Goal: Task Accomplishment & Management: Manage account settings

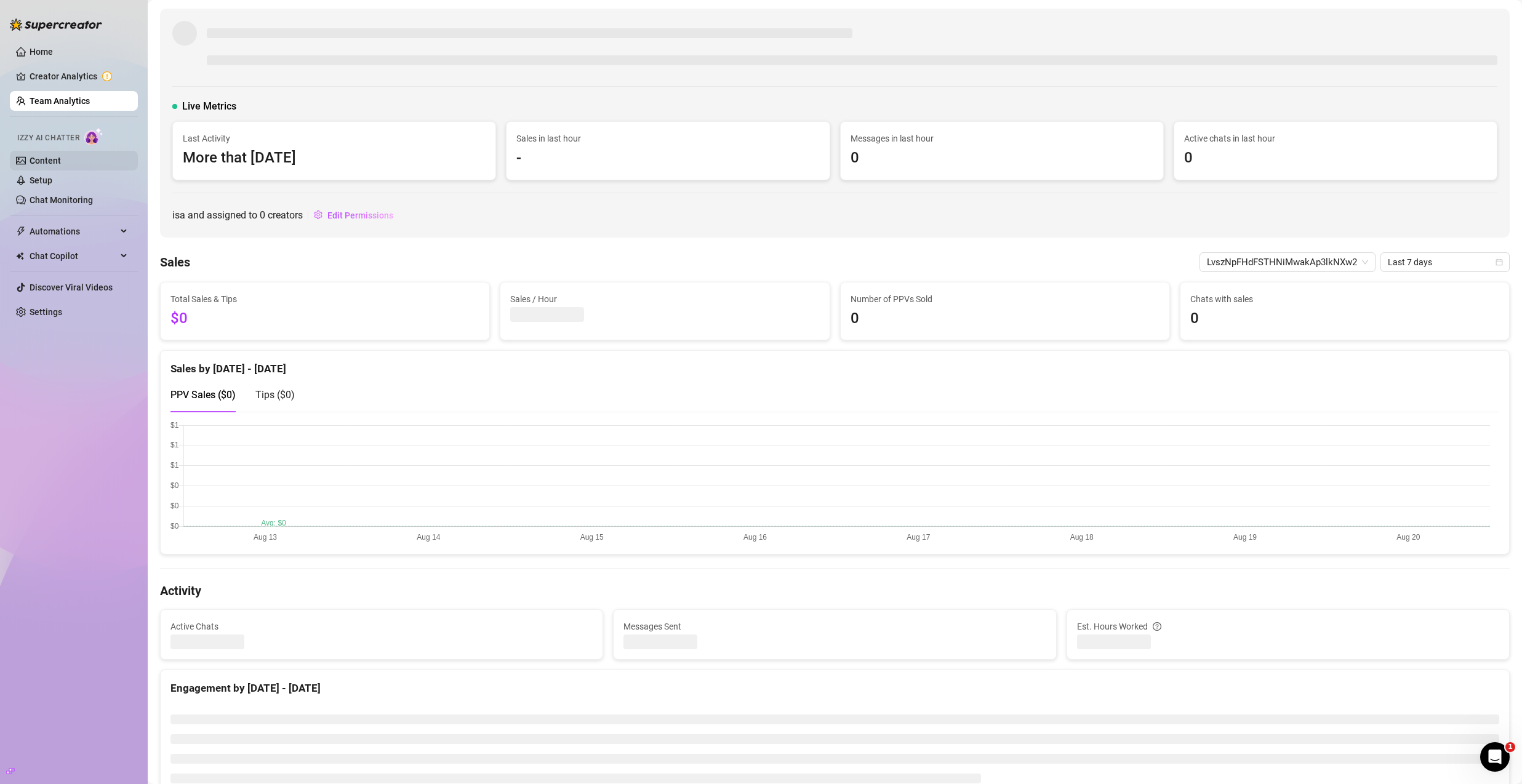
click at [61, 163] on link "Content" at bounding box center [45, 160] width 31 height 10
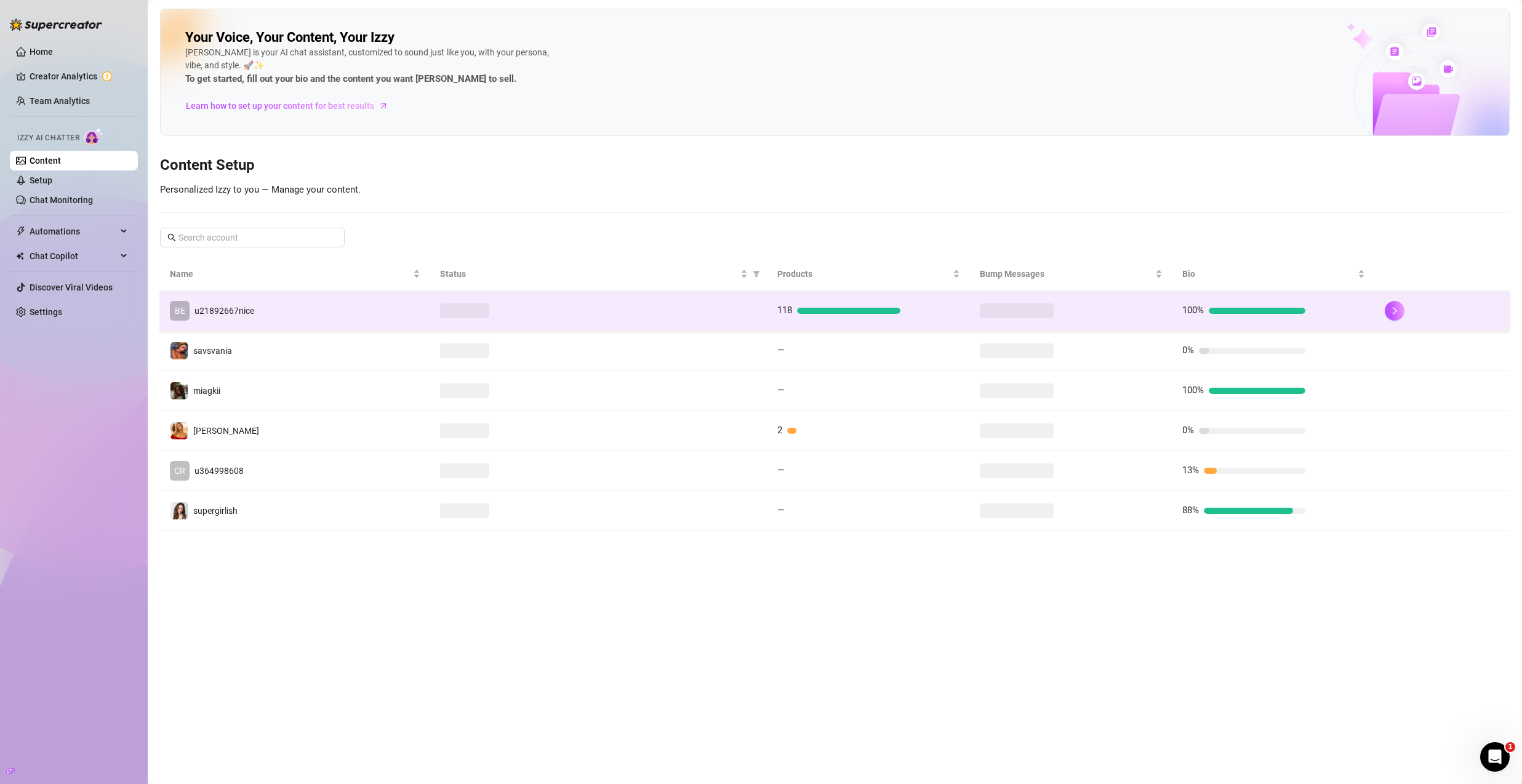
click at [317, 323] on td "BE u21892667nice" at bounding box center [295, 311] width 270 height 40
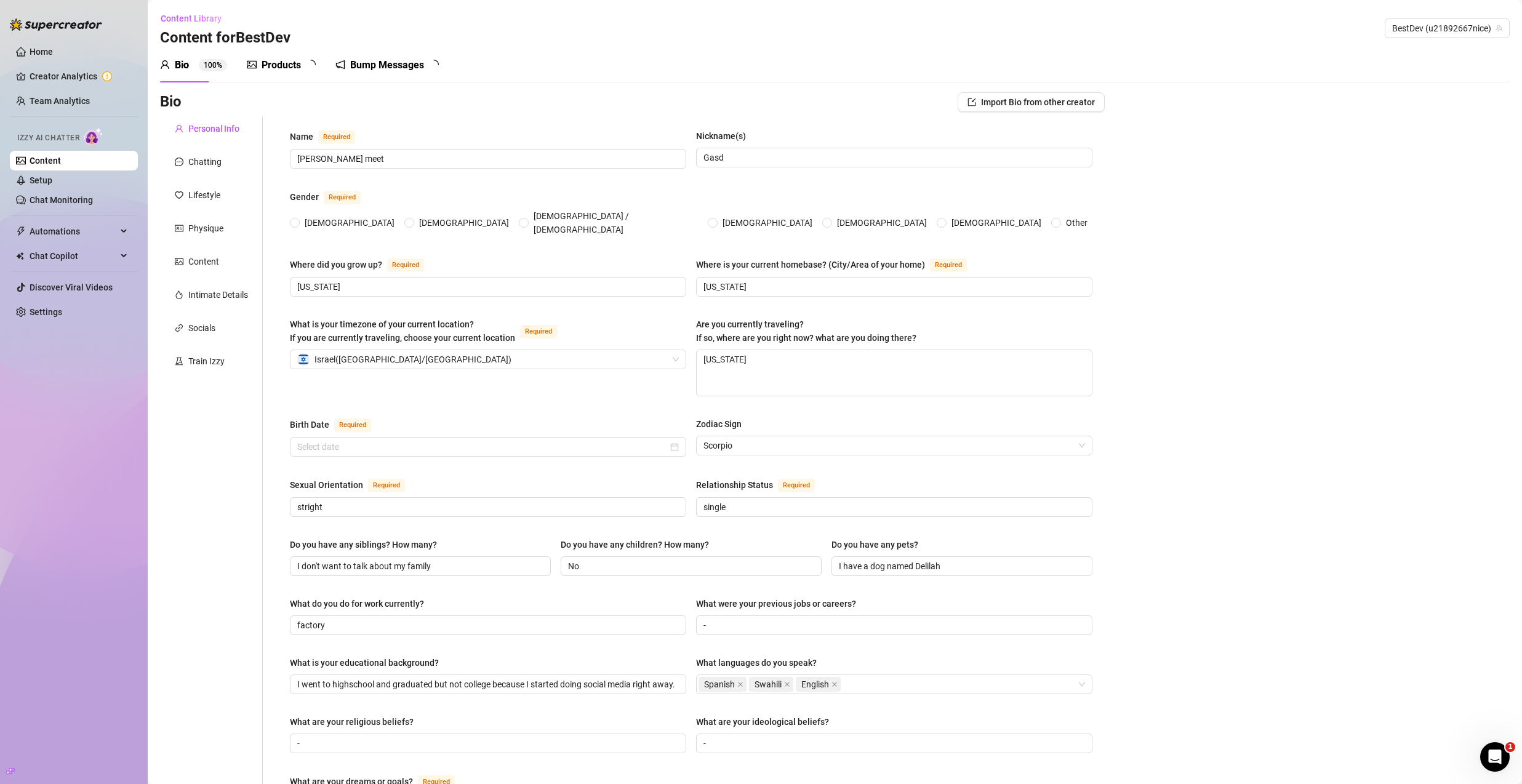
radio input "true"
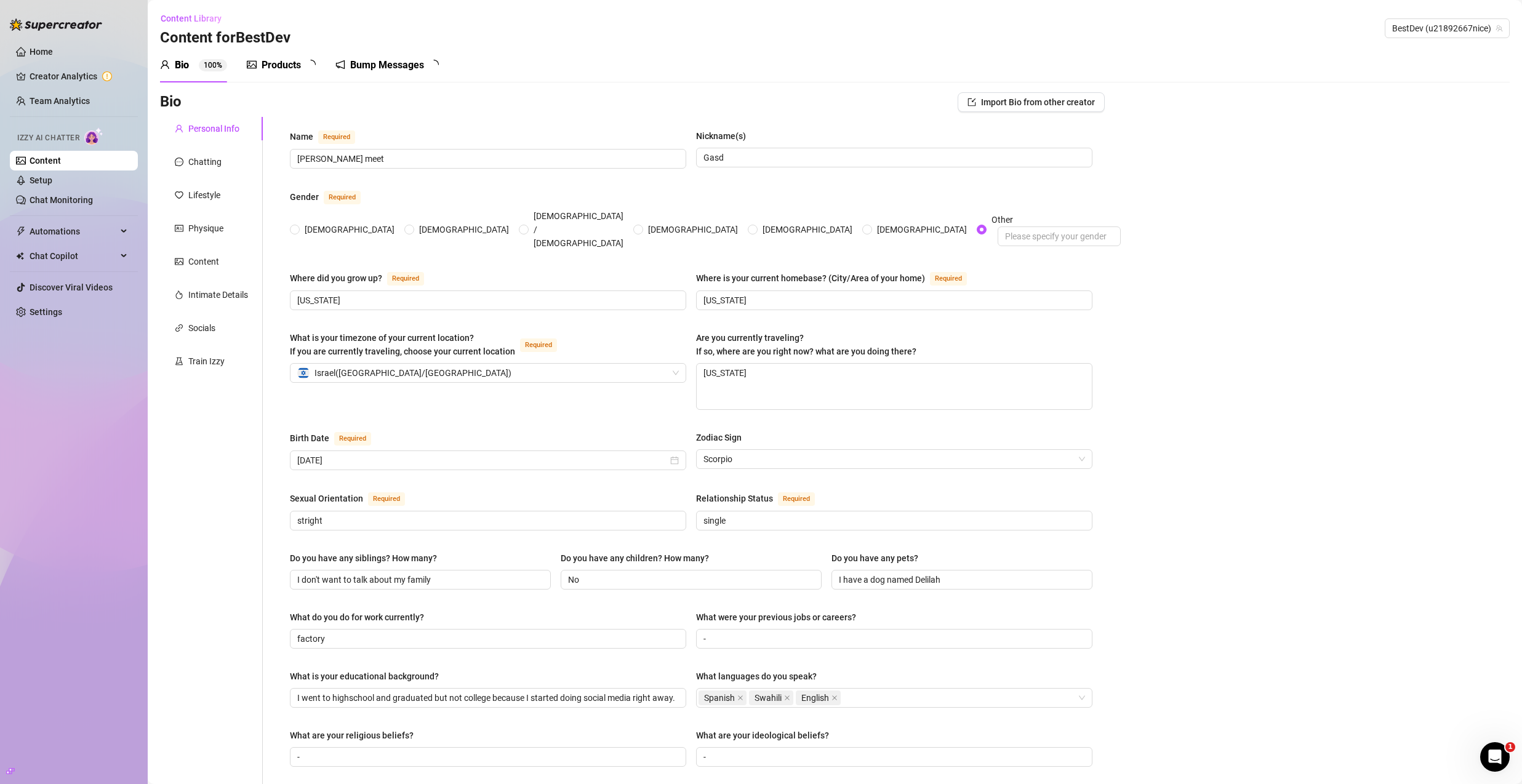
type input "[DATE]"
click at [286, 70] on div "Products" at bounding box center [281, 66] width 39 height 15
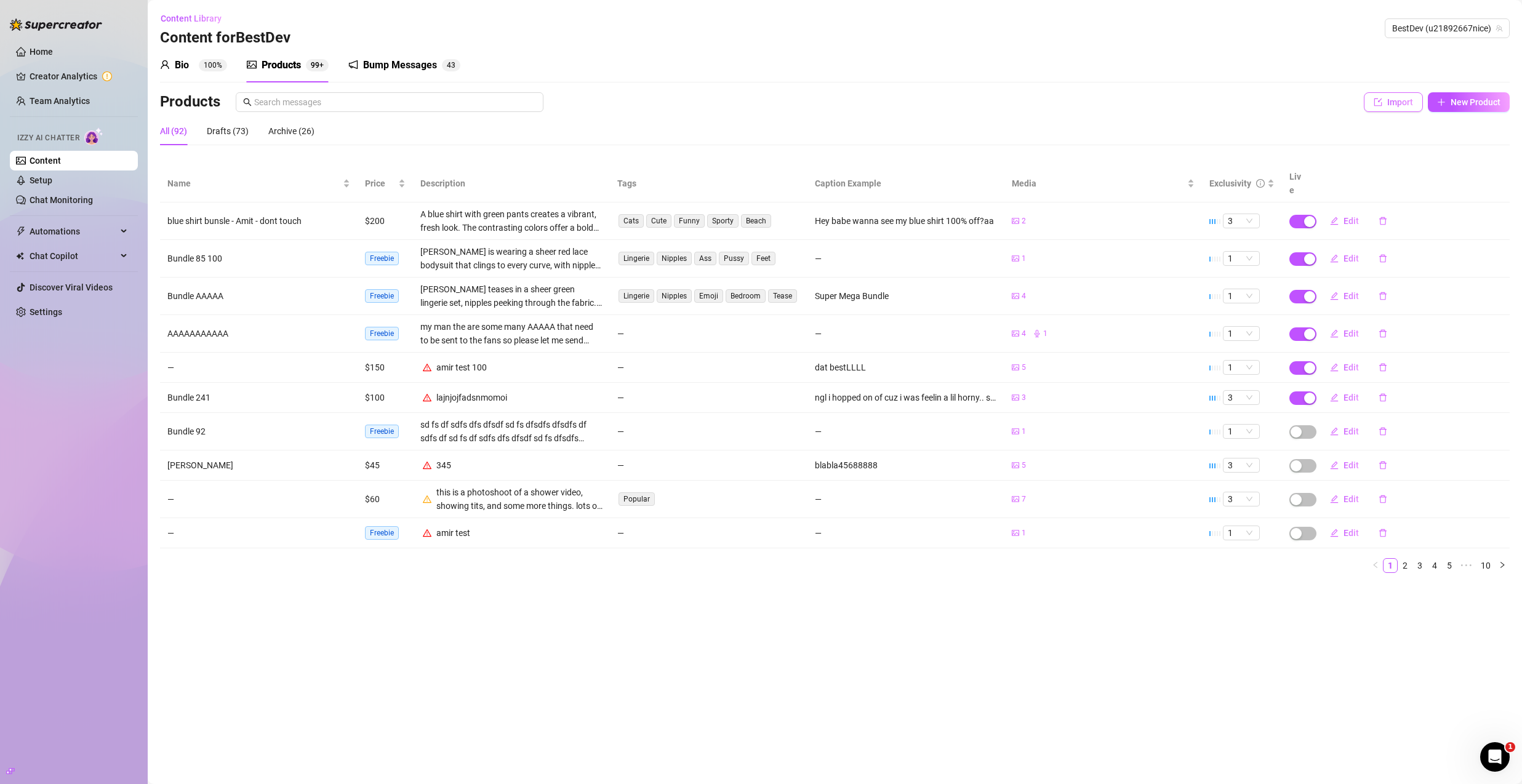
click at [1402, 96] on button "Import" at bounding box center [1394, 102] width 59 height 19
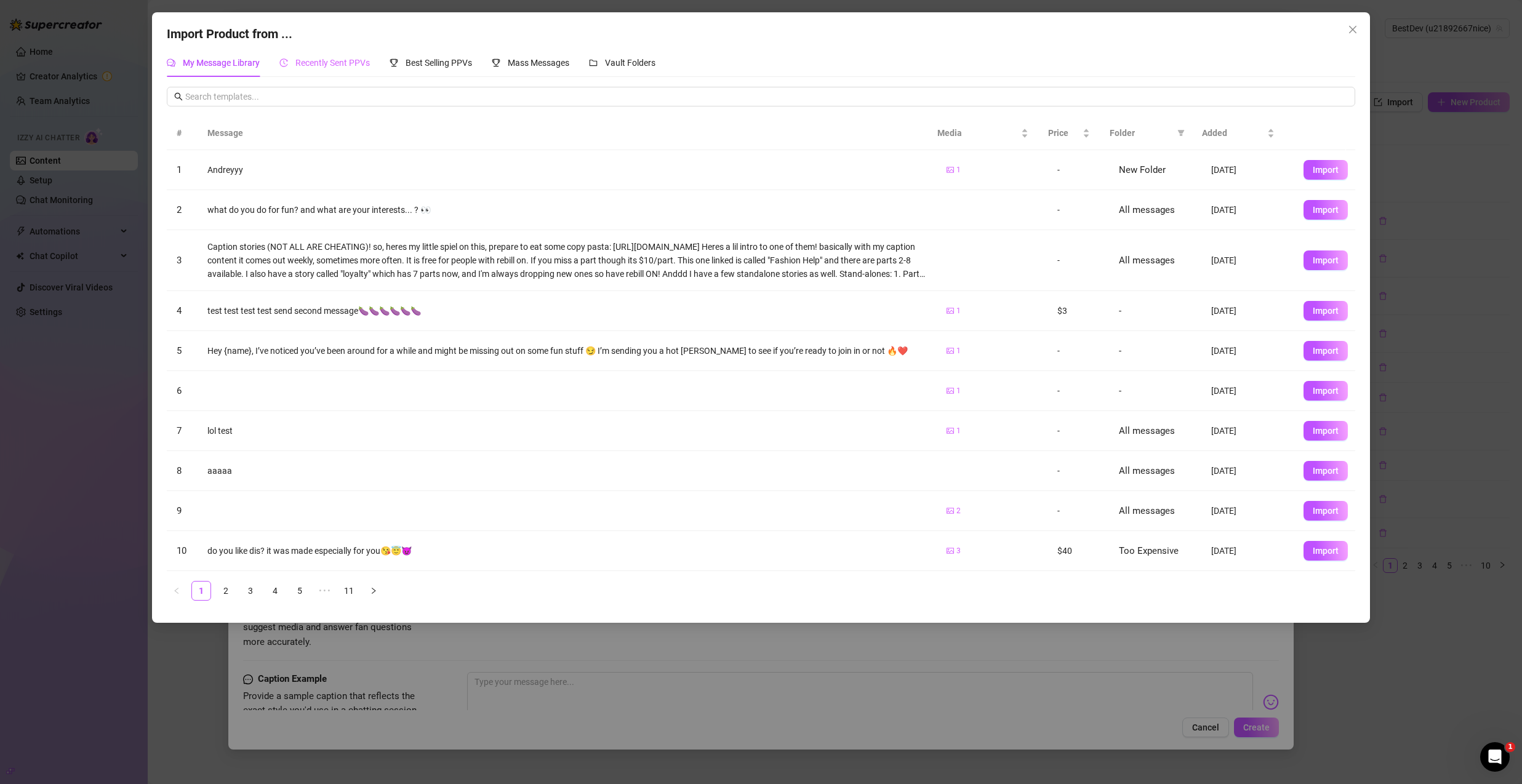
click at [293, 70] on div "Recently Sent PPVs" at bounding box center [324, 63] width 90 height 28
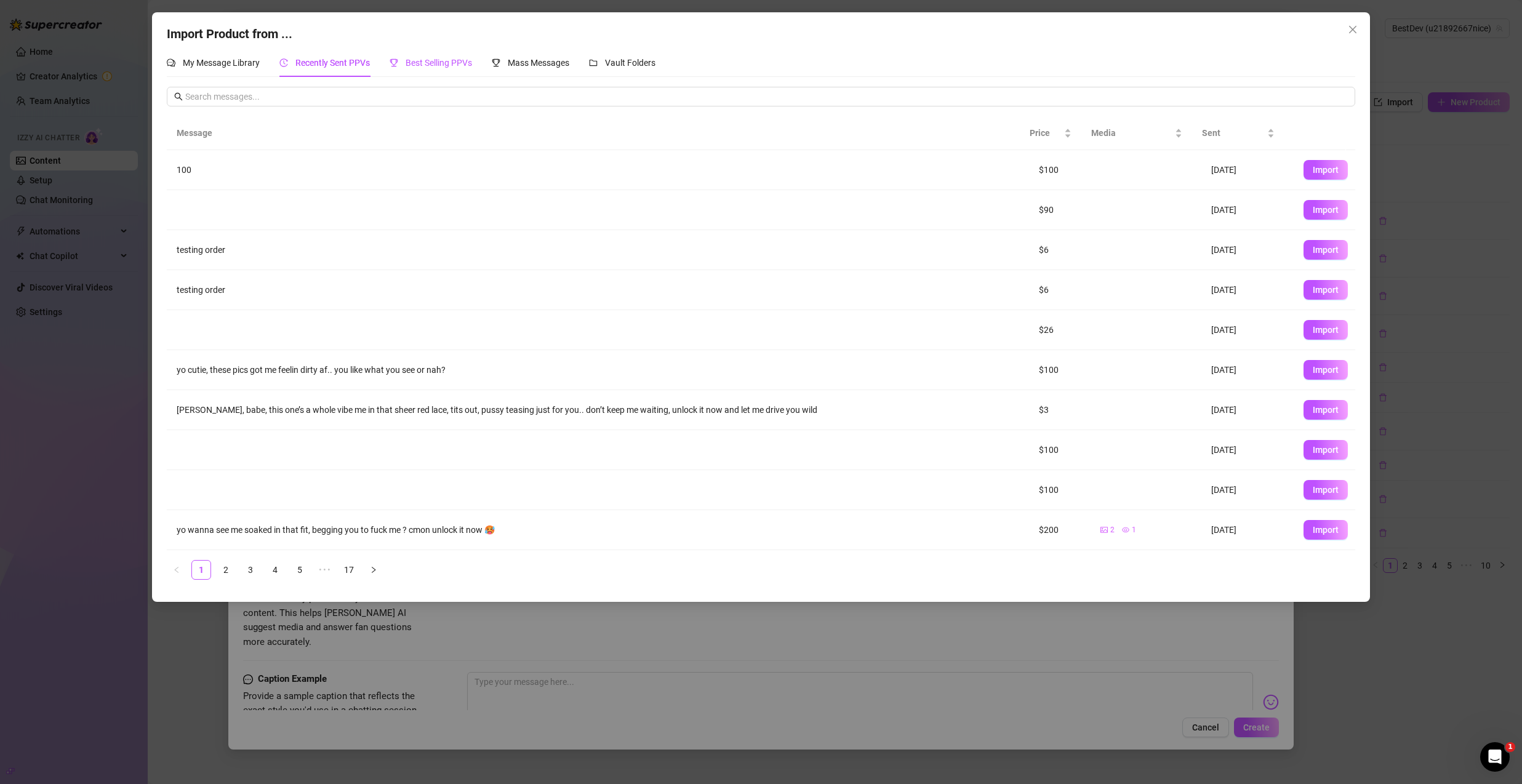
click at [422, 68] on span "Best Selling PPVs" at bounding box center [438, 63] width 66 height 10
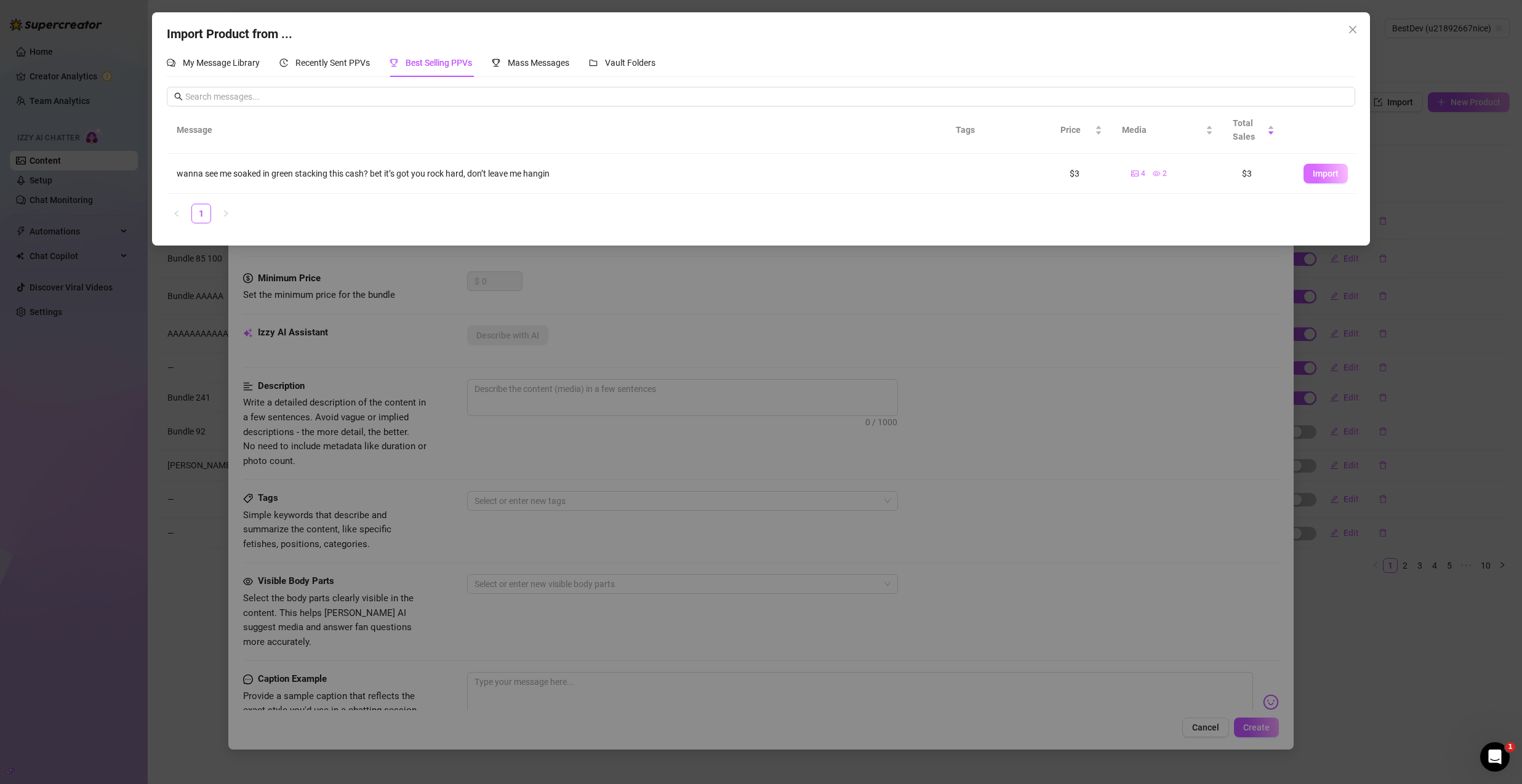
click at [1303, 170] on button "Import" at bounding box center [1325, 173] width 44 height 19
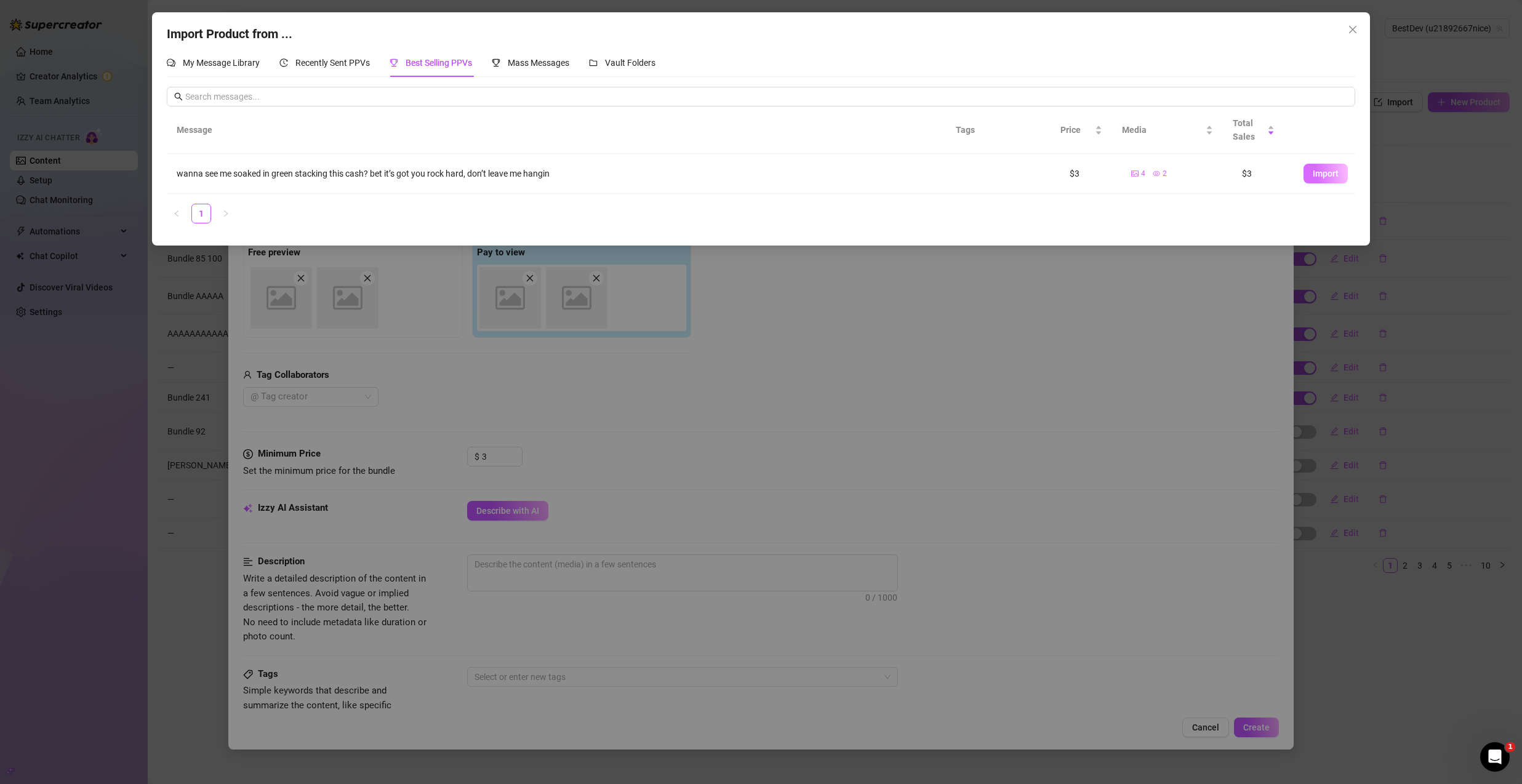
type textarea "wanna see me soaked in green stacking this cash? bet it’s got you rock hard, do…"
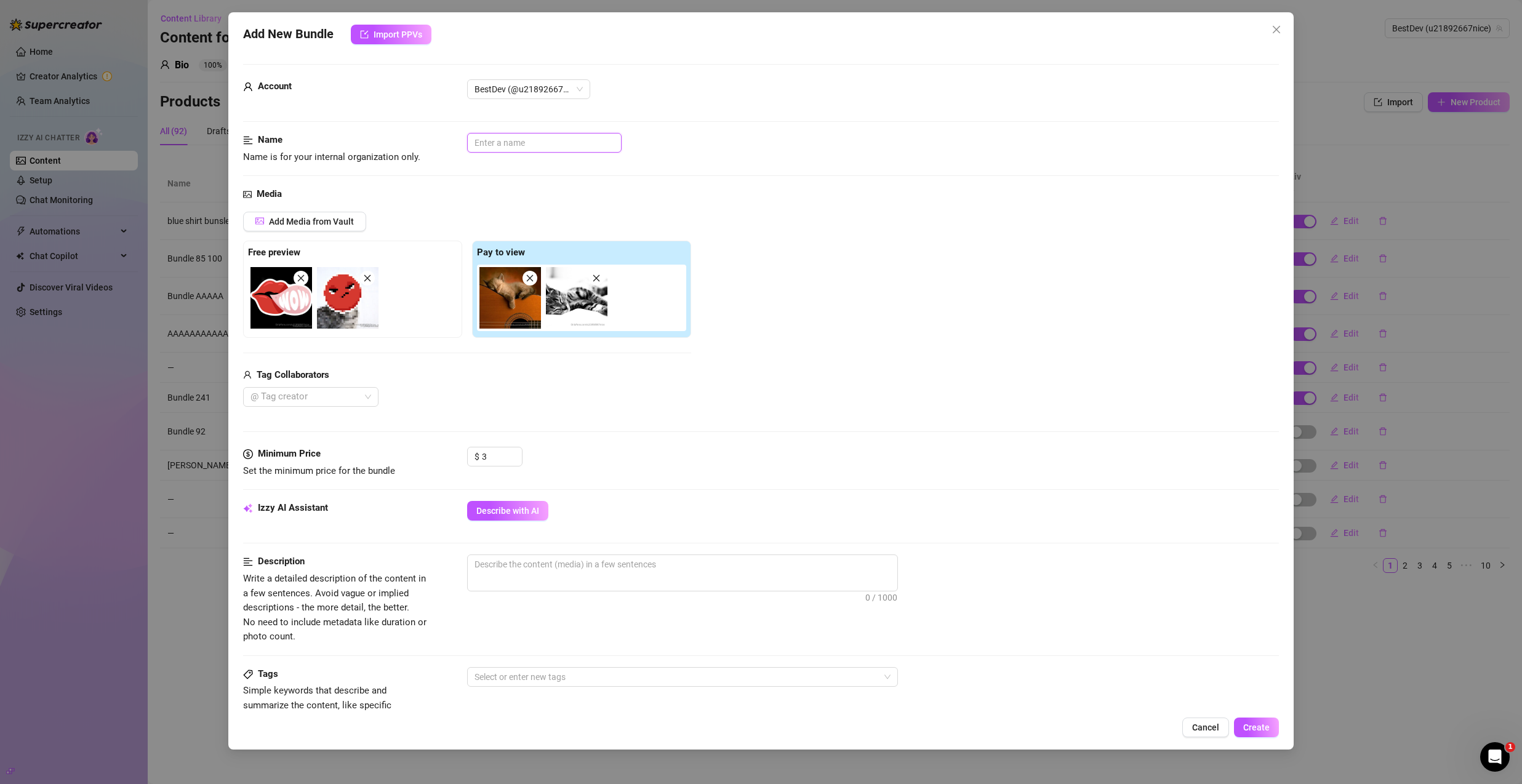
click at [553, 145] on input "text" at bounding box center [544, 142] width 154 height 19
type input "1"
type input "100"
click at [1257, 729] on span "Create" at bounding box center [1257, 727] width 27 height 10
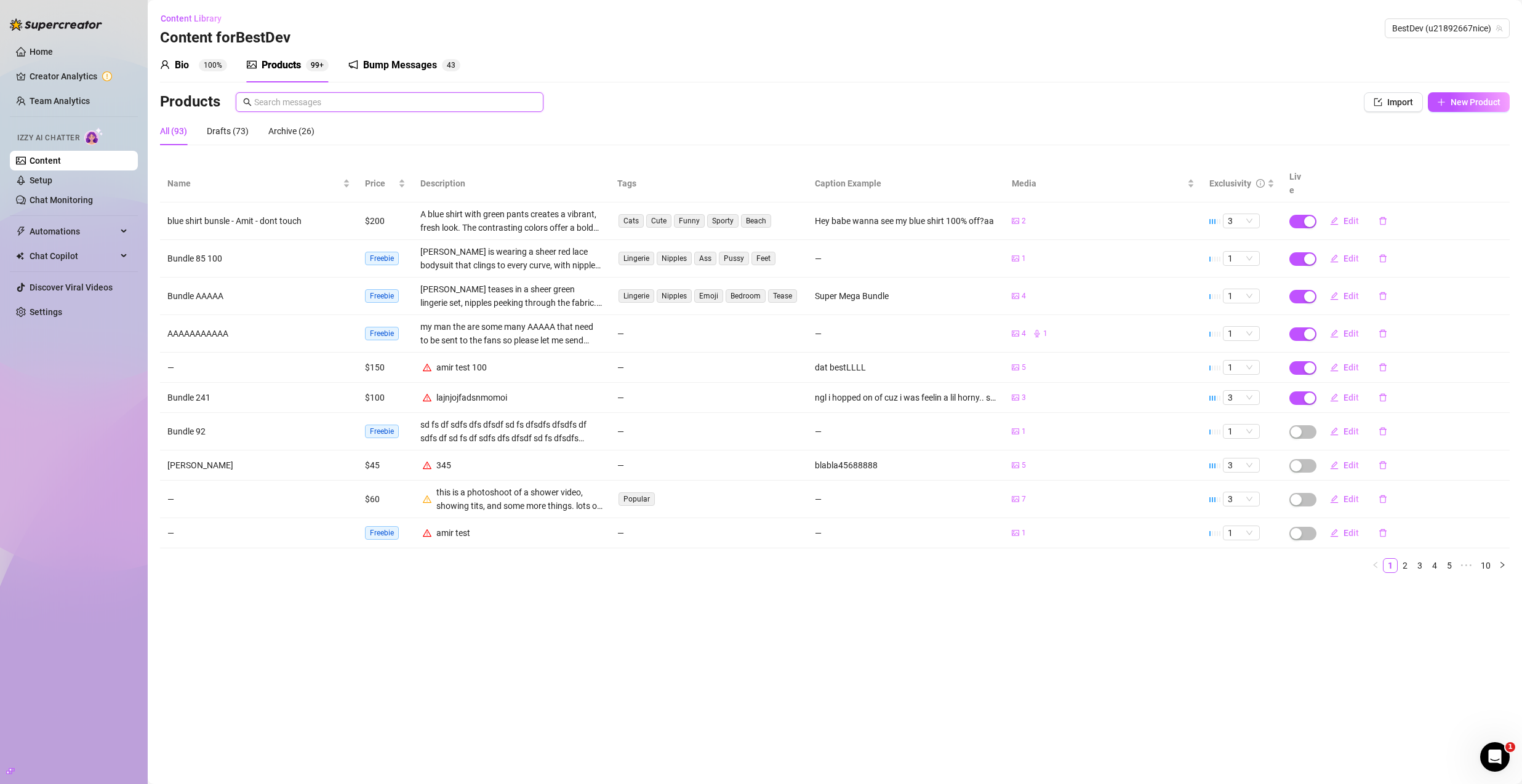
click at [351, 98] on input "text" at bounding box center [395, 102] width 282 height 13
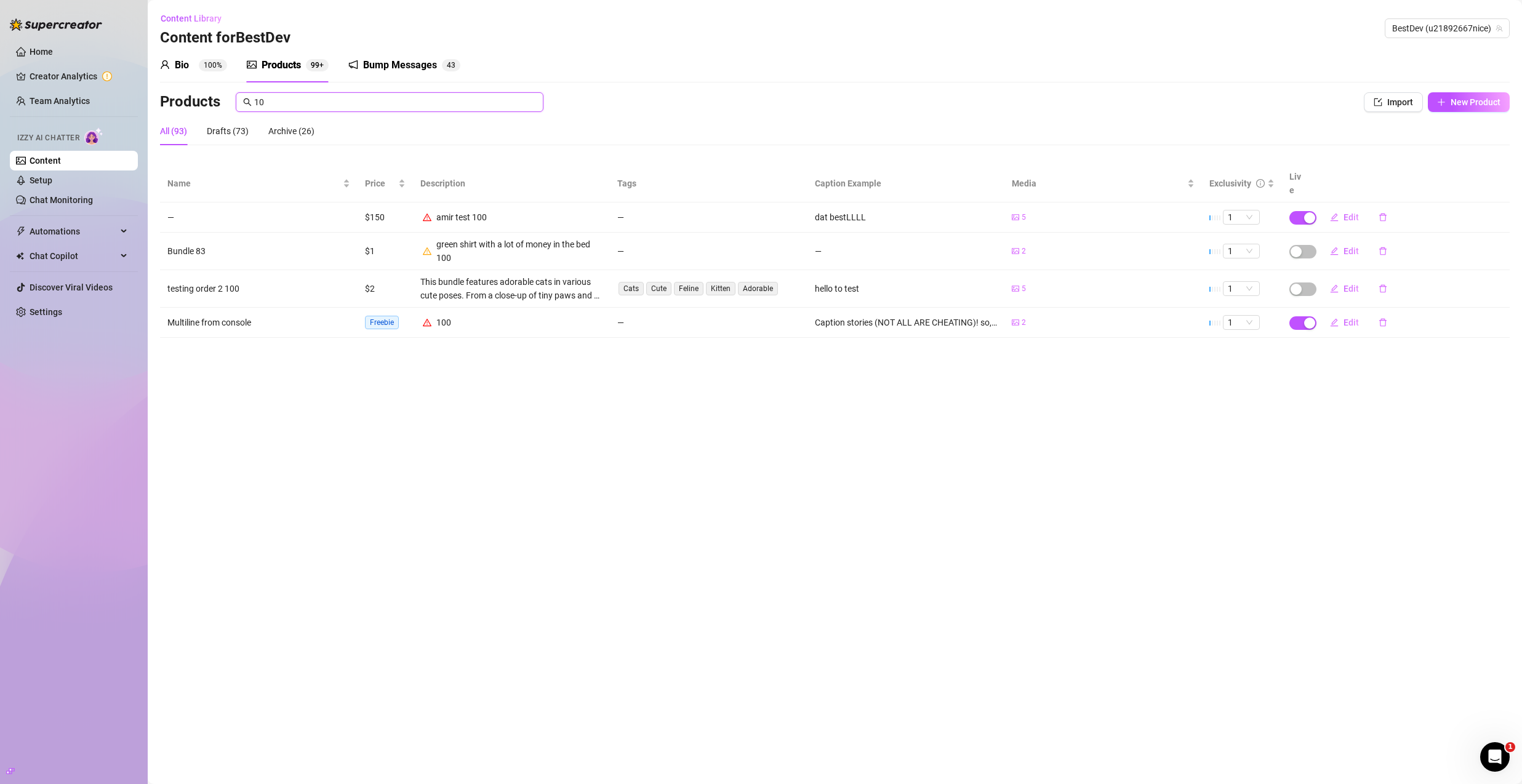
type input "1"
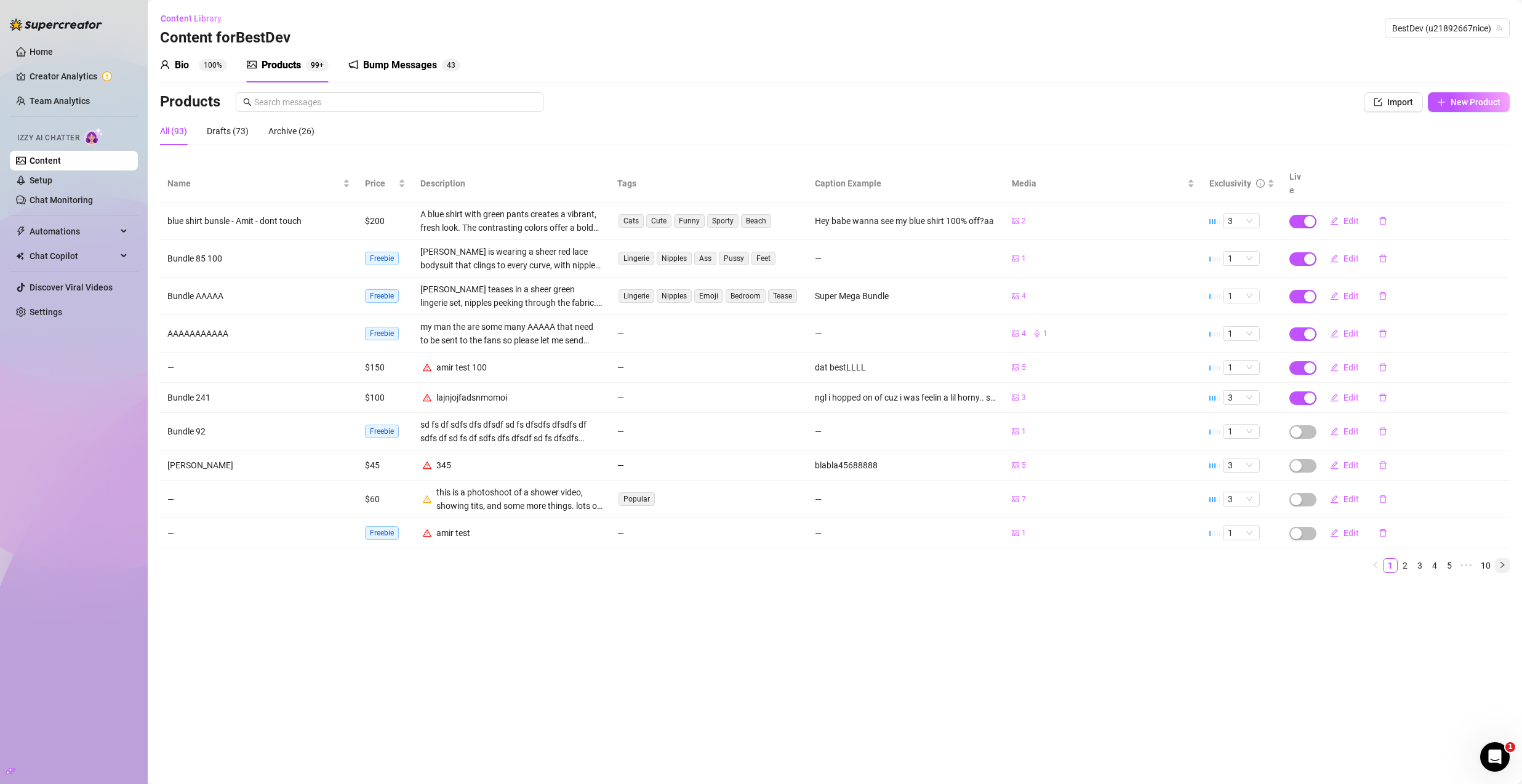
click at [1506, 561] on icon "right" at bounding box center [1502, 565] width 7 height 7
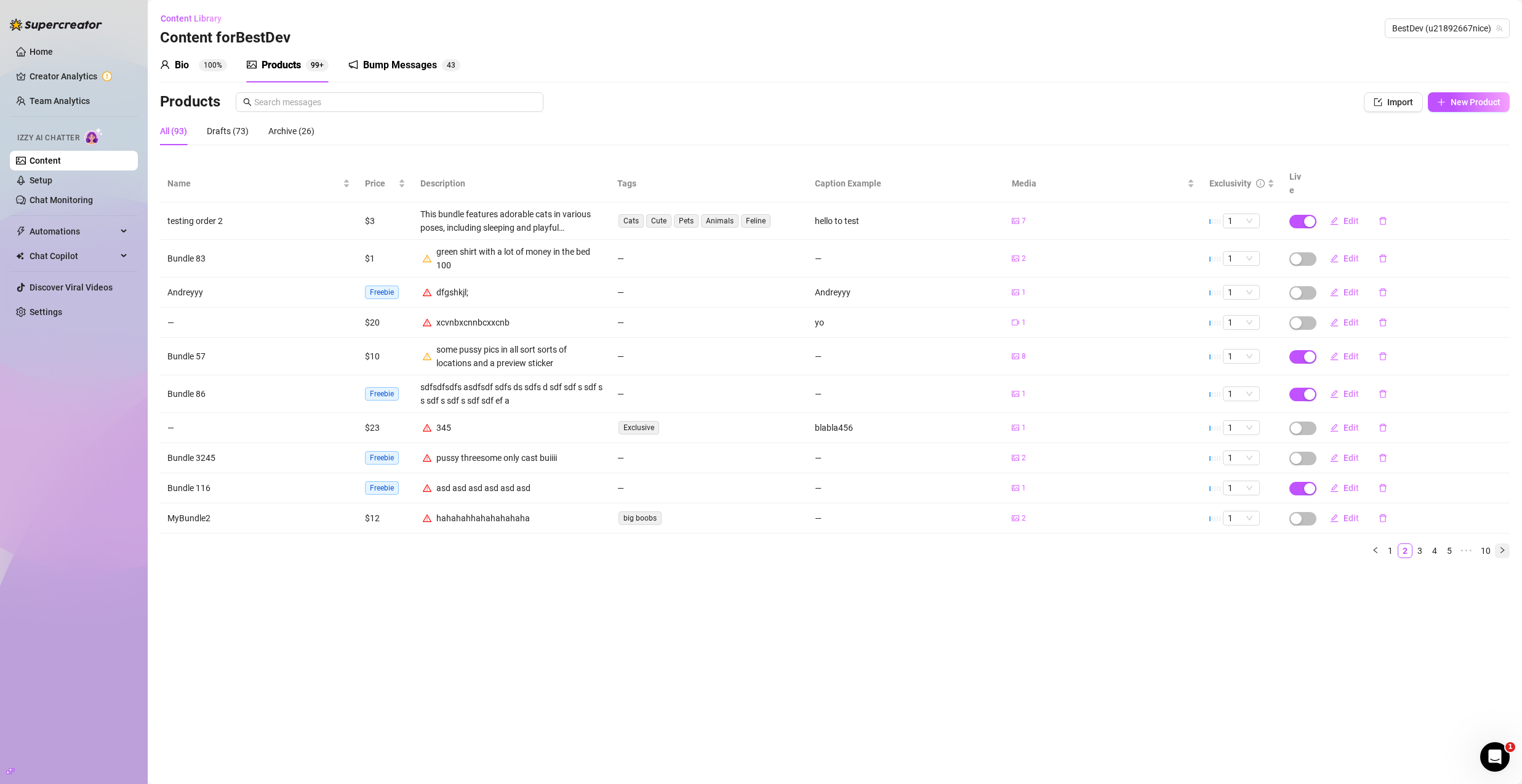
click at [1506, 552] on div "Name Price Description Tags Caption Example Media Exclusivity Live testing orde…" at bounding box center [835, 366] width 1350 height 403
click at [1504, 547] on icon "right" at bounding box center [1502, 550] width 7 height 7
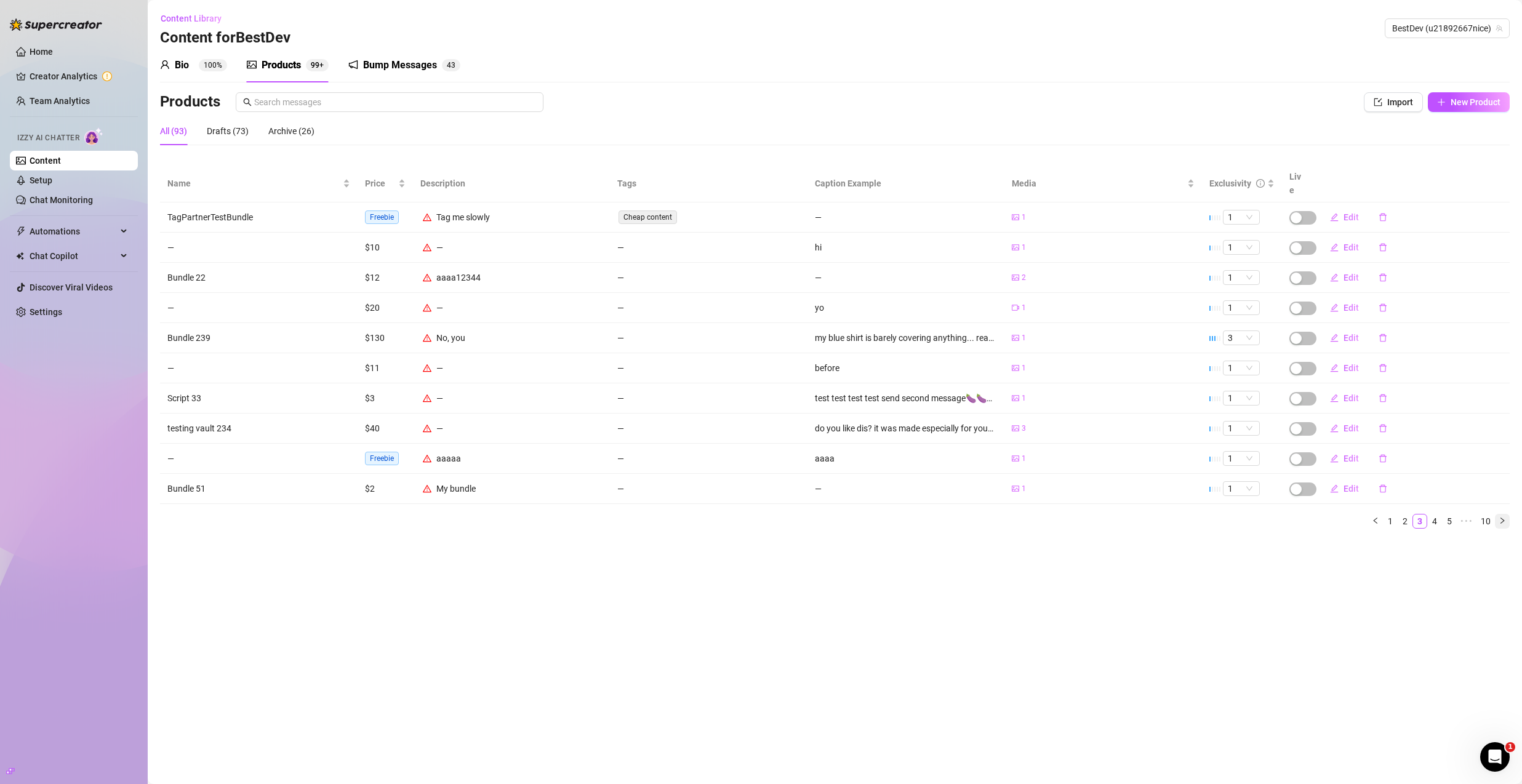
click at [1504, 517] on icon "right" at bounding box center [1502, 521] width 7 height 7
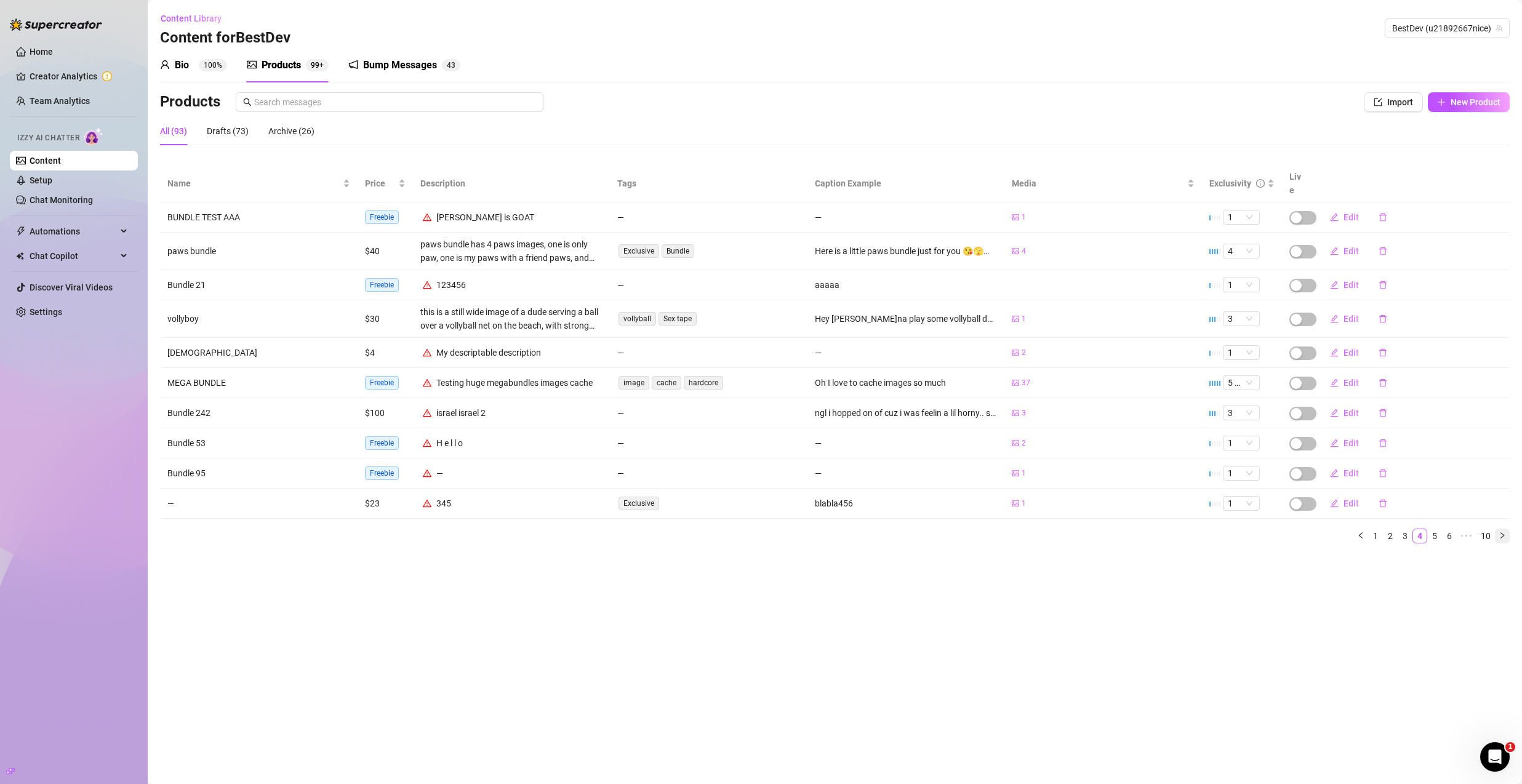
click at [1504, 532] on icon "right" at bounding box center [1502, 535] width 7 height 7
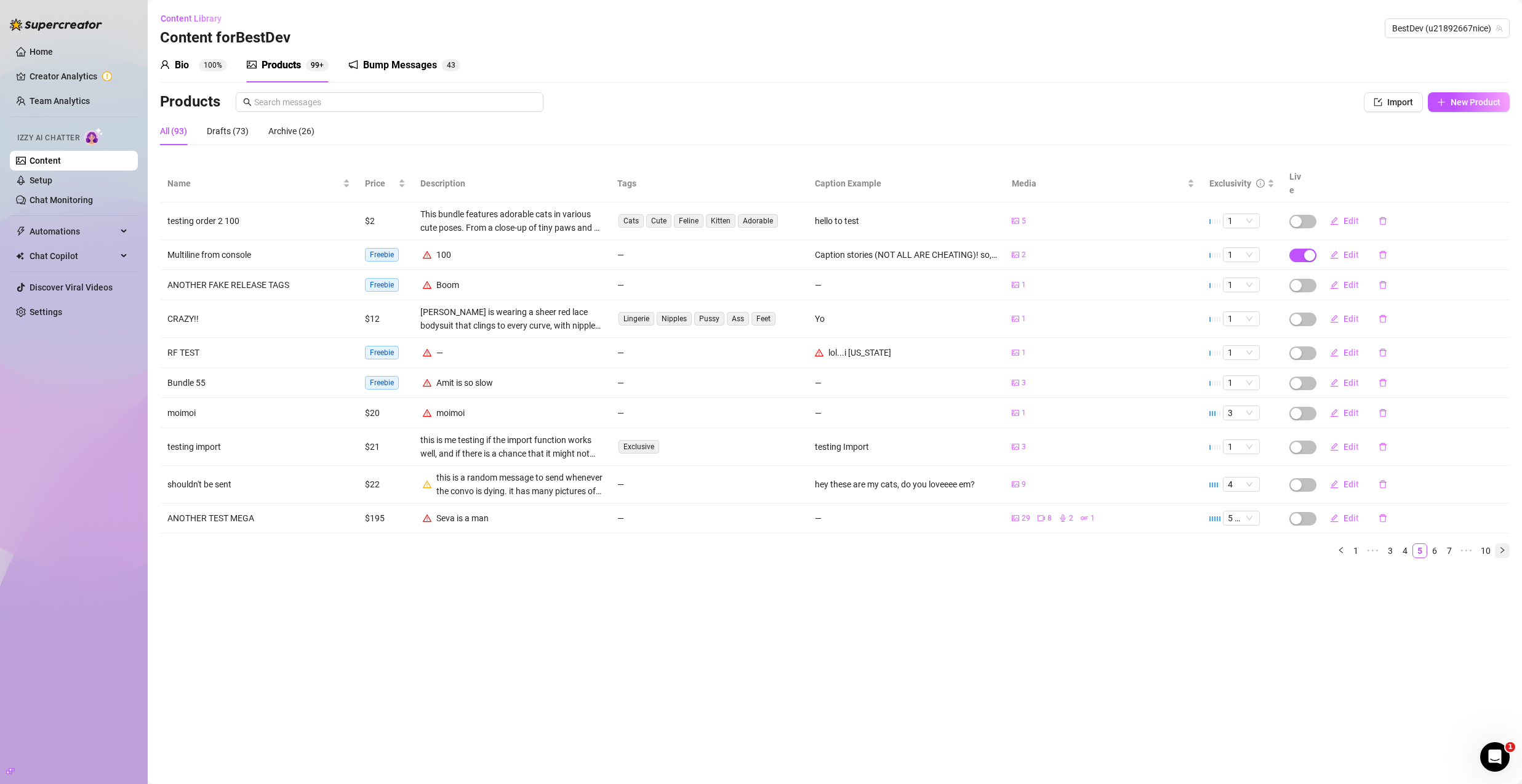
click at [1504, 543] on button "button" at bounding box center [1503, 551] width 15 height 15
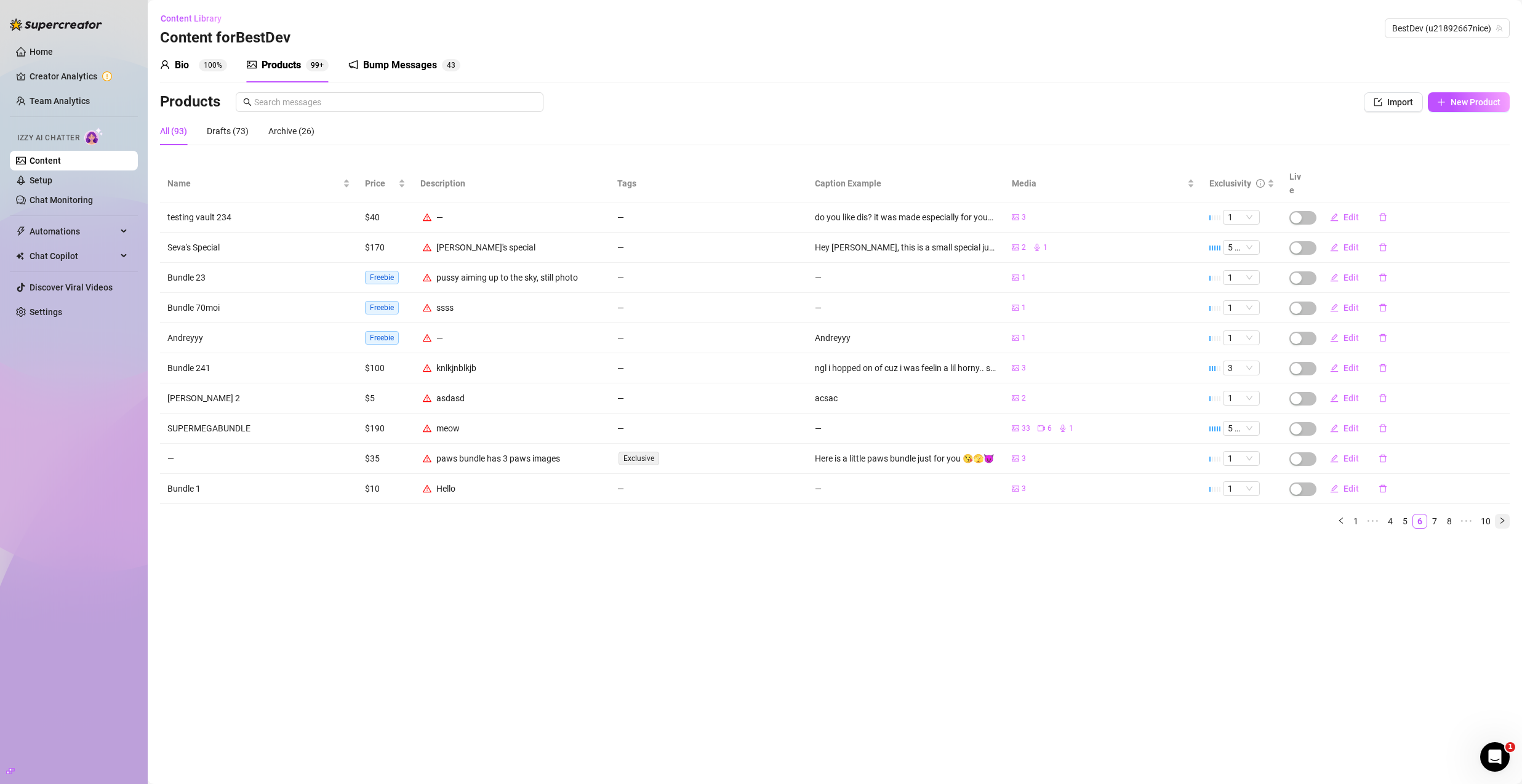
click at [1505, 517] on icon "right" at bounding box center [1502, 521] width 7 height 7
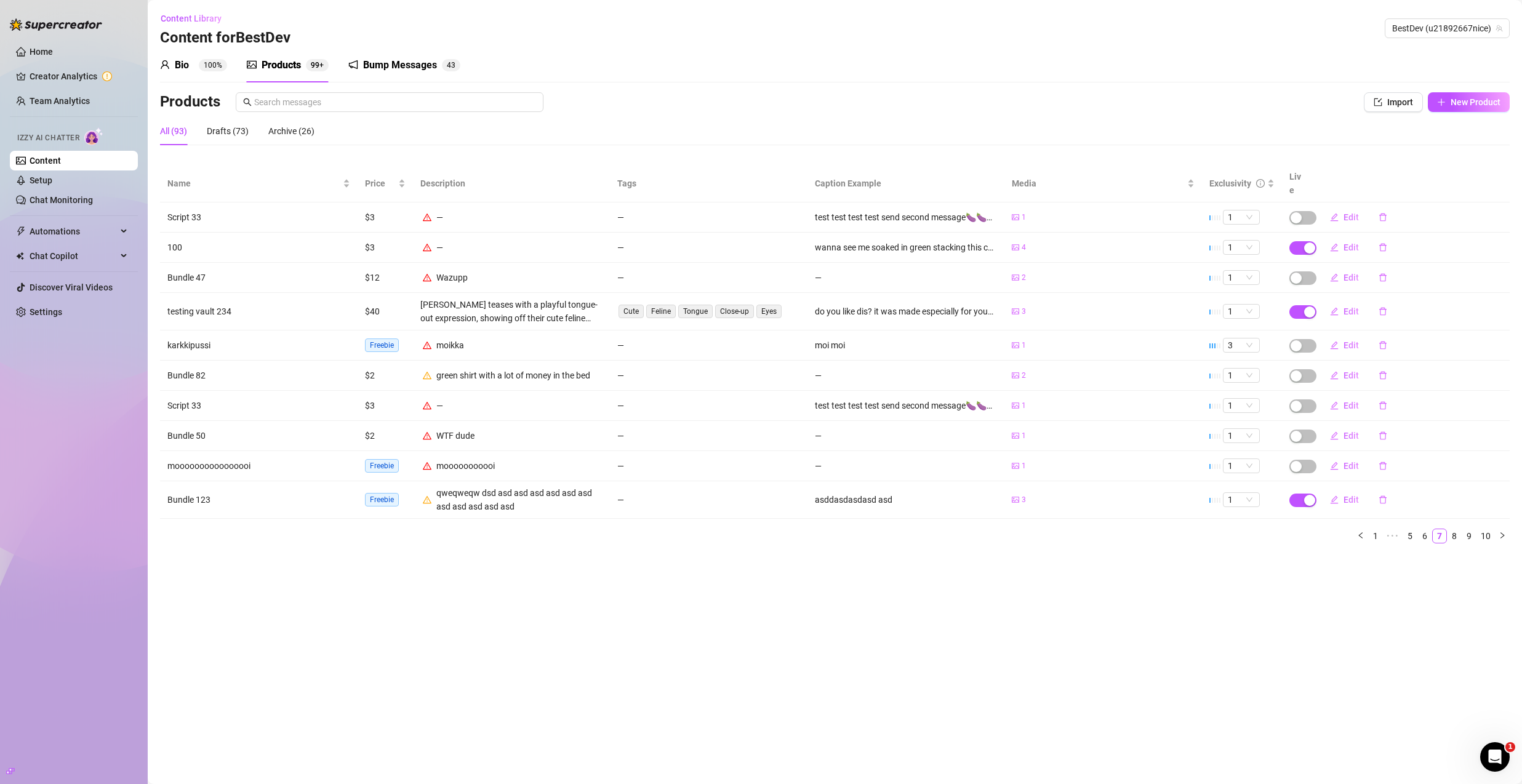
click at [1317, 238] on td "Edit" at bounding box center [1412, 247] width 198 height 30
click at [1307, 243] on div "button" at bounding box center [1309, 248] width 11 height 11
click at [1360, 210] on span "Cancel" at bounding box center [1367, 205] width 27 height 10
click at [1350, 243] on span "Edit" at bounding box center [1351, 247] width 15 height 10
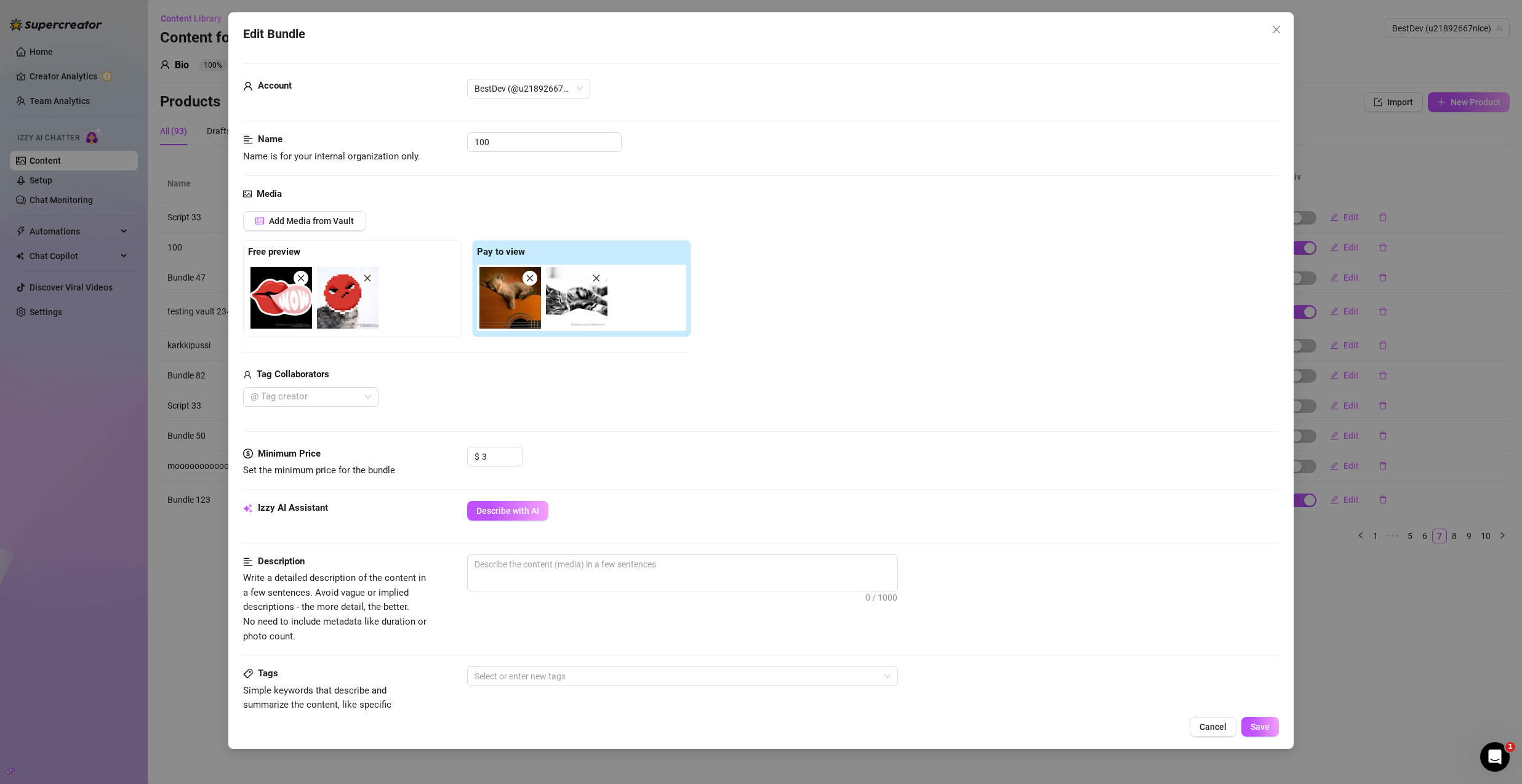
click at [362, 280] on span at bounding box center [368, 278] width 15 height 15
click at [1271, 722] on button "Save" at bounding box center [1260, 727] width 37 height 19
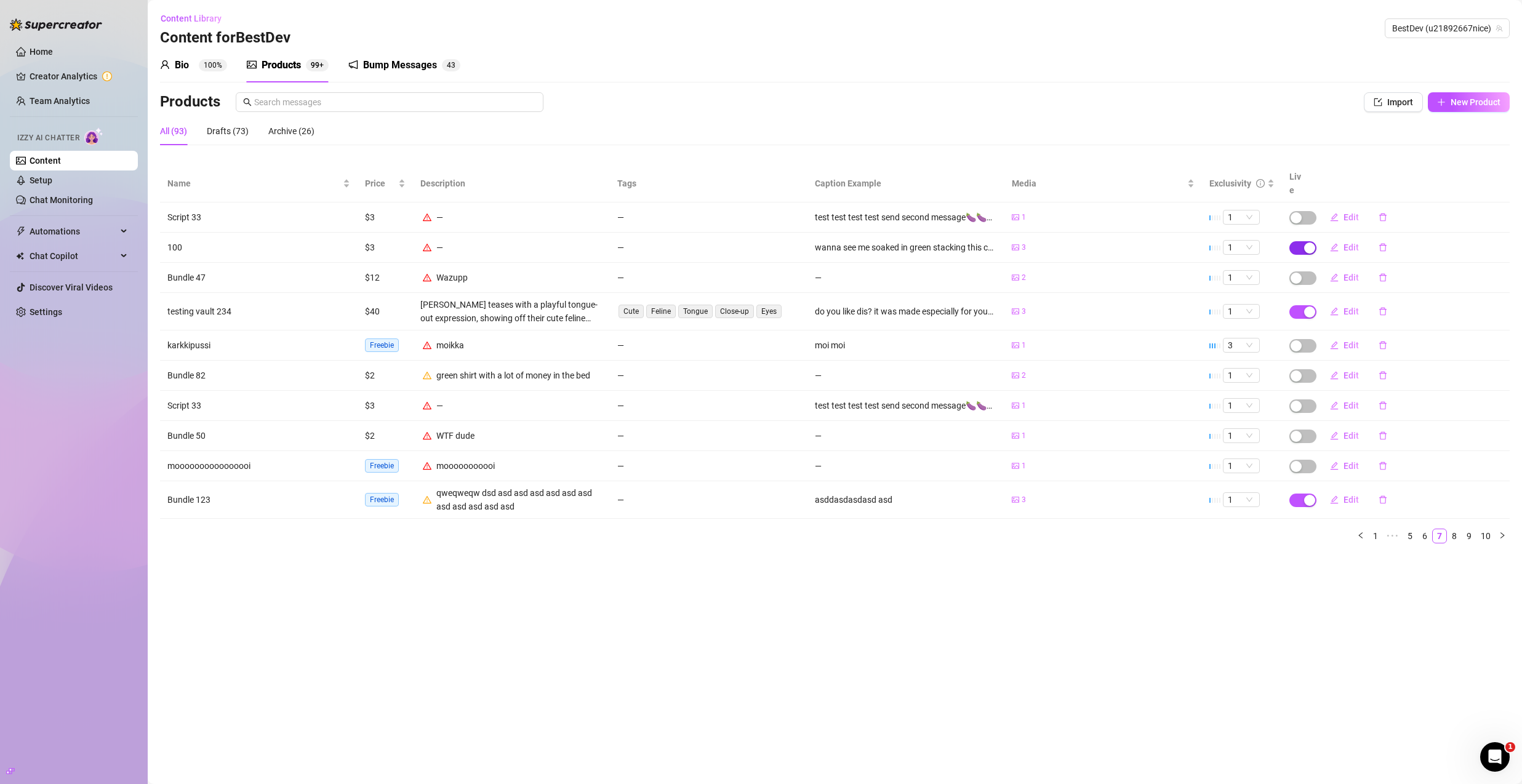
click at [1309, 243] on div "button" at bounding box center [1309, 248] width 11 height 11
click at [1390, 207] on button "OK" at bounding box center [1400, 206] width 20 height 15
click at [1484, 104] on span "New Product" at bounding box center [1476, 102] width 50 height 10
type textarea "Type your message here..."
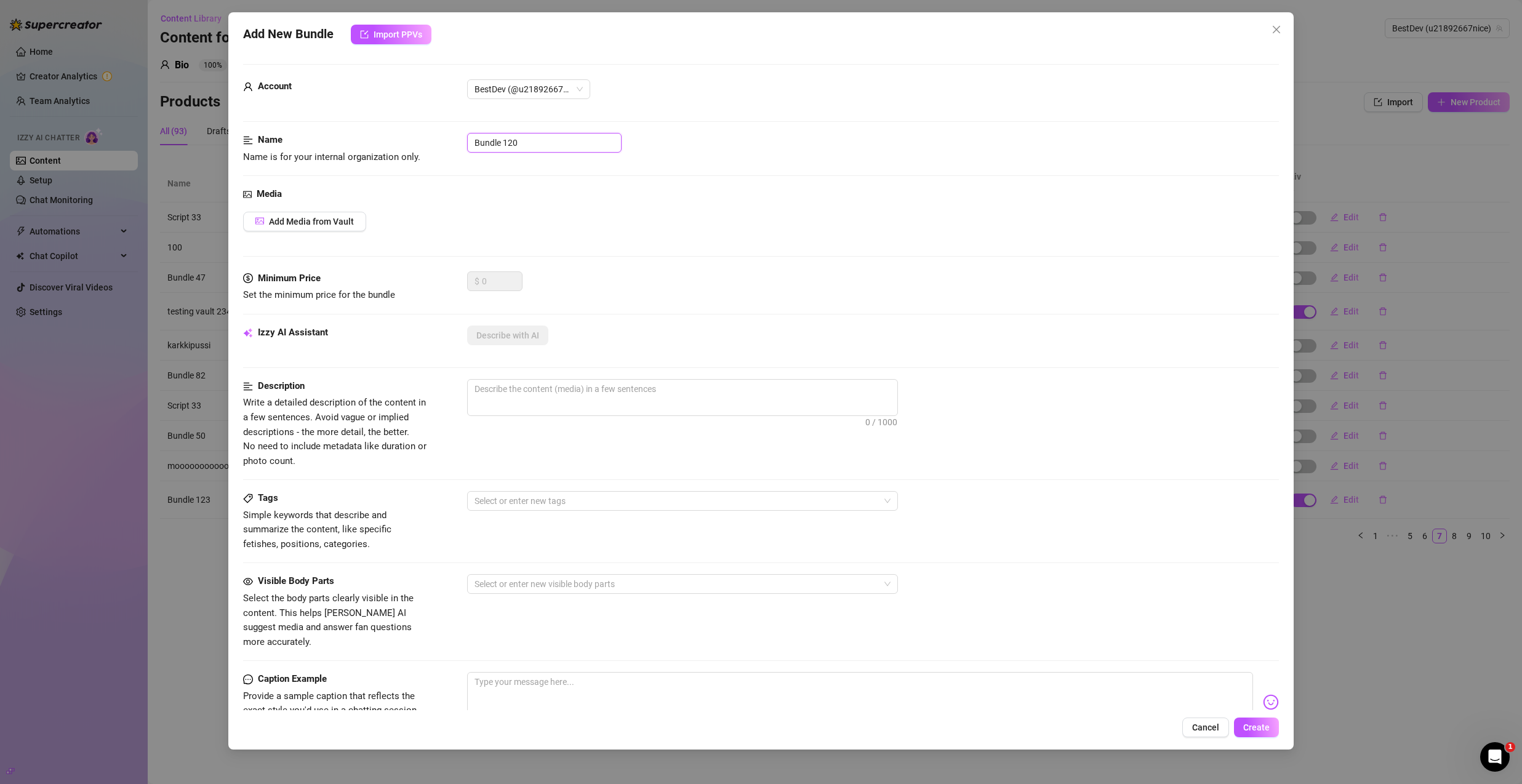
drag, startPoint x: 564, startPoint y: 143, endPoint x: 405, endPoint y: 148, distance: 159.1
click at [406, 148] on div "Name Name is for your internal organization only. Bundle 120" at bounding box center [761, 148] width 1036 height 31
click at [1245, 727] on span "Create" at bounding box center [1257, 727] width 27 height 10
click at [1243, 727] on button "Create" at bounding box center [1256, 727] width 45 height 19
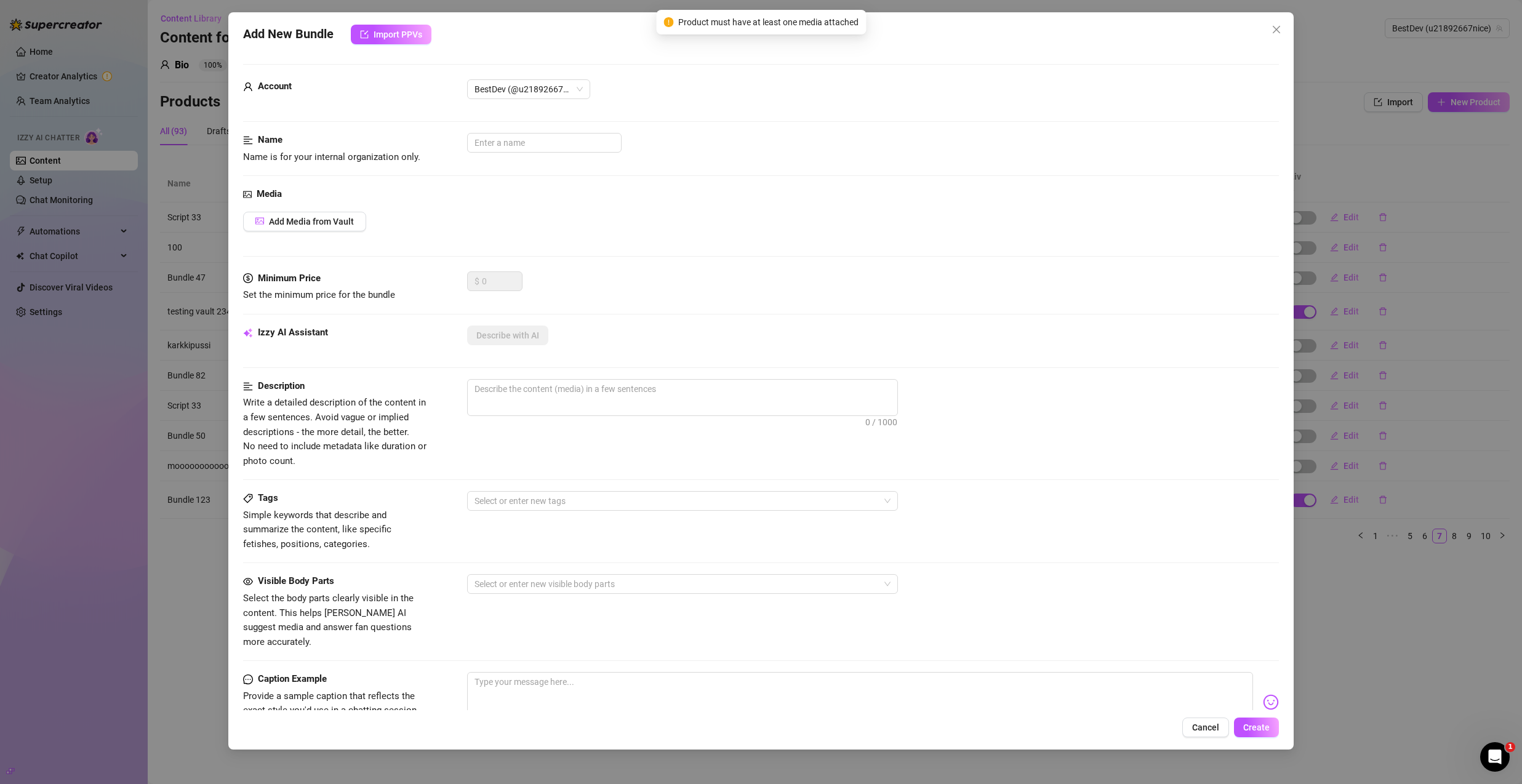
click at [416, 23] on div "Add New Bundle Import PPVs Account BestDev (@u21892667nice) Name Name is for yo…" at bounding box center [761, 380] width 1065 height 737
click at [416, 25] on button "Import PPVs" at bounding box center [391, 34] width 81 height 19
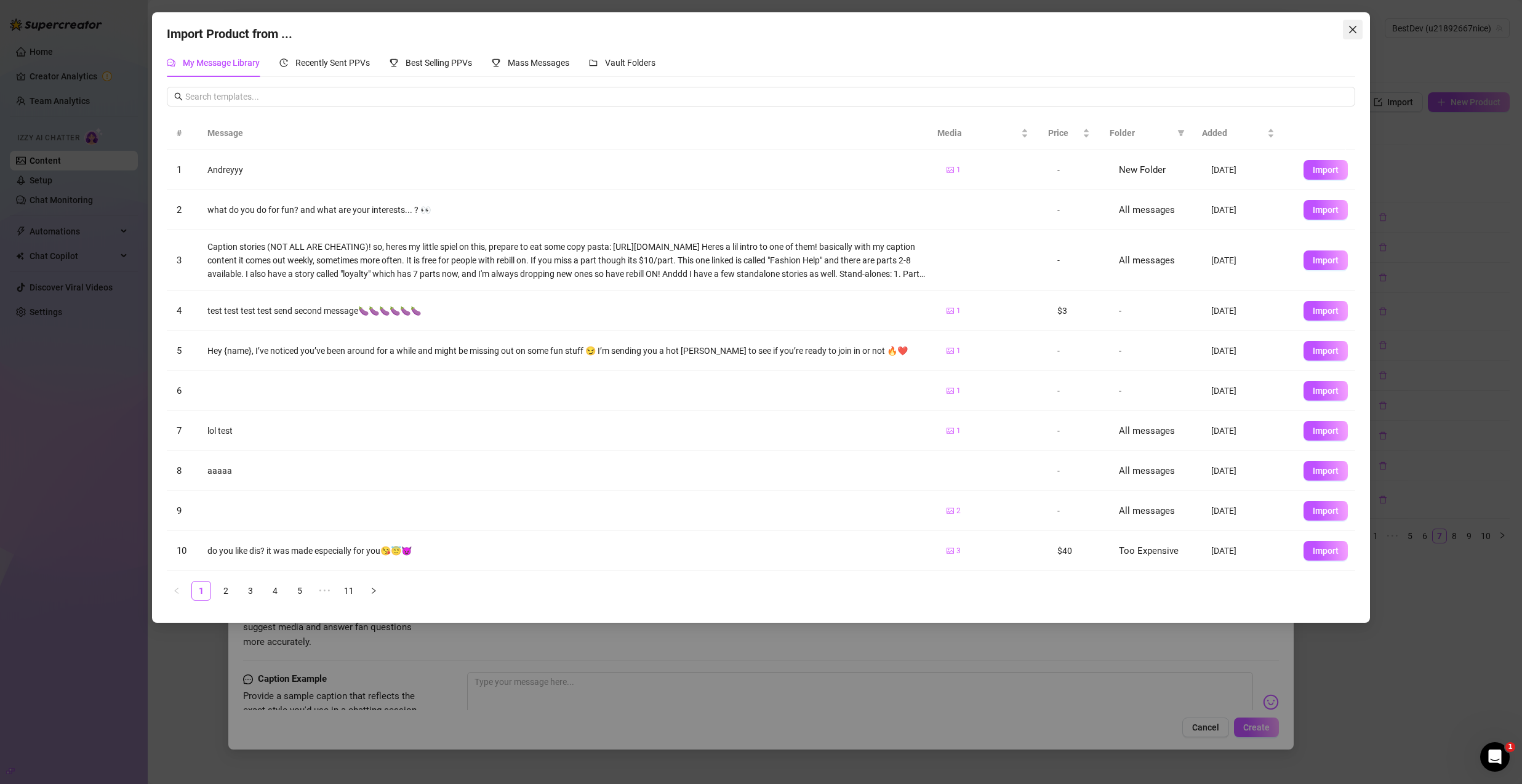
click at [1354, 30] on icon "close" at bounding box center [1353, 29] width 10 height 10
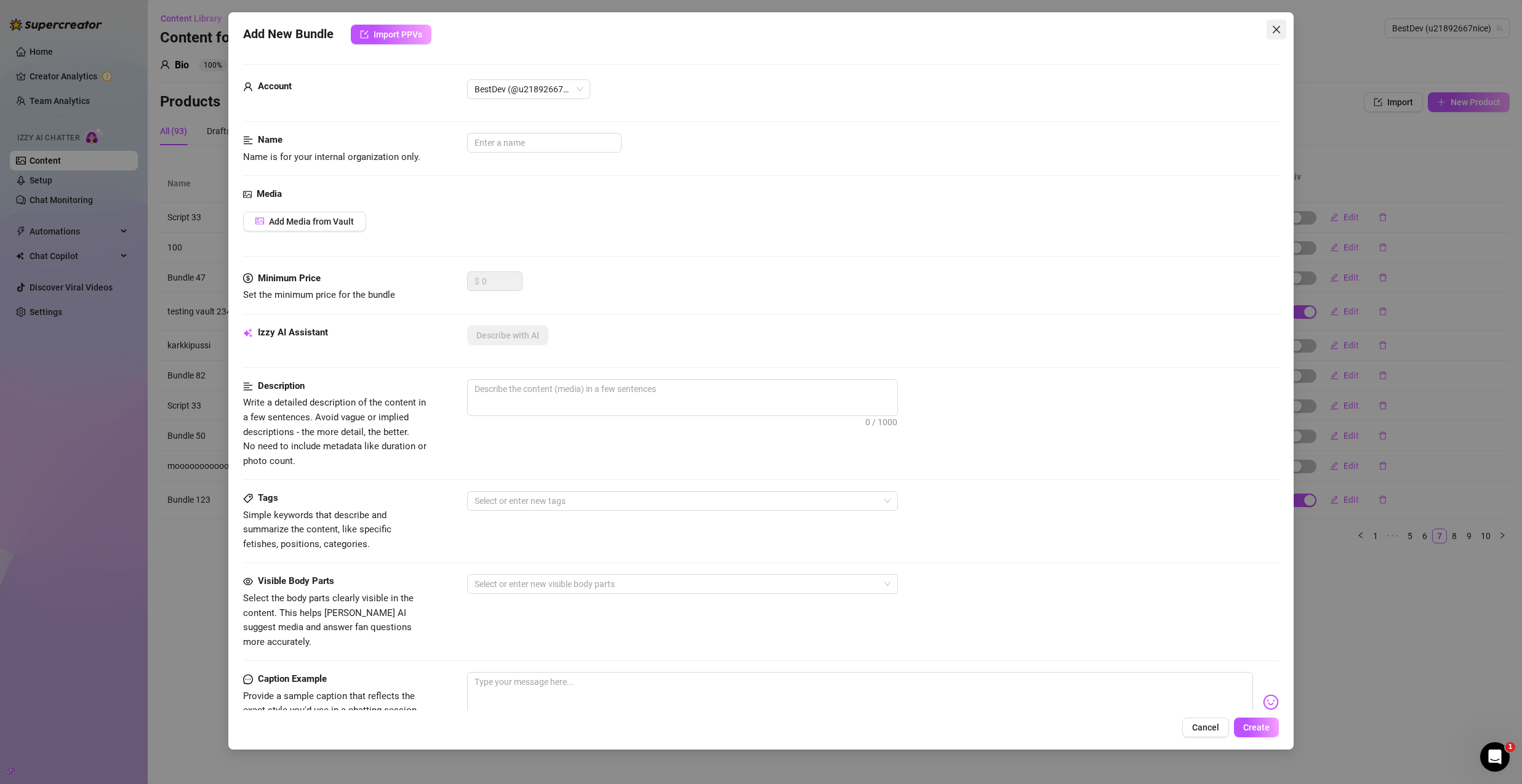
click at [1272, 31] on icon "close" at bounding box center [1277, 29] width 10 height 10
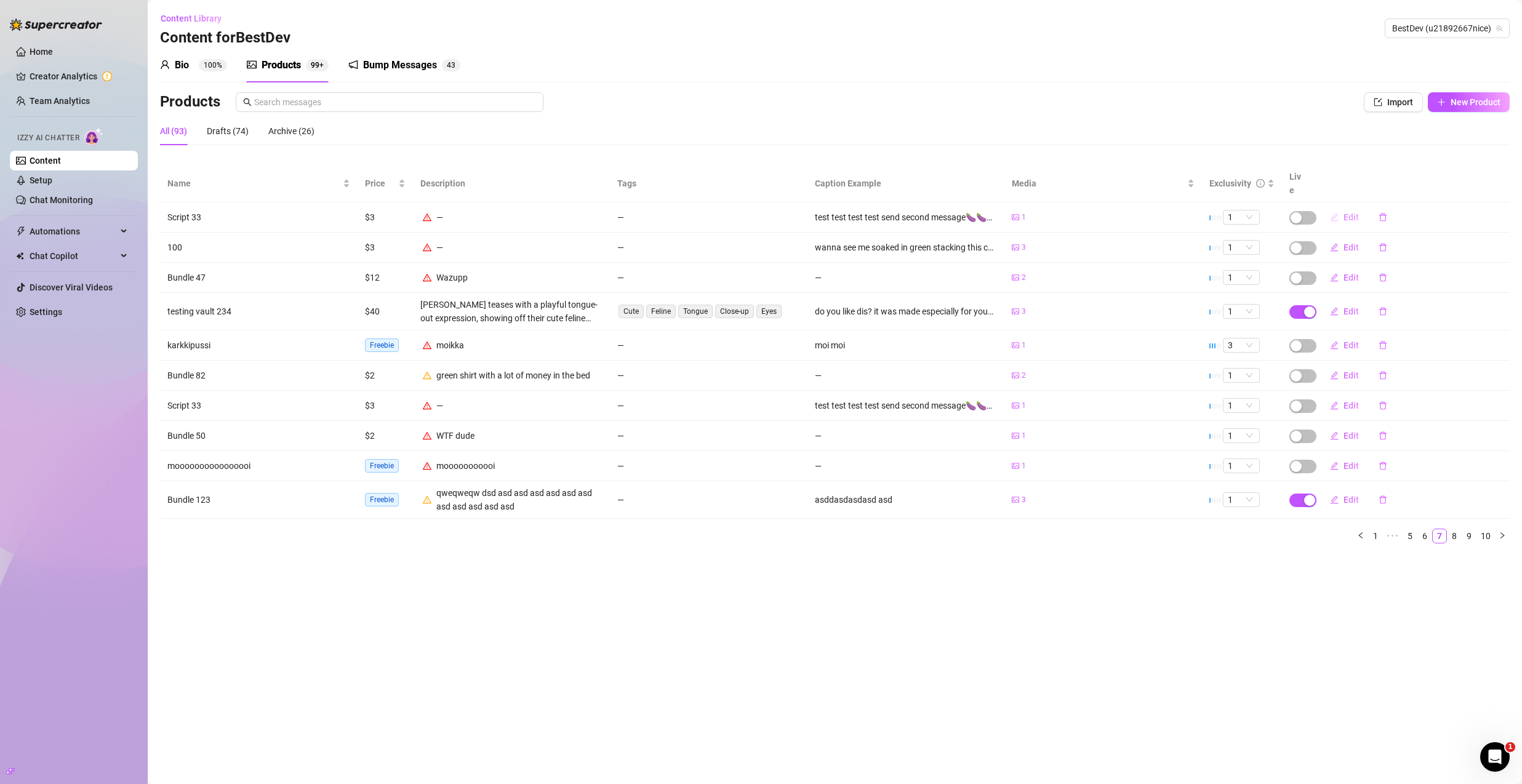
click at [1338, 213] on icon "edit" at bounding box center [1334, 217] width 9 height 9
type textarea "test test test test send second message🍆🍆🍆🍆🍆🍆"
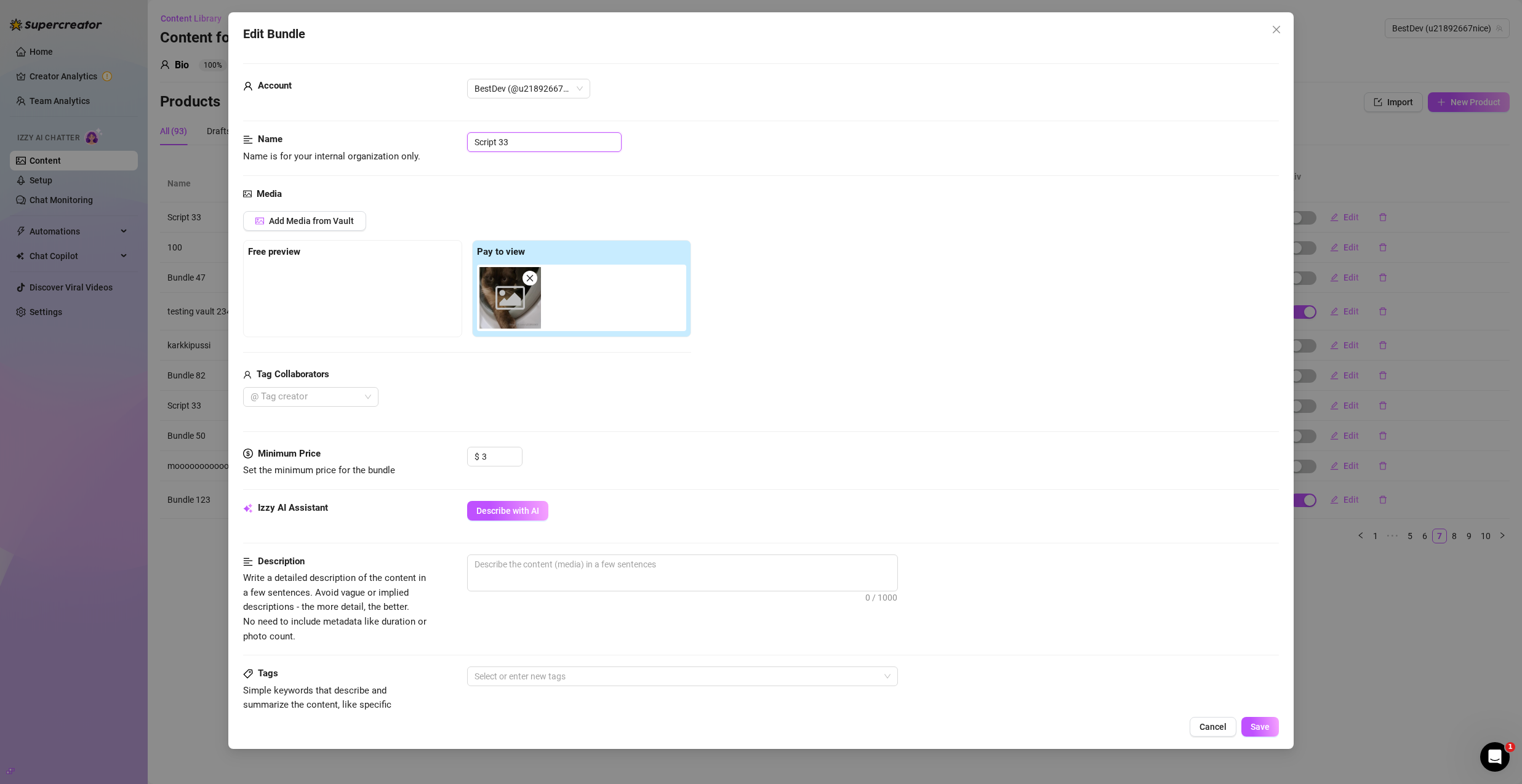
click at [516, 148] on input "Script 33" at bounding box center [544, 142] width 154 height 19
click at [533, 273] on span at bounding box center [530, 278] width 15 height 15
type input "0"
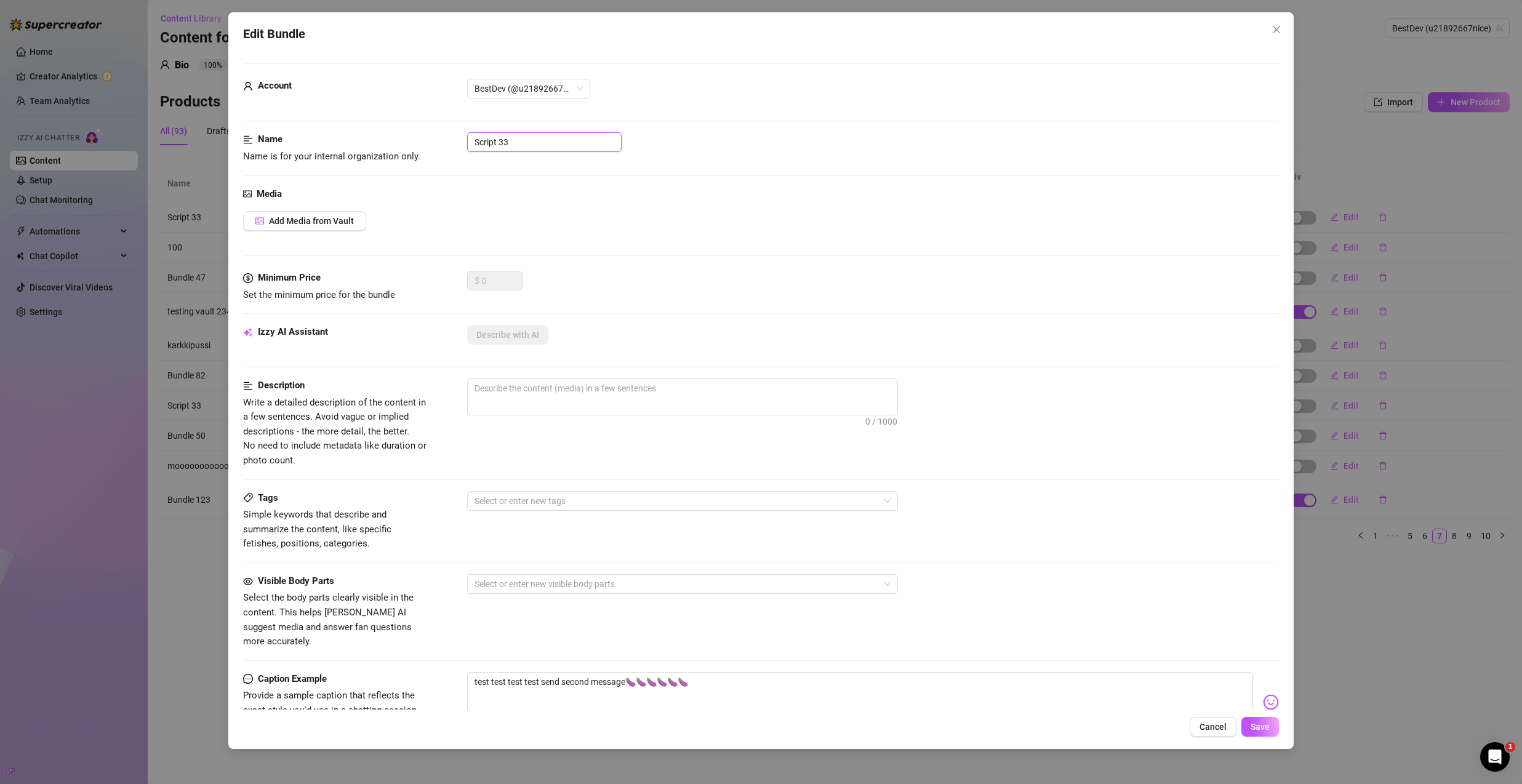
click at [559, 149] on input "Script 33" at bounding box center [544, 142] width 154 height 19
click at [708, 672] on textarea "test test test test send second message🍆🍆🍆🍆🍆🍆" at bounding box center [860, 697] width 786 height 49
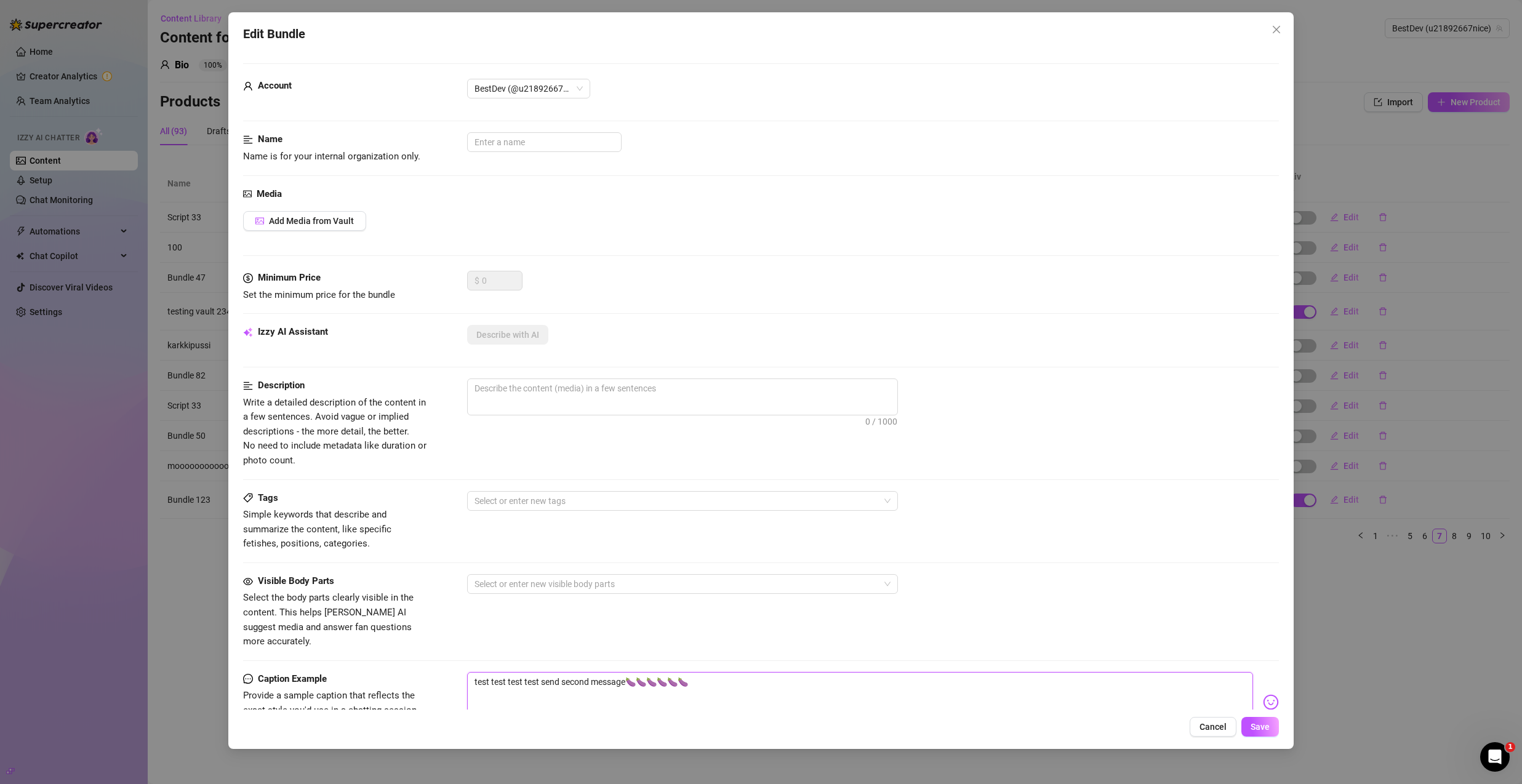
click at [708, 672] on textarea "test test test test send second message🍆🍆🍆🍆🍆🍆" at bounding box center [860, 697] width 786 height 49
type textarea "Type your message here..."
click at [1266, 729] on span "Save" at bounding box center [1260, 727] width 19 height 10
click at [1277, 33] on icon "close" at bounding box center [1277, 29] width 10 height 10
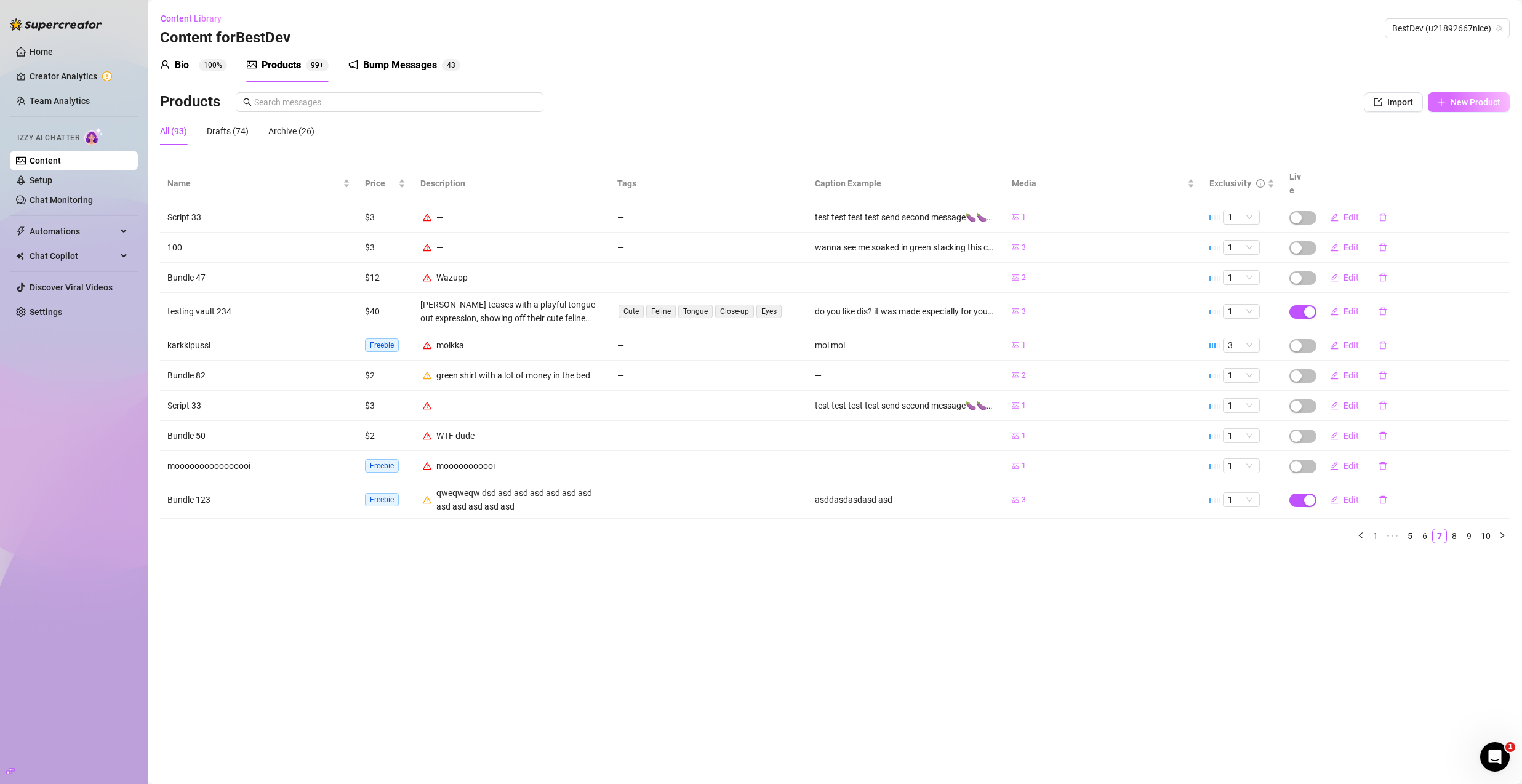
click at [1460, 100] on span "New Product" at bounding box center [1476, 102] width 50 height 10
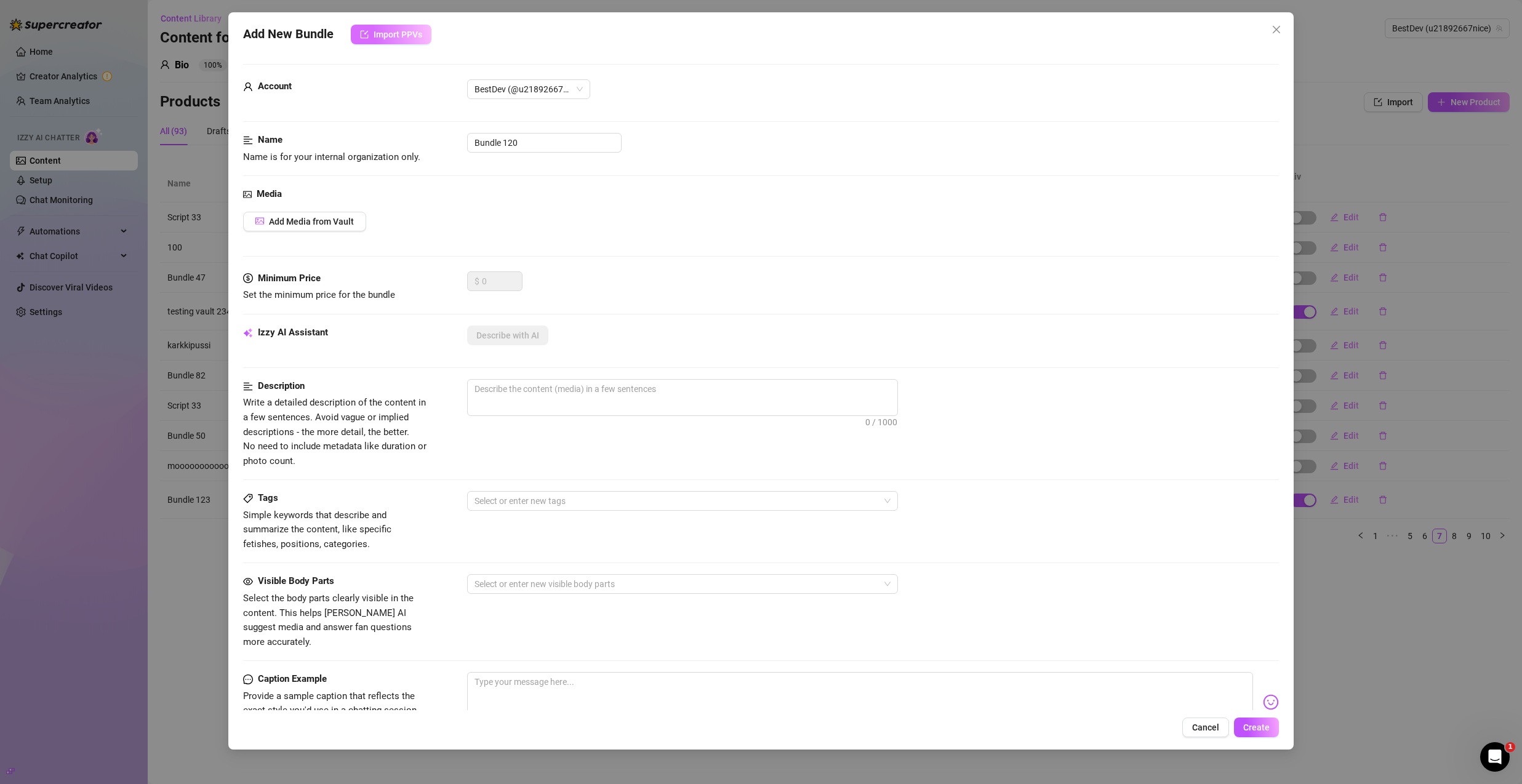
click at [392, 35] on span "Import PPVs" at bounding box center [398, 34] width 49 height 10
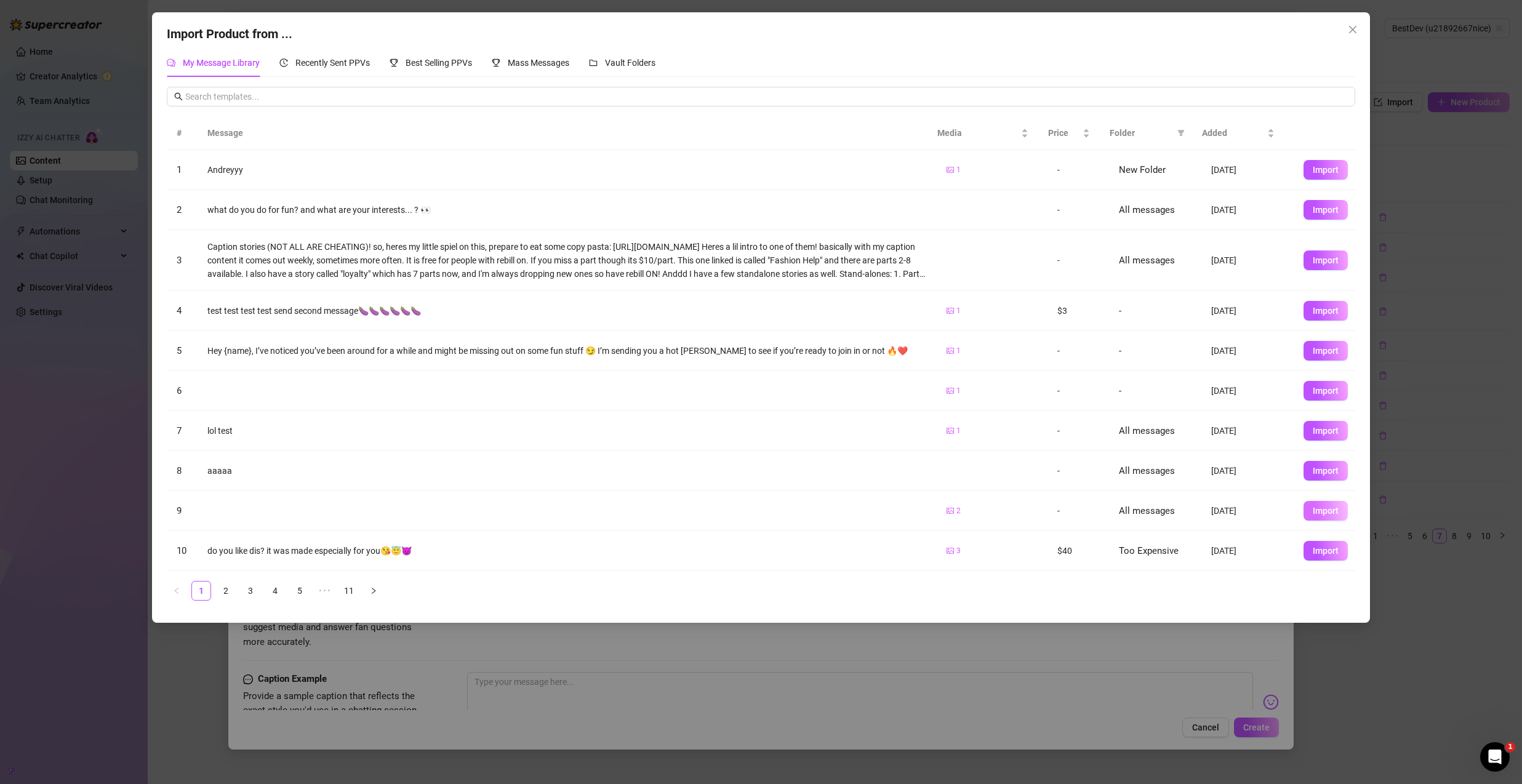
click at [1319, 509] on span "Import" at bounding box center [1325, 511] width 26 height 10
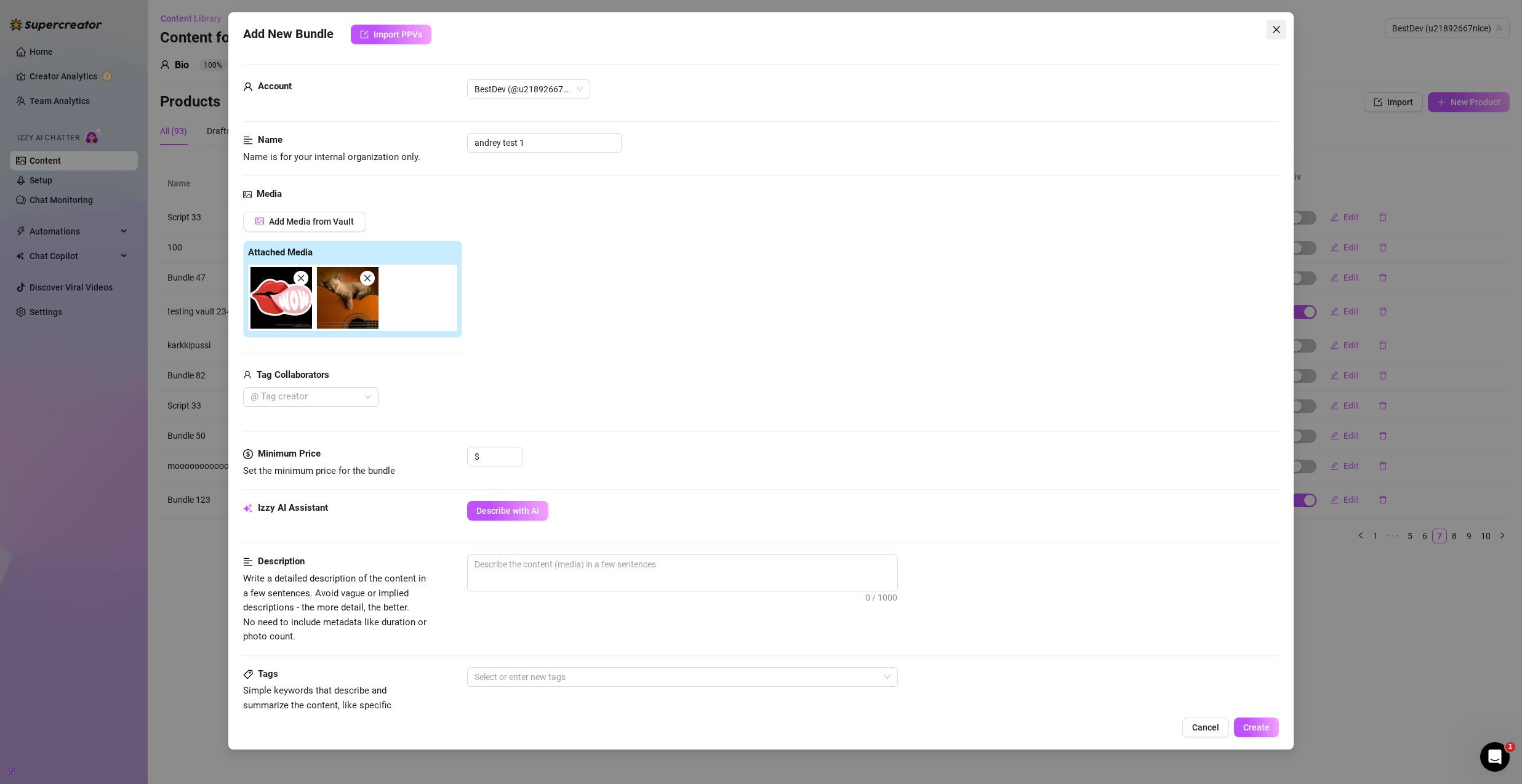
click at [1281, 20] on button "Close" at bounding box center [1276, 29] width 19 height 19
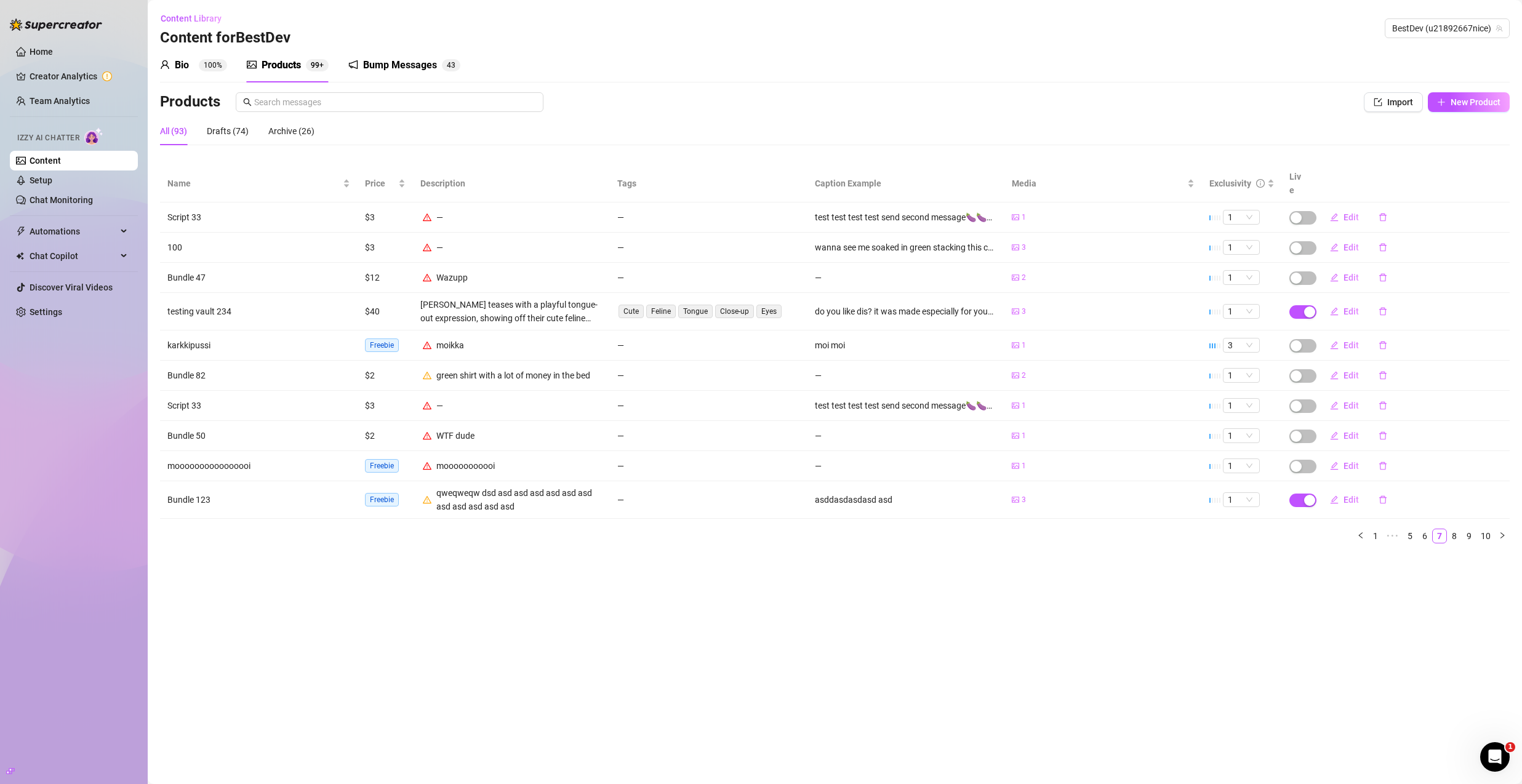
click at [424, 69] on div "Bump Messages" at bounding box center [400, 66] width 74 height 15
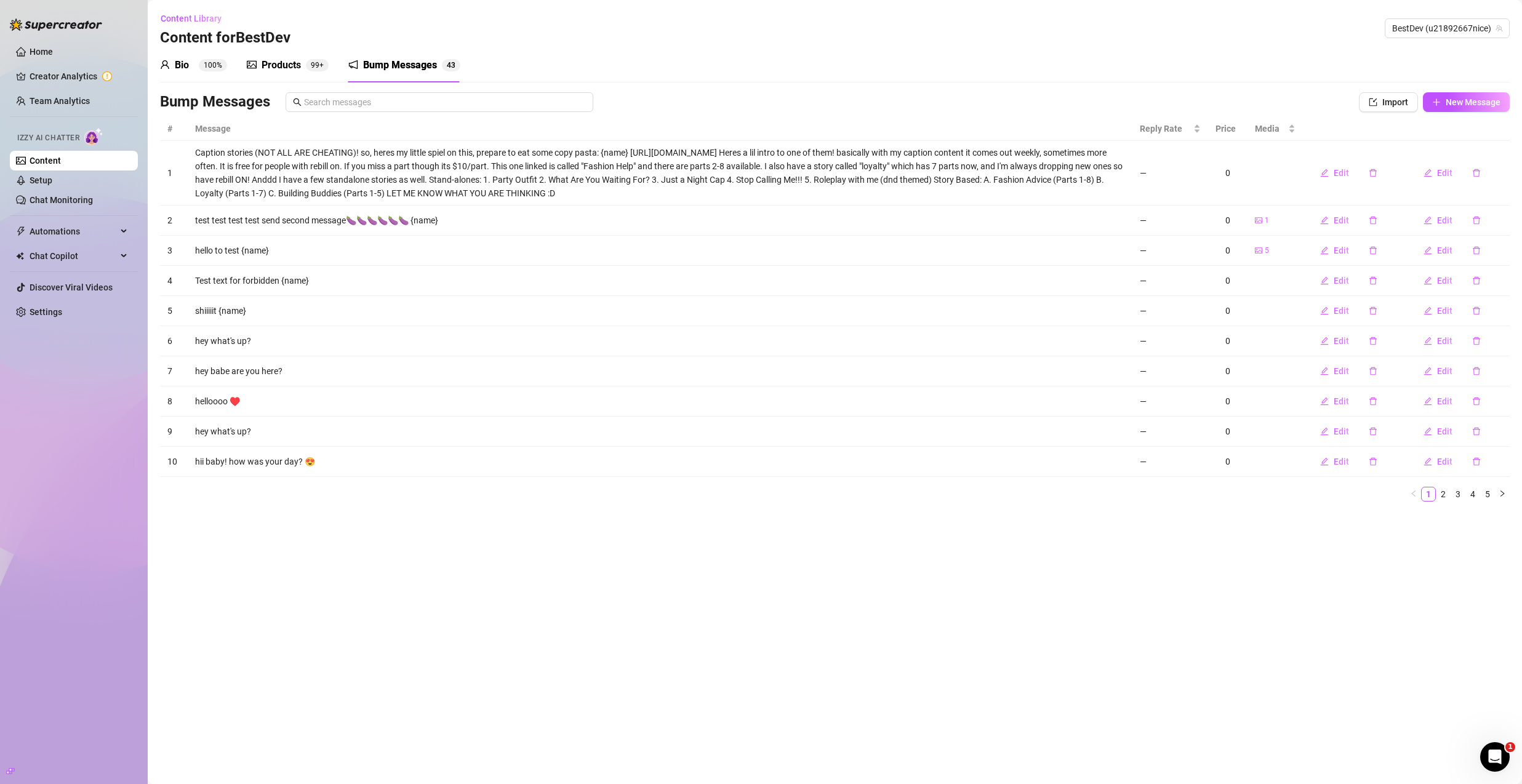
click at [420, 63] on div "Bump Messages" at bounding box center [400, 66] width 74 height 15
click at [1415, 102] on button "Import" at bounding box center [1388, 102] width 59 height 19
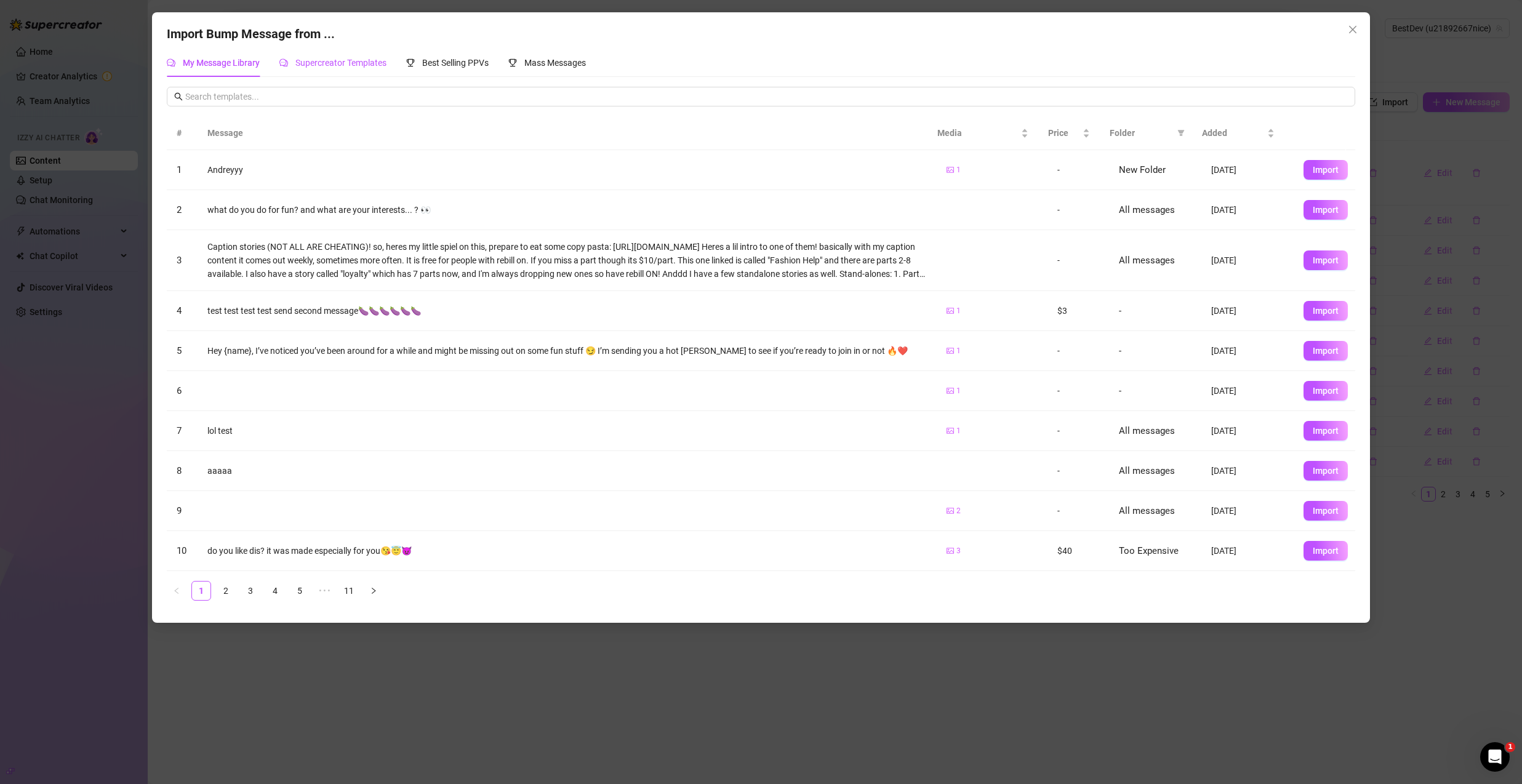
click at [340, 67] on span "Supercreator Templates" at bounding box center [341, 63] width 91 height 10
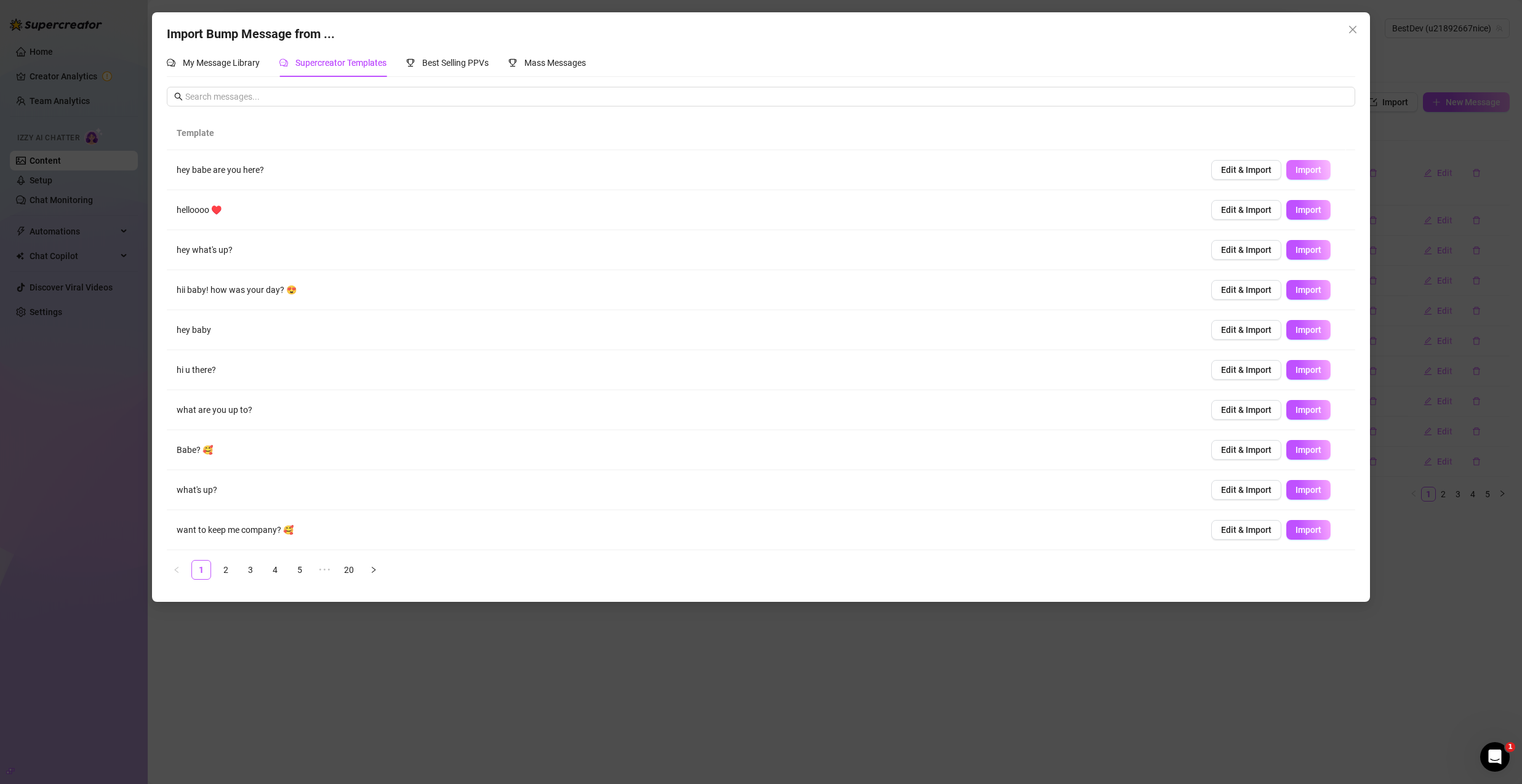
click at [1314, 167] on button "Import" at bounding box center [1309, 169] width 44 height 19
type textarea "hey babe are you here?"
click at [1350, 27] on icon "close" at bounding box center [1353, 29] width 7 height 7
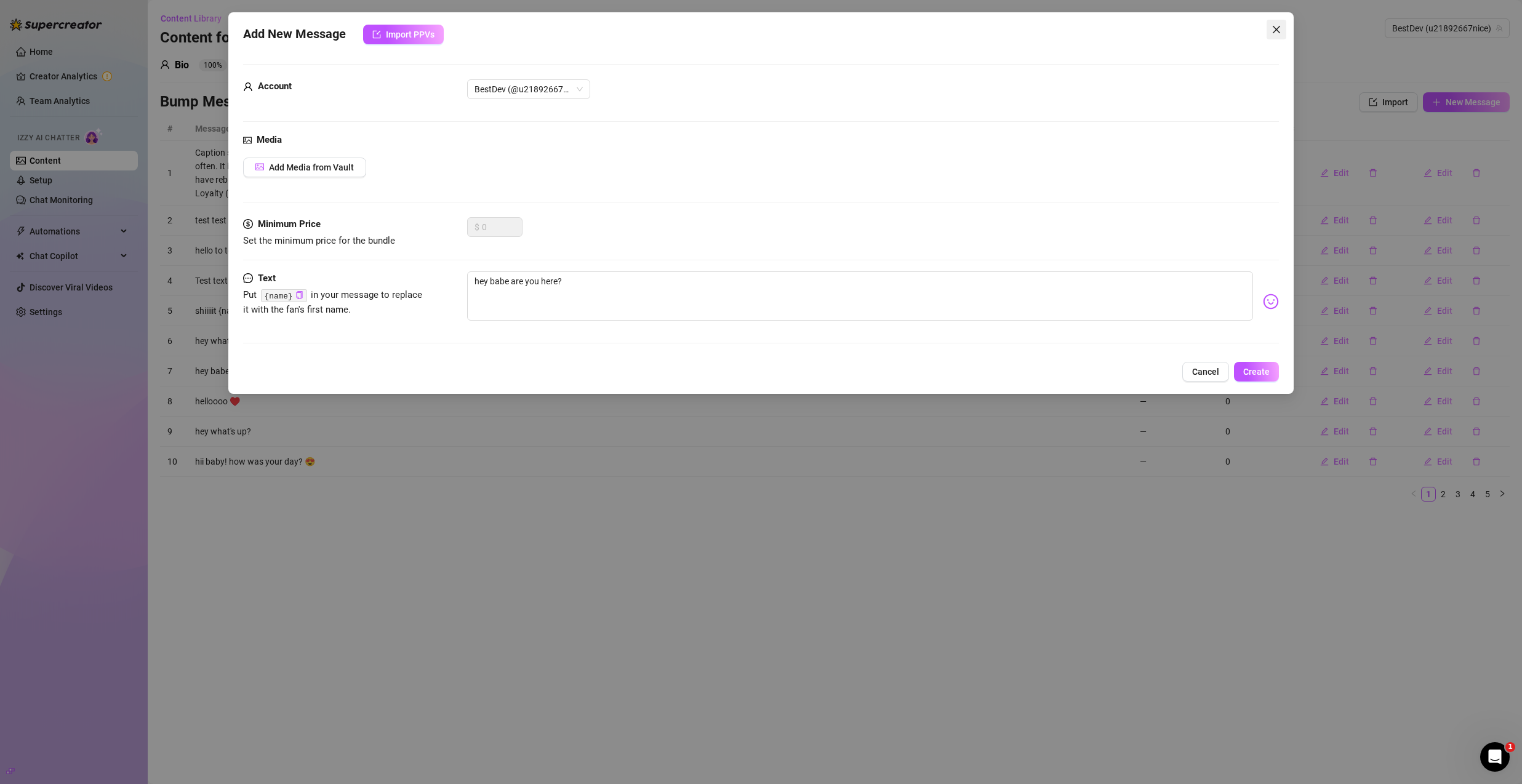
click at [1273, 27] on icon "close" at bounding box center [1277, 29] width 10 height 10
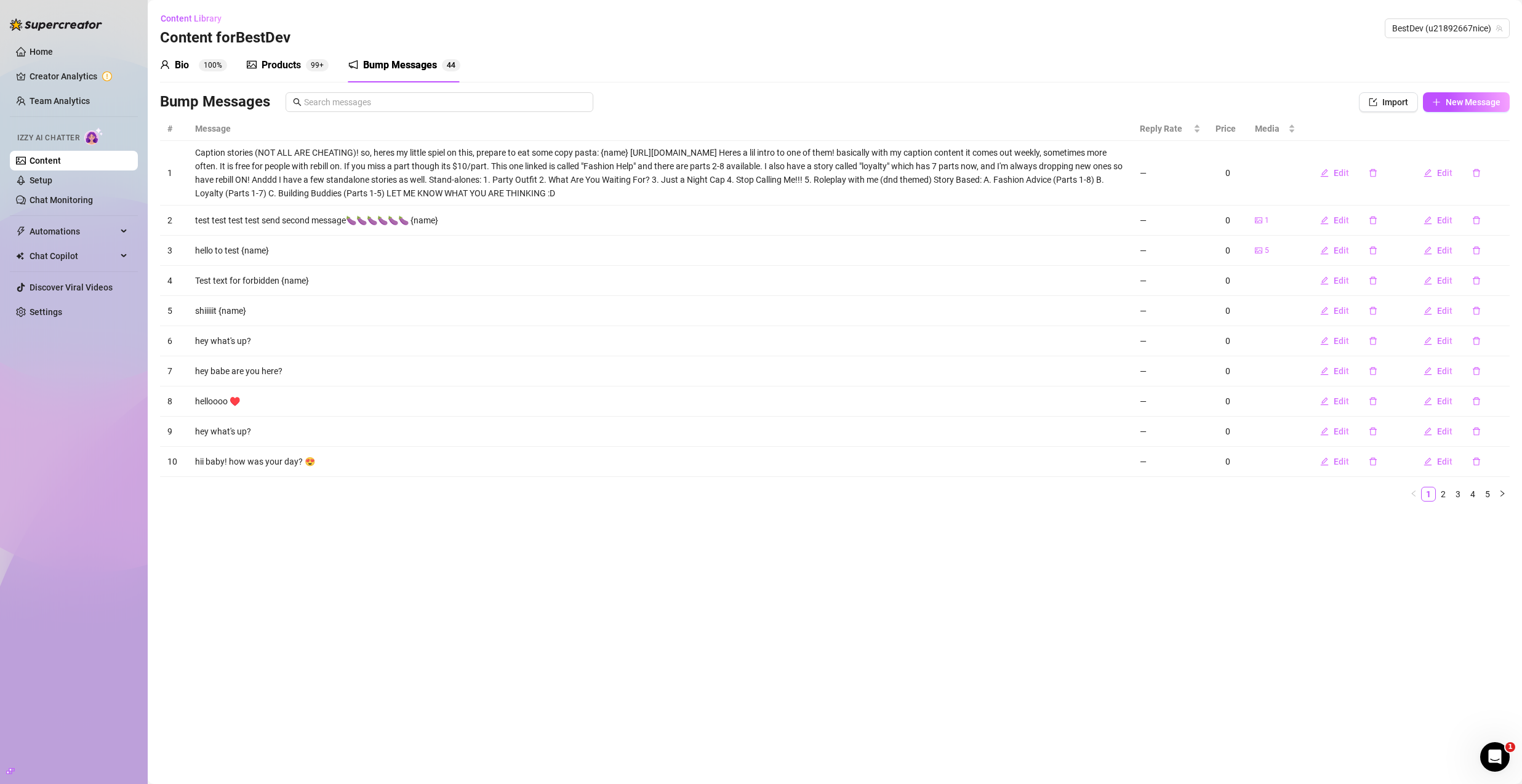
click at [284, 66] on div "Products" at bounding box center [281, 66] width 39 height 15
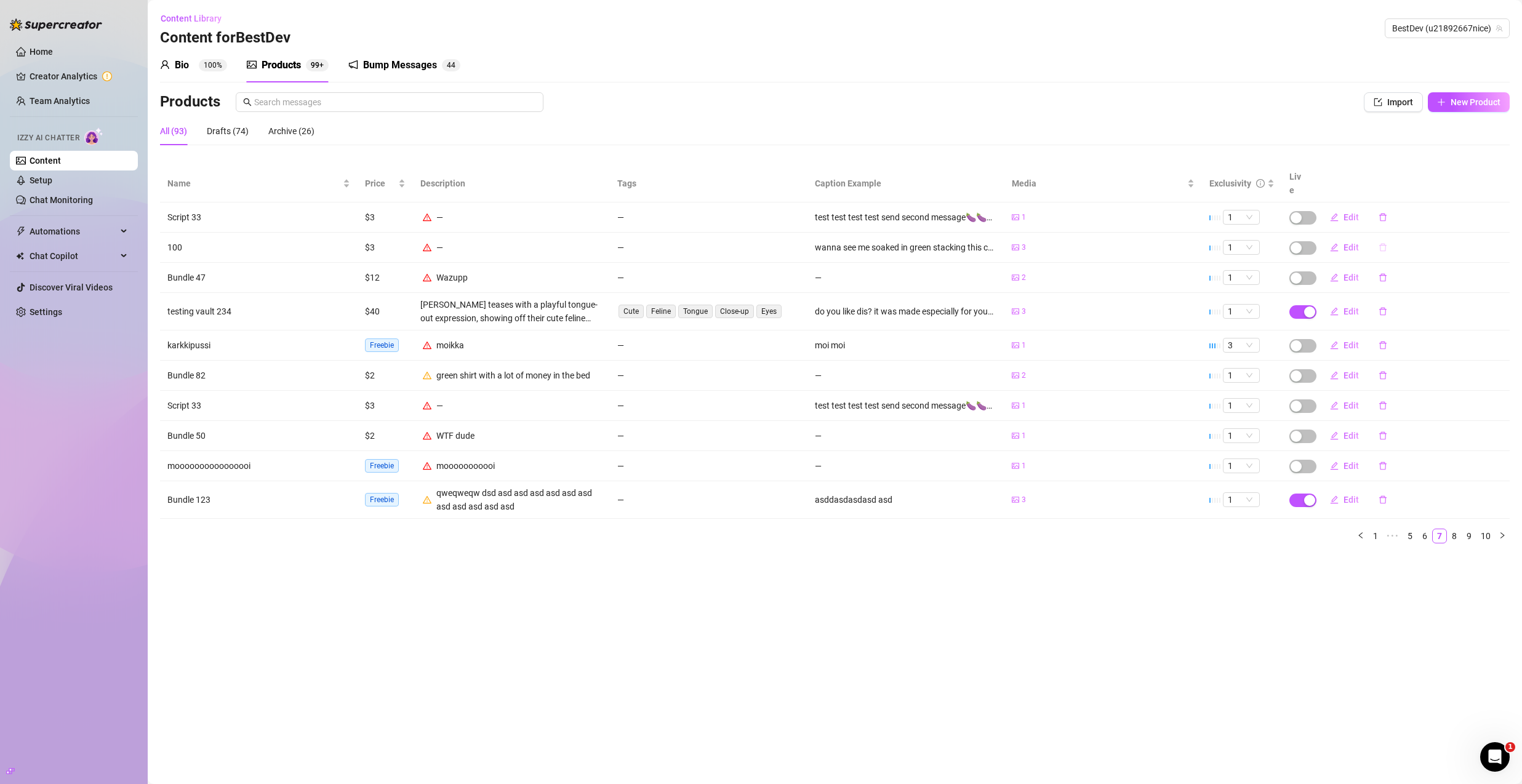
click at [1380, 244] on icon "delete" at bounding box center [1383, 248] width 7 height 8
click at [1465, 207] on button "Yes" at bounding box center [1459, 202] width 23 height 15
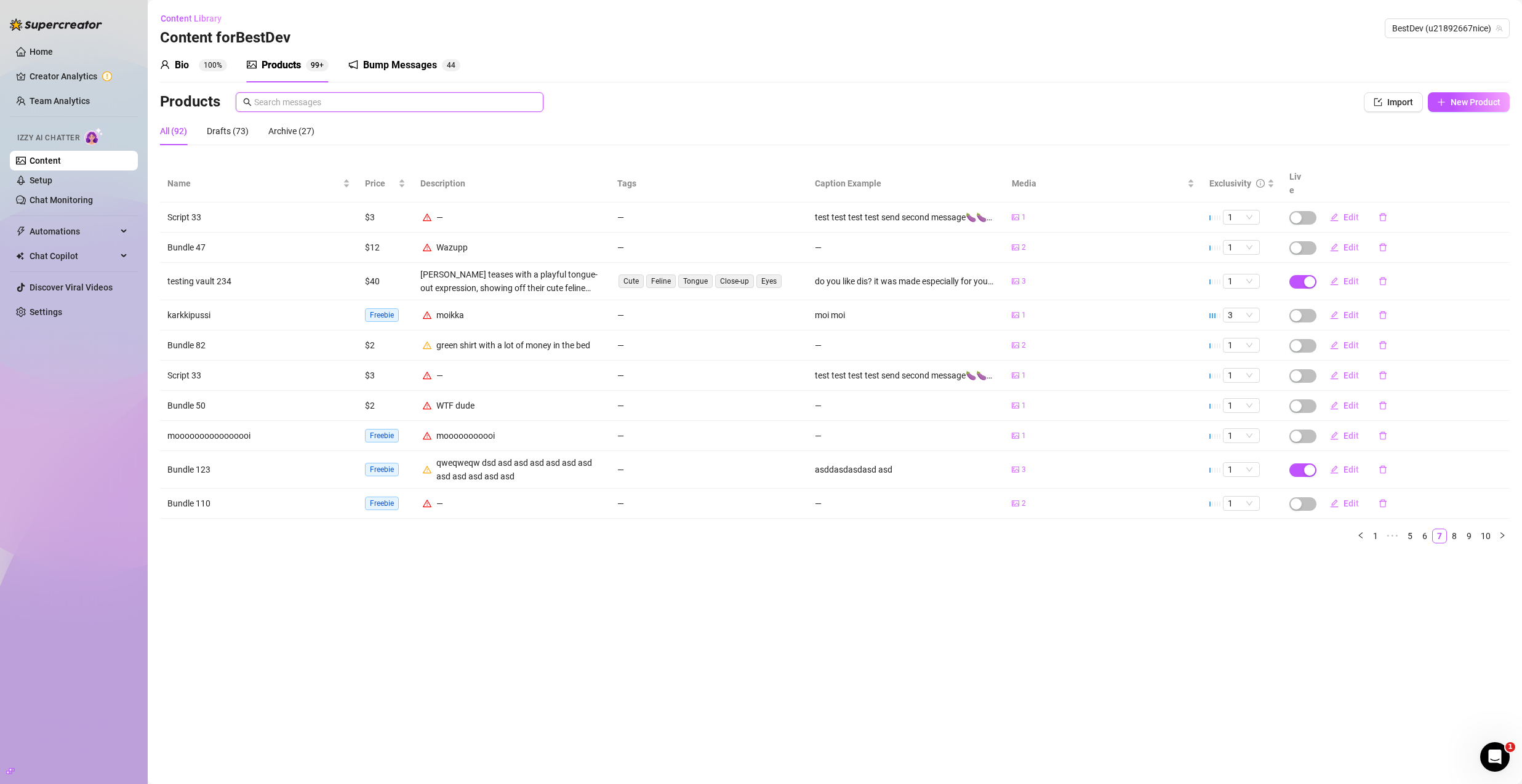
click at [486, 101] on input "text" at bounding box center [395, 102] width 282 height 13
click at [480, 100] on input "text" at bounding box center [395, 102] width 282 height 13
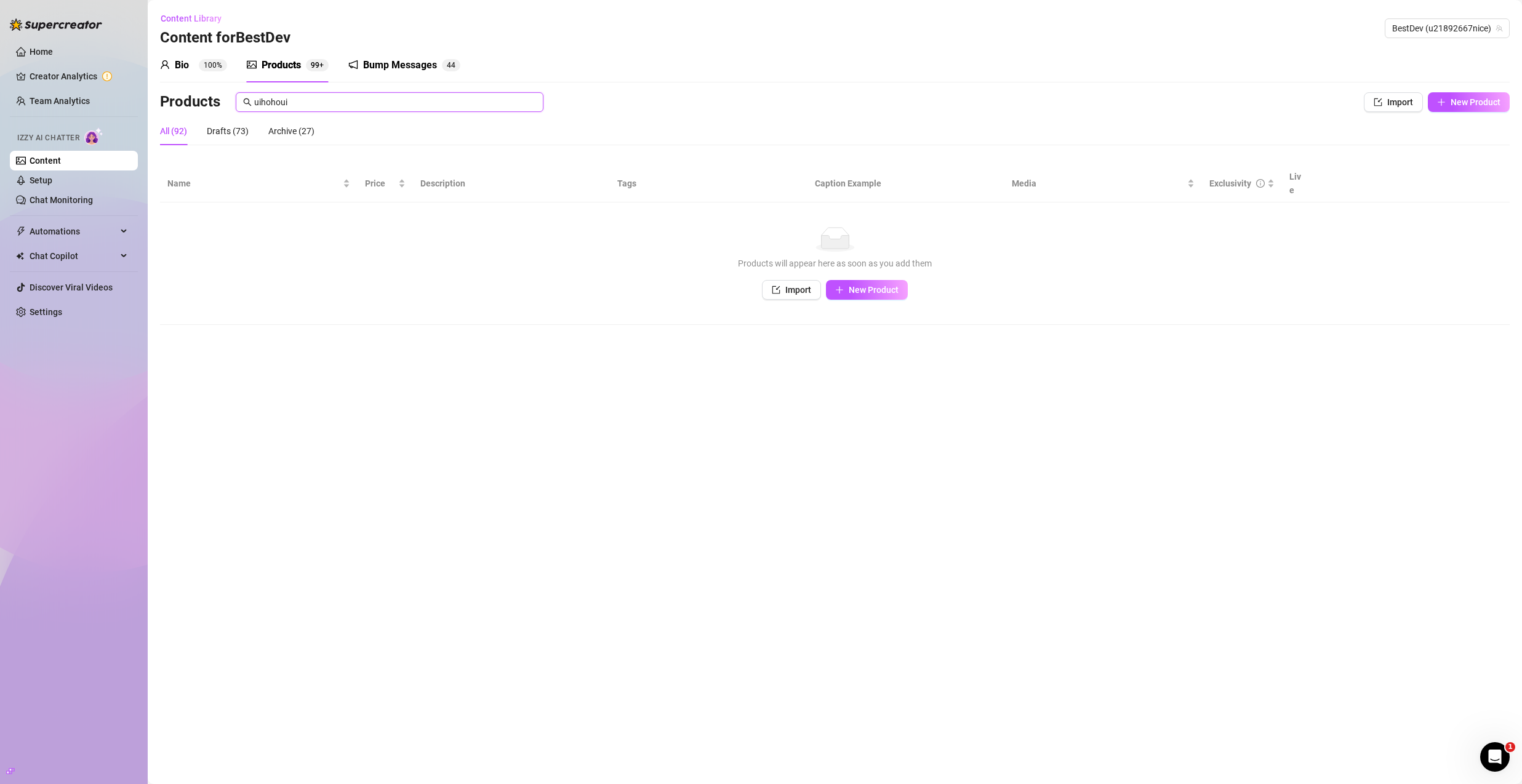
type input "uihohoui"
click at [863, 265] on div "No data Products will appear here as soon as you add them Import New Product" at bounding box center [835, 263] width 1325 height 73
click at [866, 285] on span "New Product" at bounding box center [874, 289] width 50 height 10
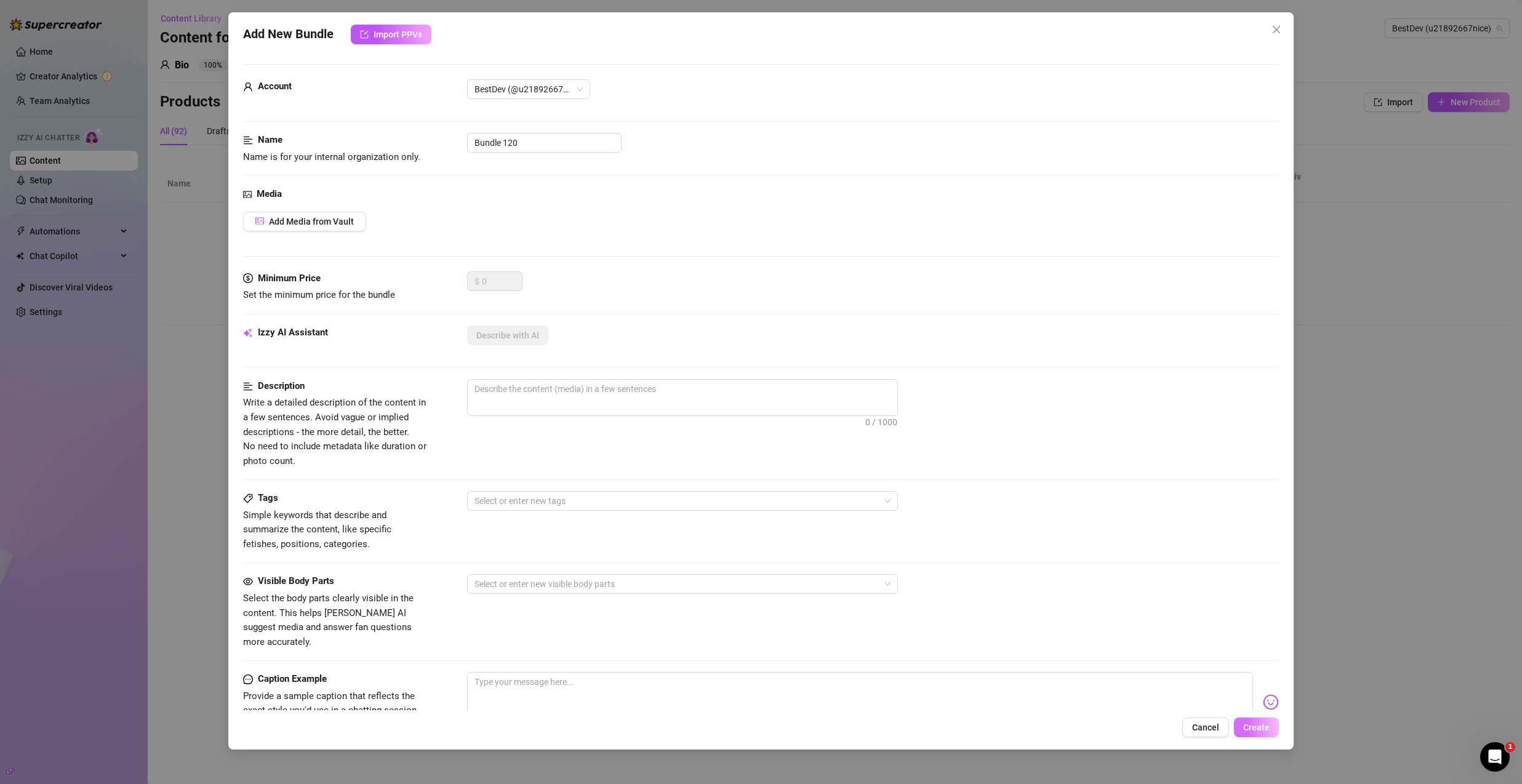
click at [1267, 735] on button "Create" at bounding box center [1256, 727] width 45 height 19
click at [1265, 733] on button "Create" at bounding box center [1256, 727] width 45 height 19
click at [1265, 734] on button "Create" at bounding box center [1256, 727] width 45 height 19
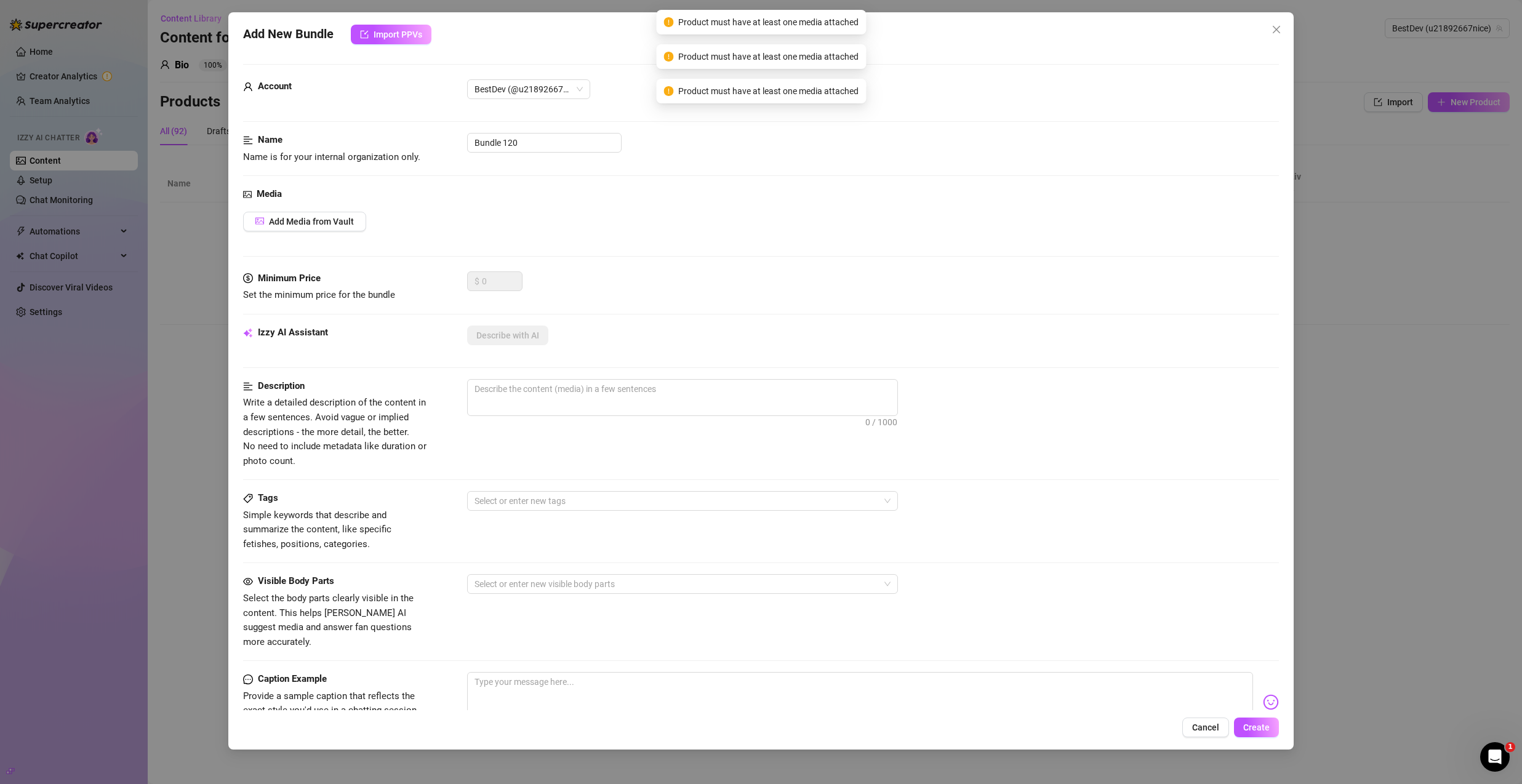
drag, startPoint x: 1265, startPoint y: 733, endPoint x: 1035, endPoint y: 537, distance: 302.2
click at [1265, 733] on button "Create" at bounding box center [1256, 727] width 45 height 19
click at [416, 51] on div "Account BestDev (@u21892667nice) Name Name is for your internal organization on…" at bounding box center [761, 380] width 1036 height 661
click at [403, 35] on span "Import PPVs" at bounding box center [398, 34] width 49 height 10
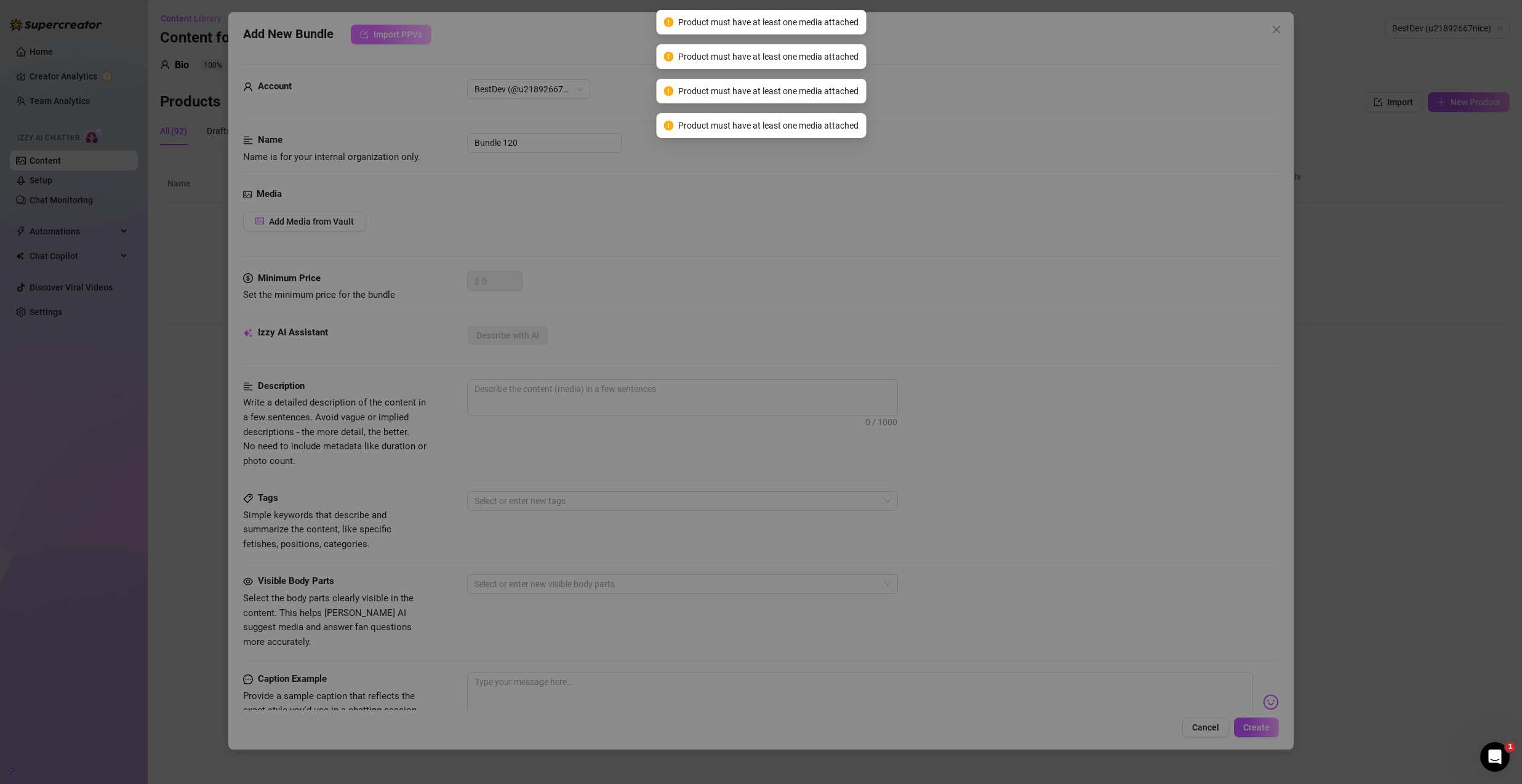
click at [408, 29] on div "Import Product from ... My Message Library Recently Sent PPVs Best Selling PPVs…" at bounding box center [761, 392] width 1522 height 784
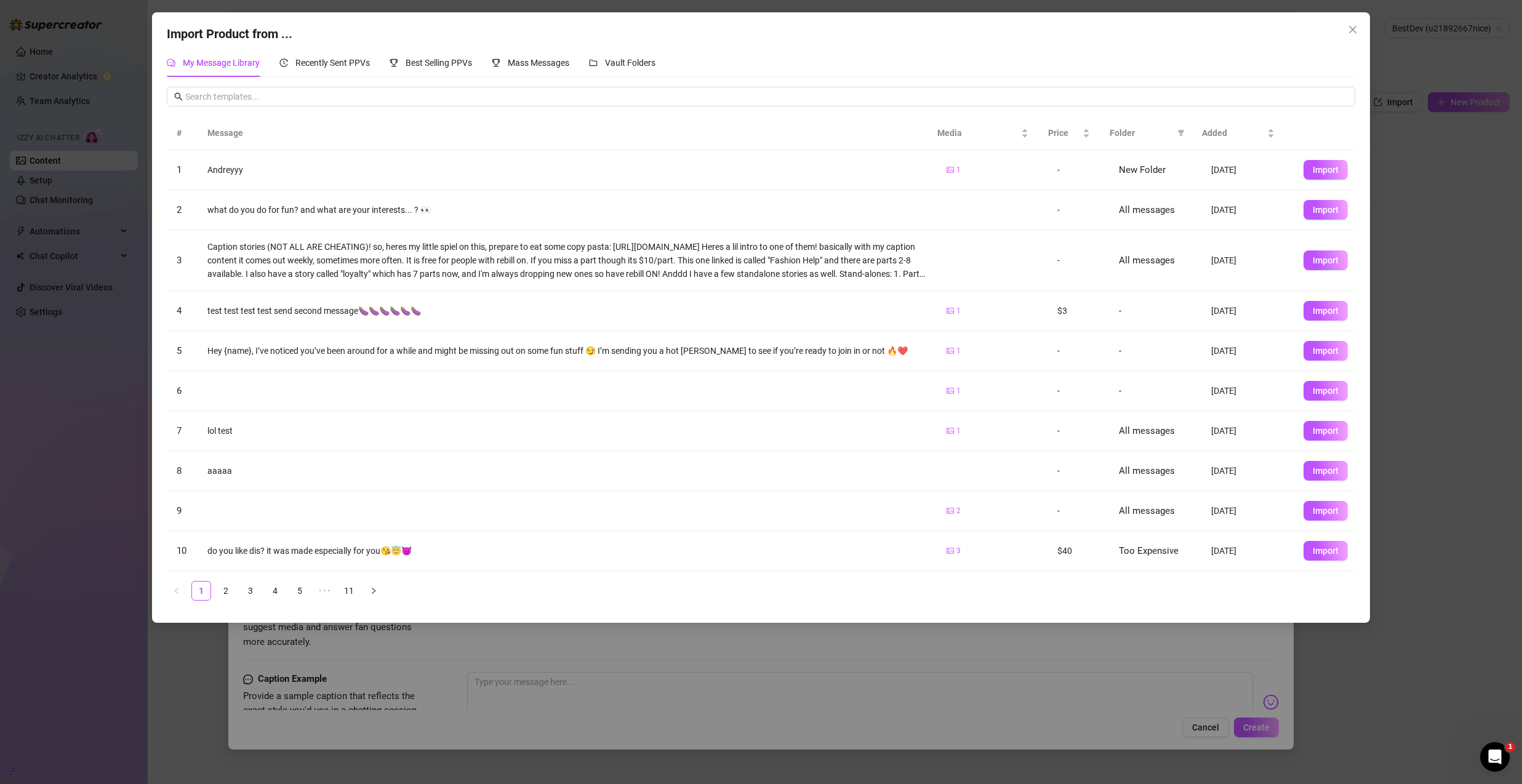
click at [1316, 321] on td "Import" at bounding box center [1325, 311] width 61 height 40
click at [1317, 319] on button "Import" at bounding box center [1325, 310] width 44 height 19
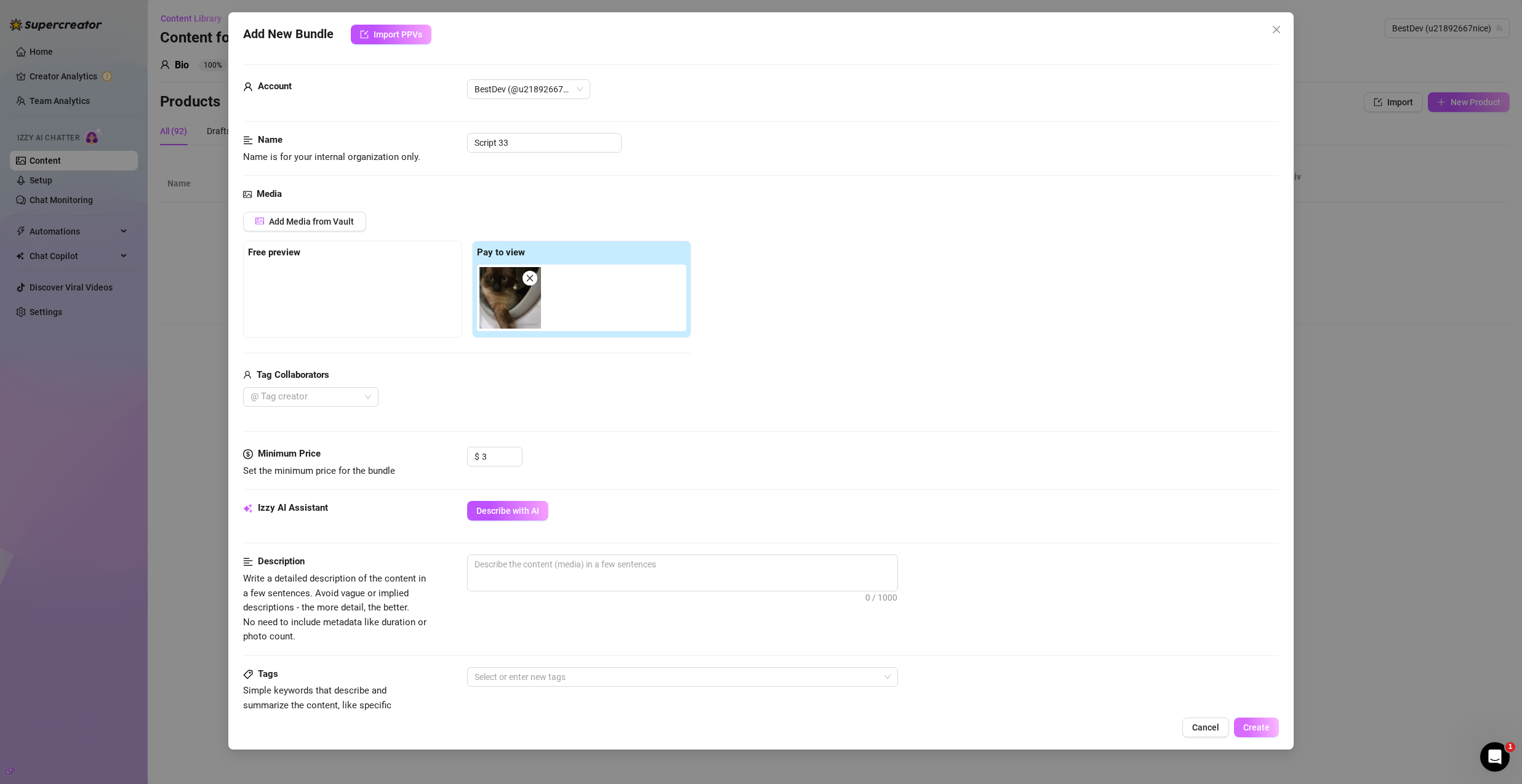
click at [1265, 727] on span "Create" at bounding box center [1257, 727] width 27 height 10
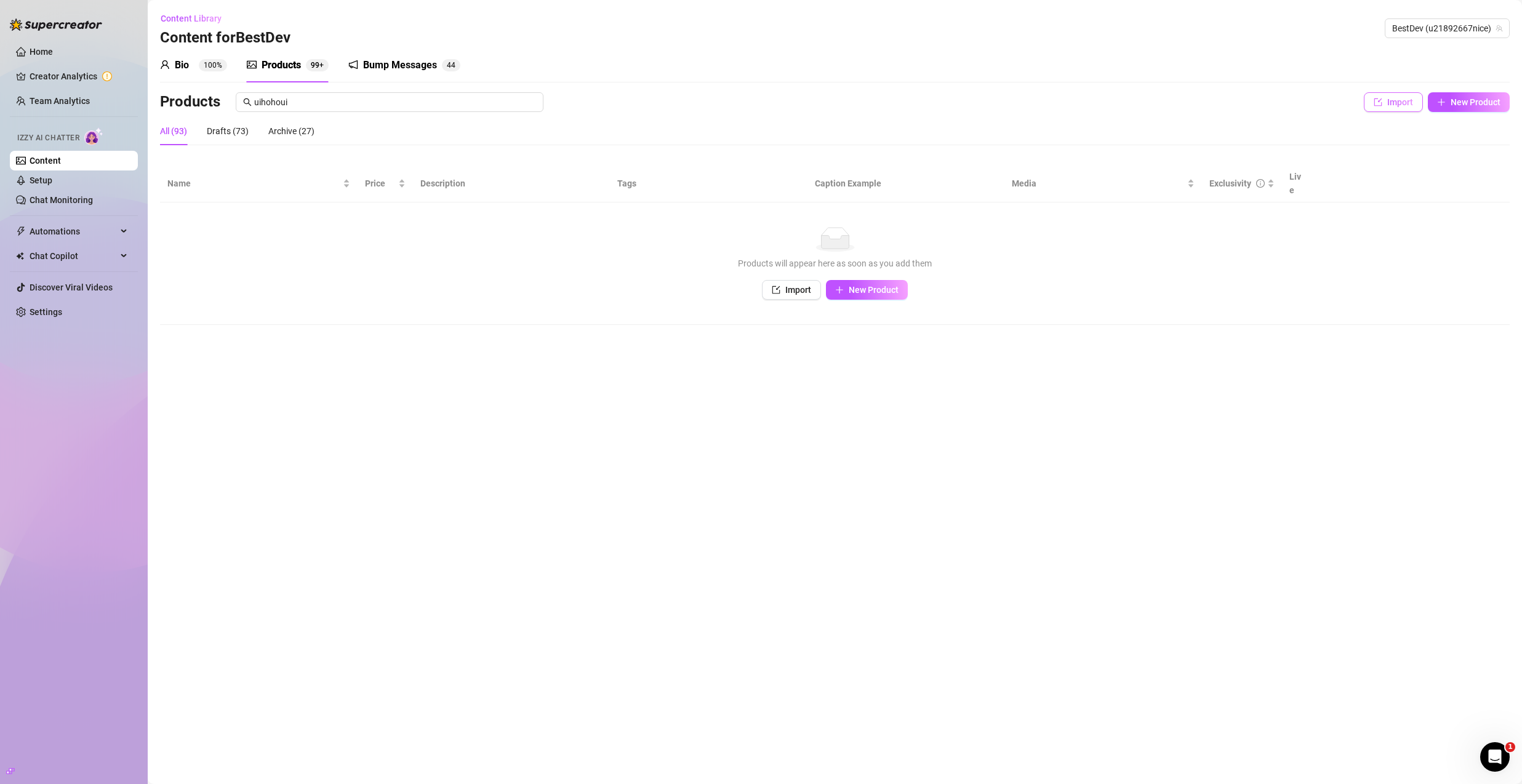
click at [1395, 104] on span "Import" at bounding box center [1400, 102] width 26 height 10
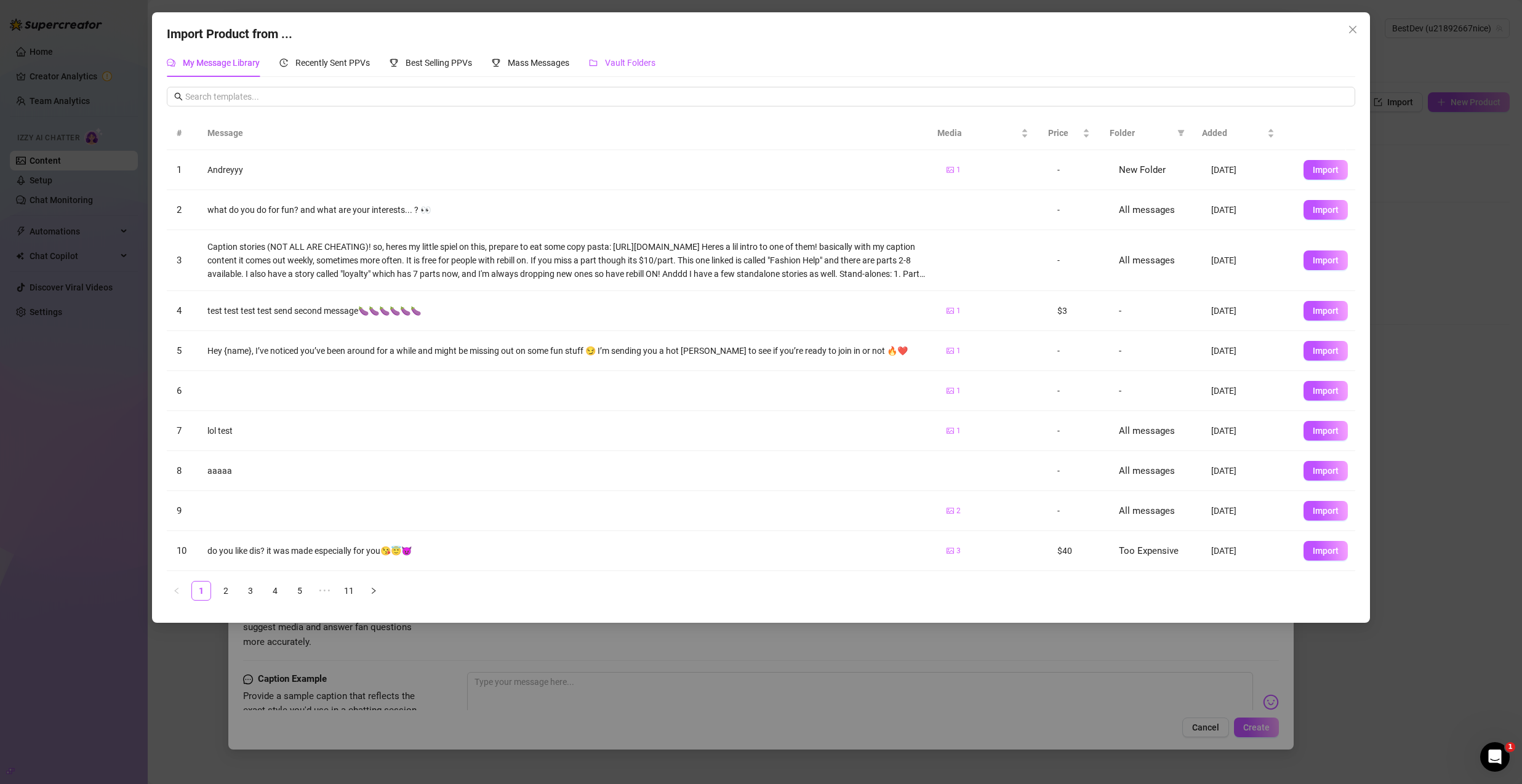
click at [626, 66] on span "Vault Folders" at bounding box center [630, 63] width 51 height 10
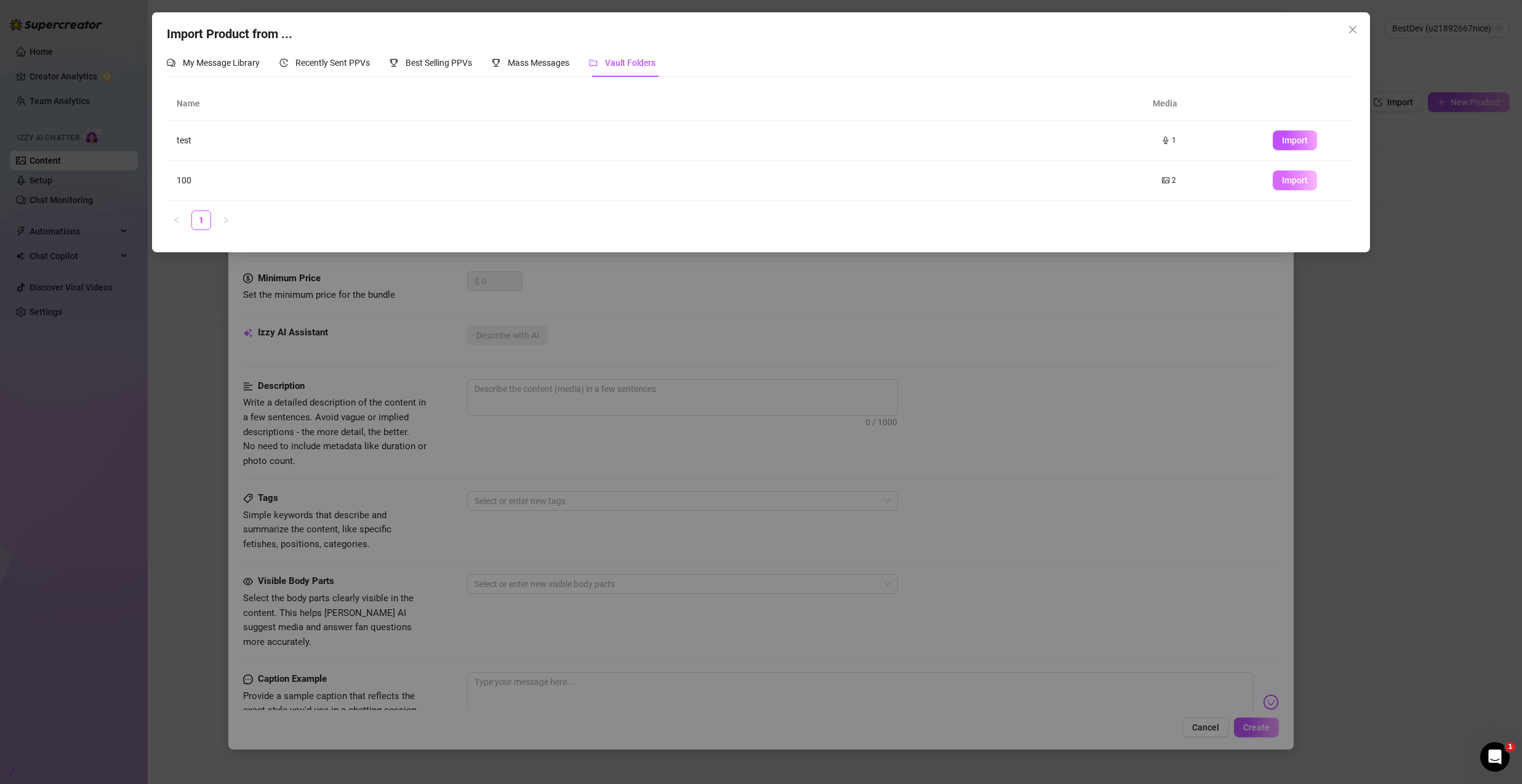
click at [1291, 188] on button "Import" at bounding box center [1295, 180] width 44 height 19
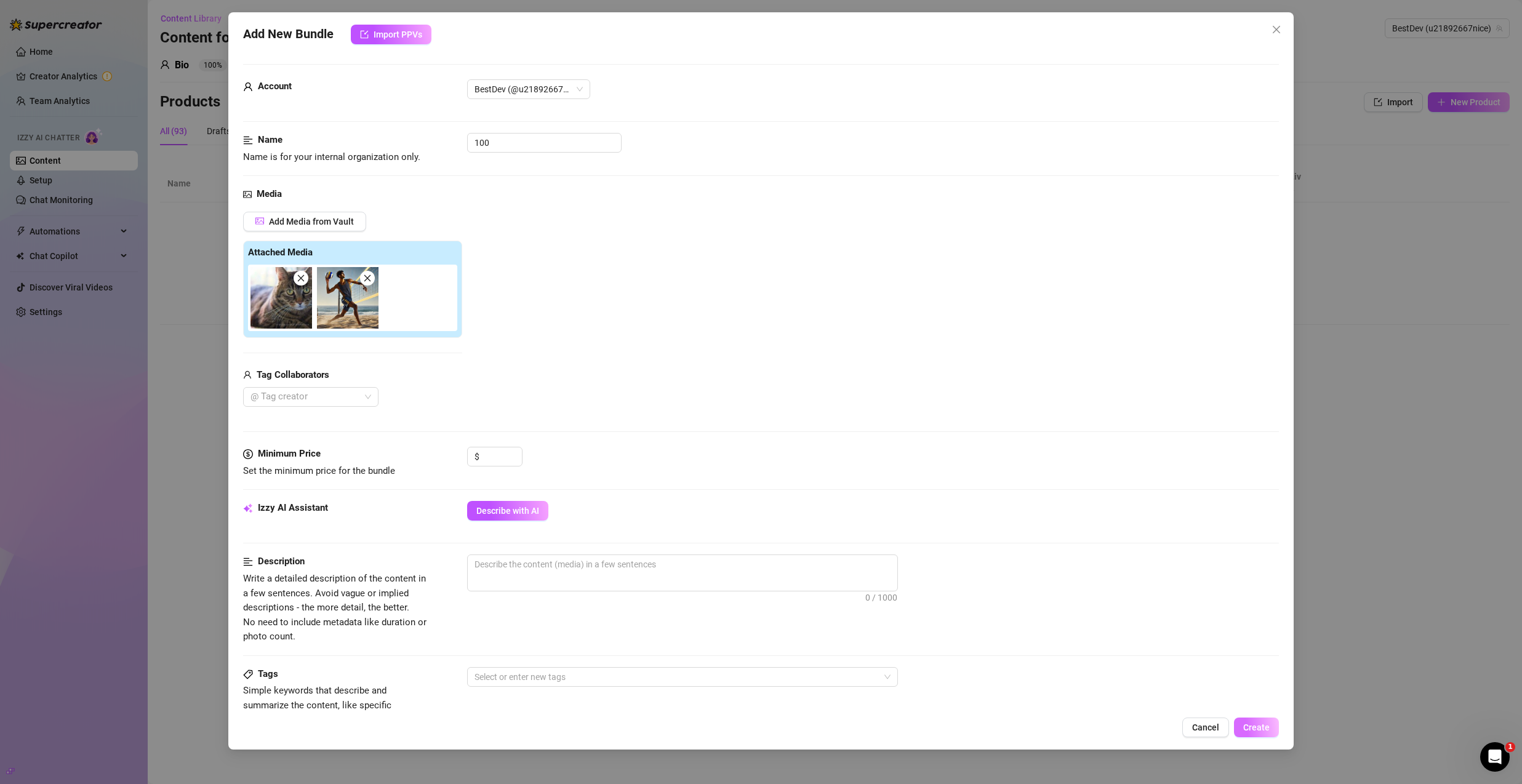
click at [1256, 718] on button "Create" at bounding box center [1256, 727] width 45 height 19
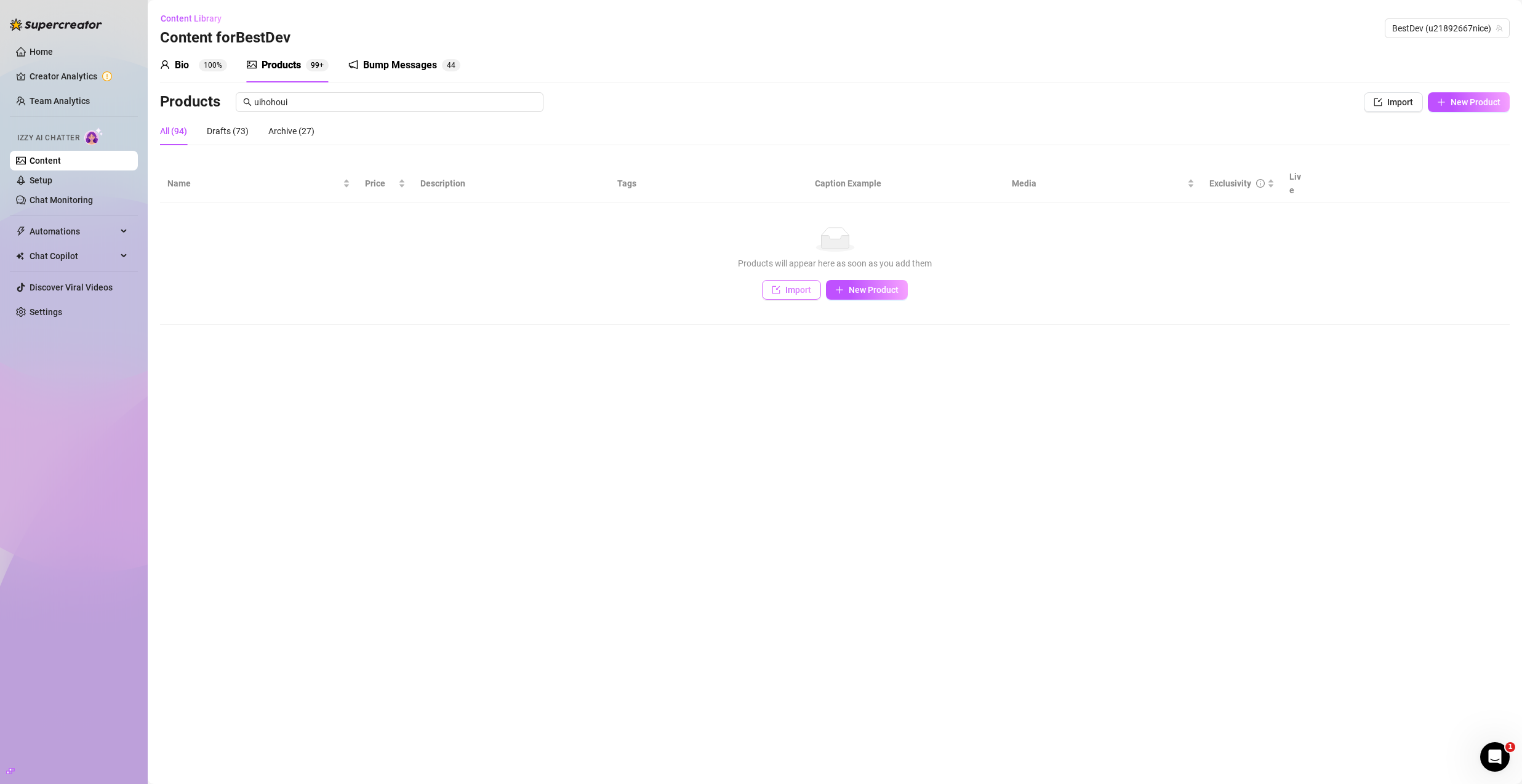
click at [793, 285] on span "Import" at bounding box center [798, 289] width 26 height 10
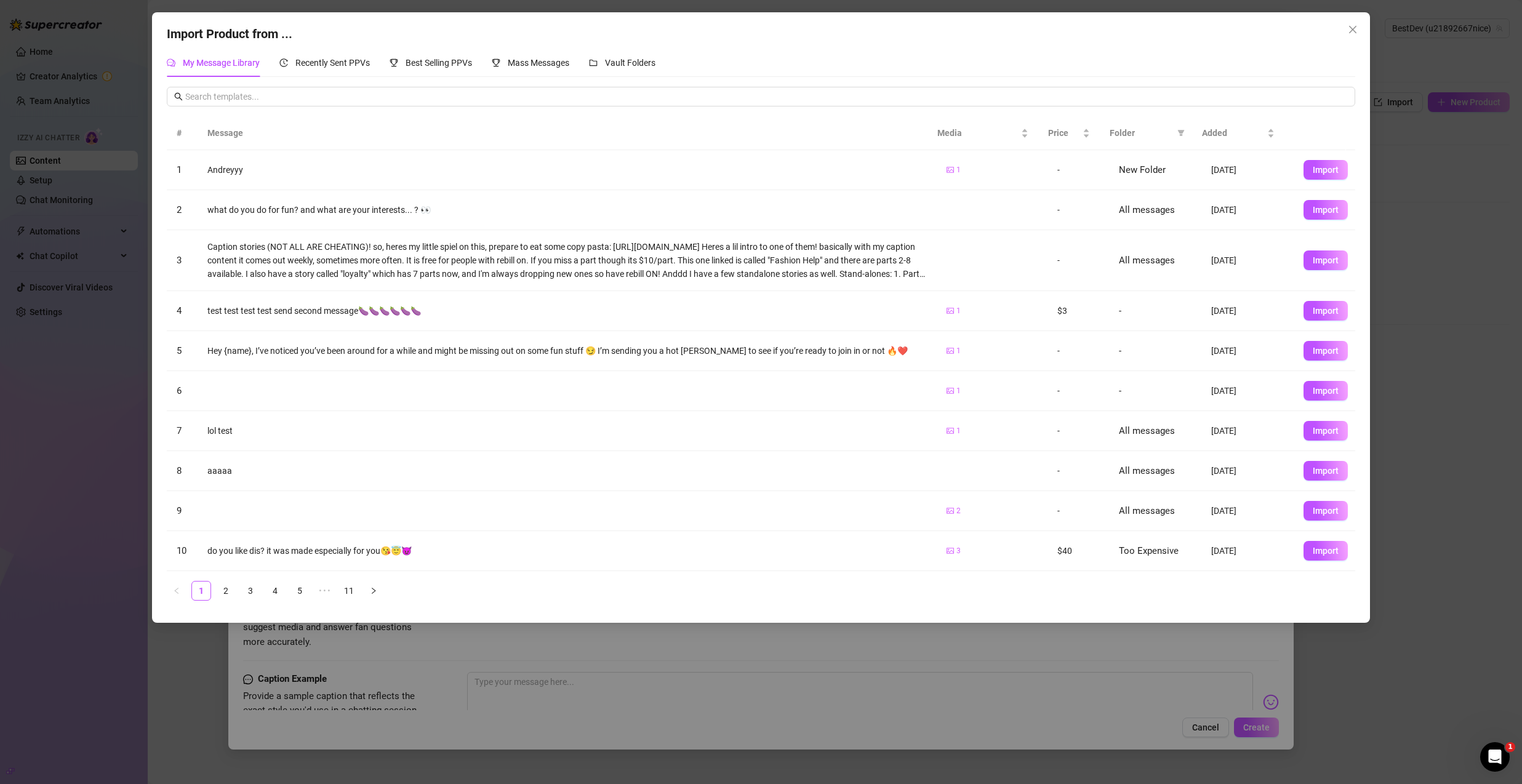
click at [1313, 508] on span "Import" at bounding box center [1325, 511] width 26 height 10
type textarea "Type your message here..."
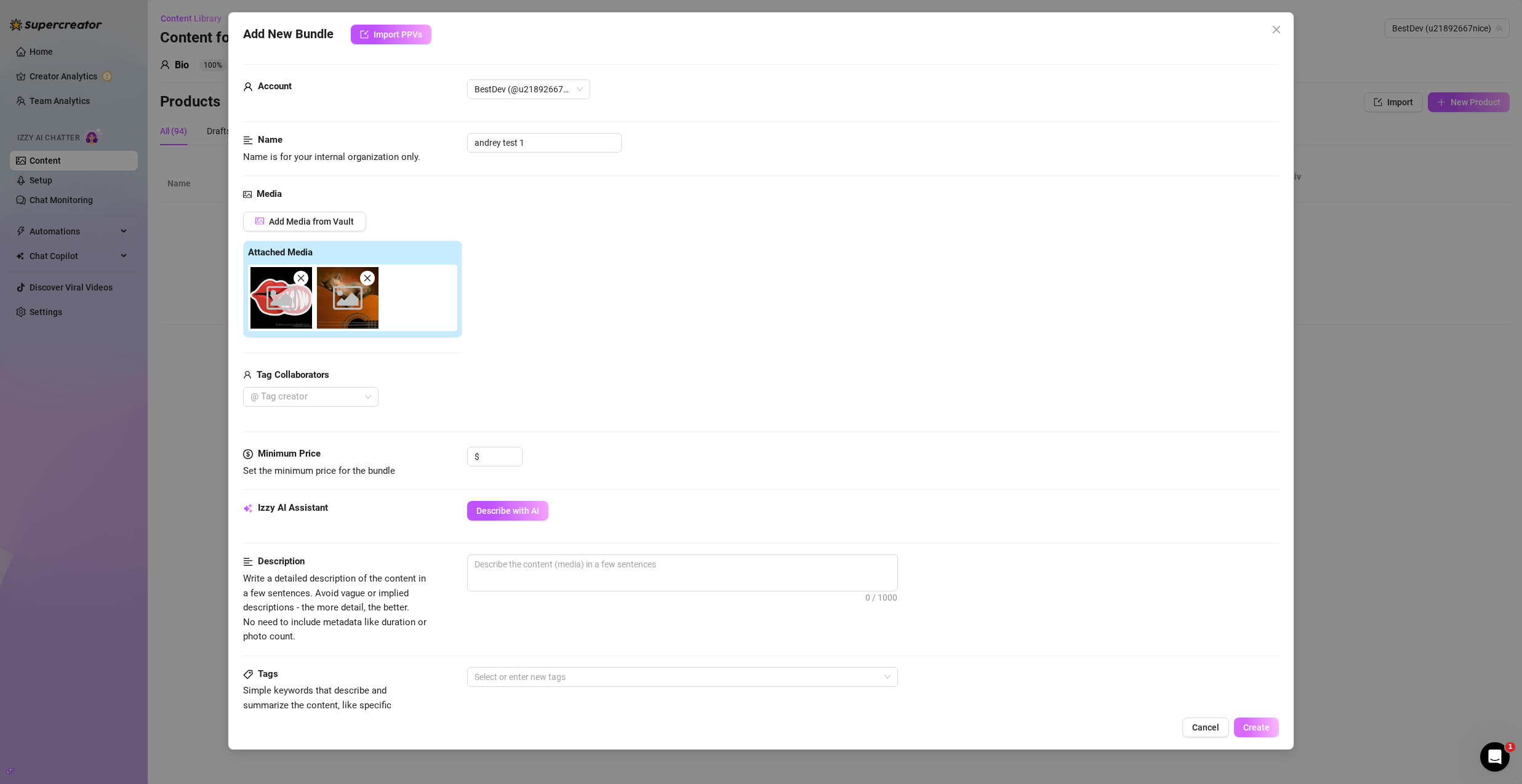
click at [1261, 728] on span "Create" at bounding box center [1257, 727] width 27 height 10
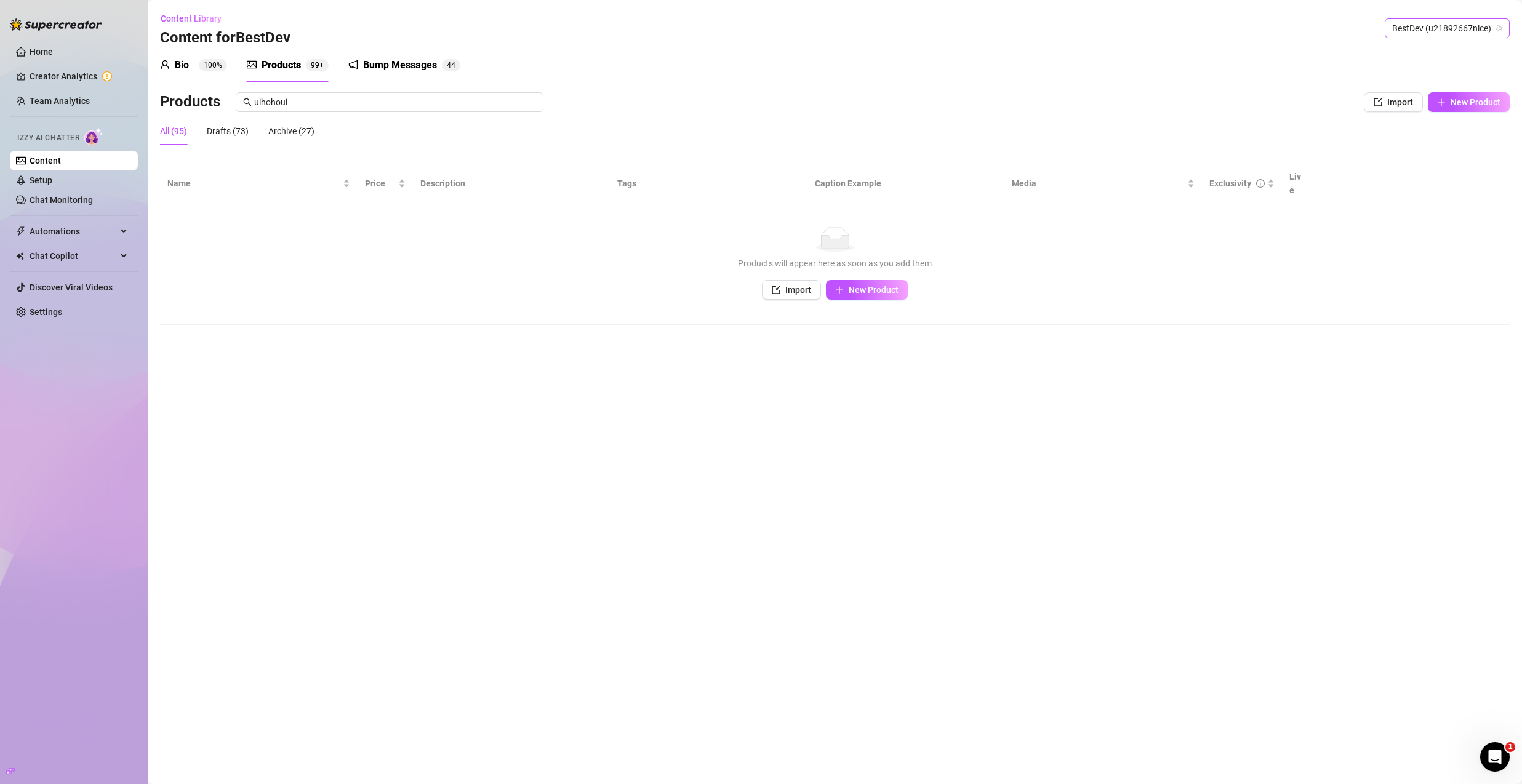
click at [1412, 30] on span "BestDev (u21892667nice)" at bounding box center [1447, 29] width 110 height 19
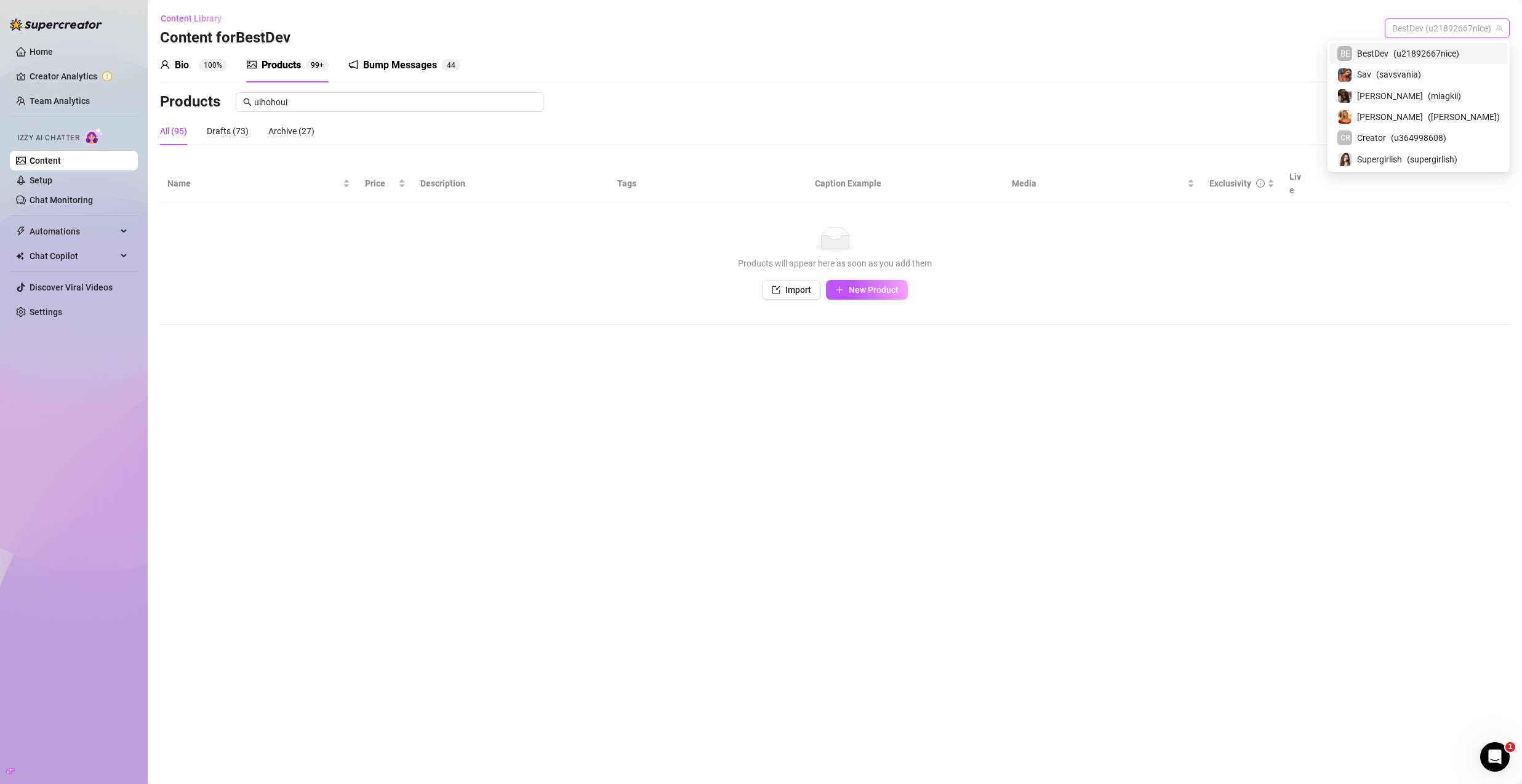
click at [1389, 49] on span "BestDev" at bounding box center [1373, 53] width 31 height 13
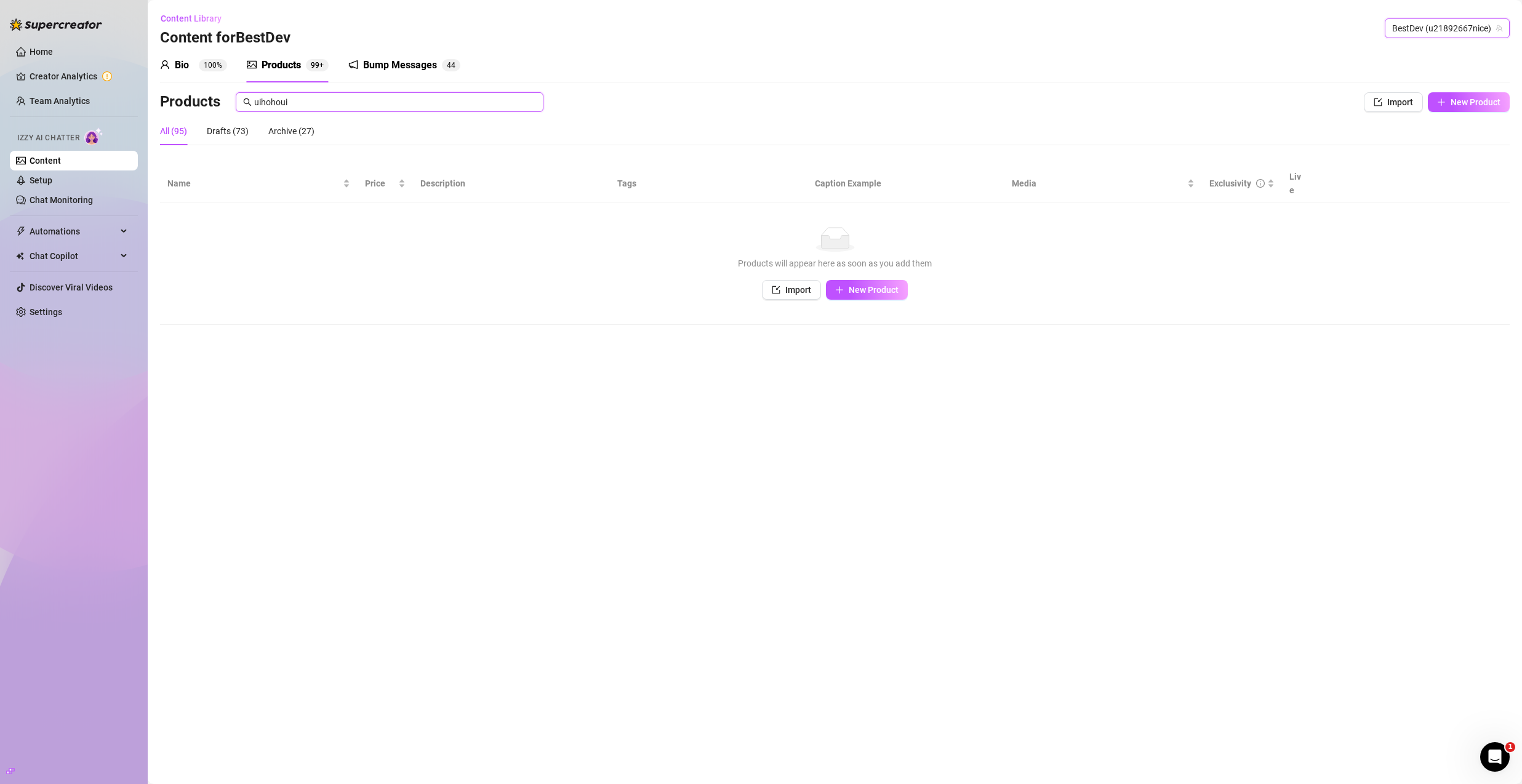
click at [505, 98] on input "uihohoui" at bounding box center [395, 102] width 282 height 13
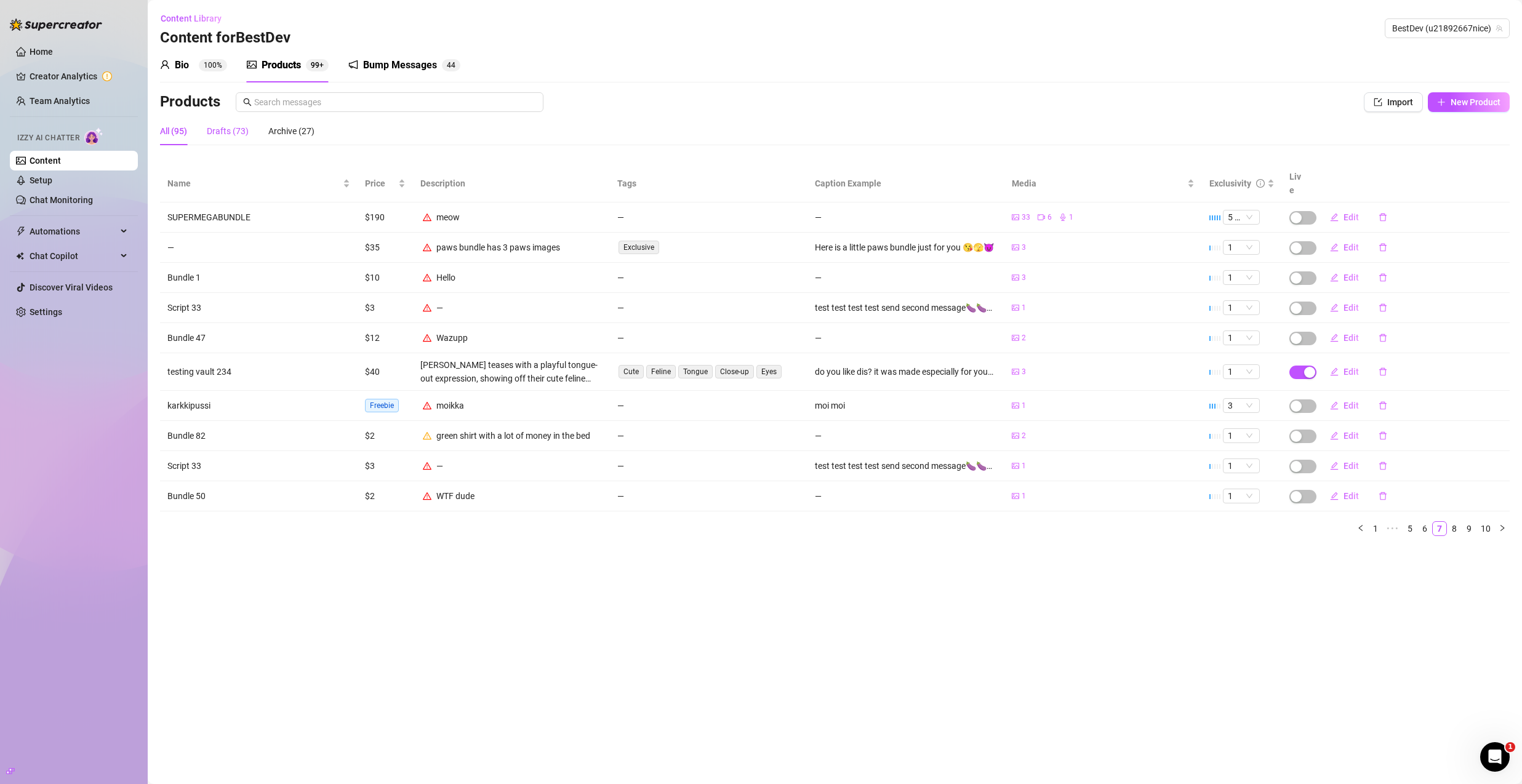
click at [222, 136] on div "Drafts (73)" at bounding box center [227, 131] width 42 height 13
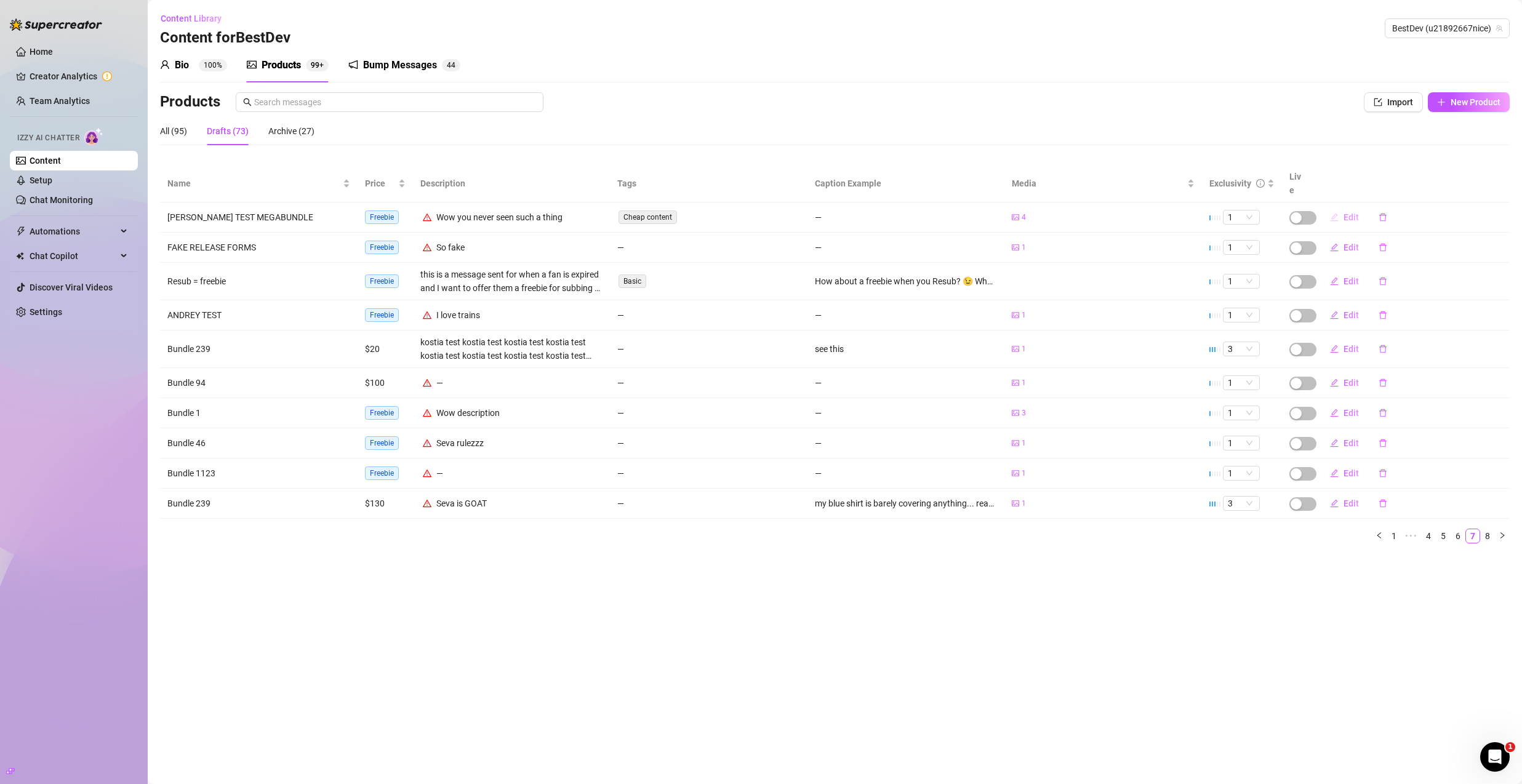
click at [1342, 207] on button "Edit" at bounding box center [1344, 217] width 49 height 19
type textarea "Type your message here..."
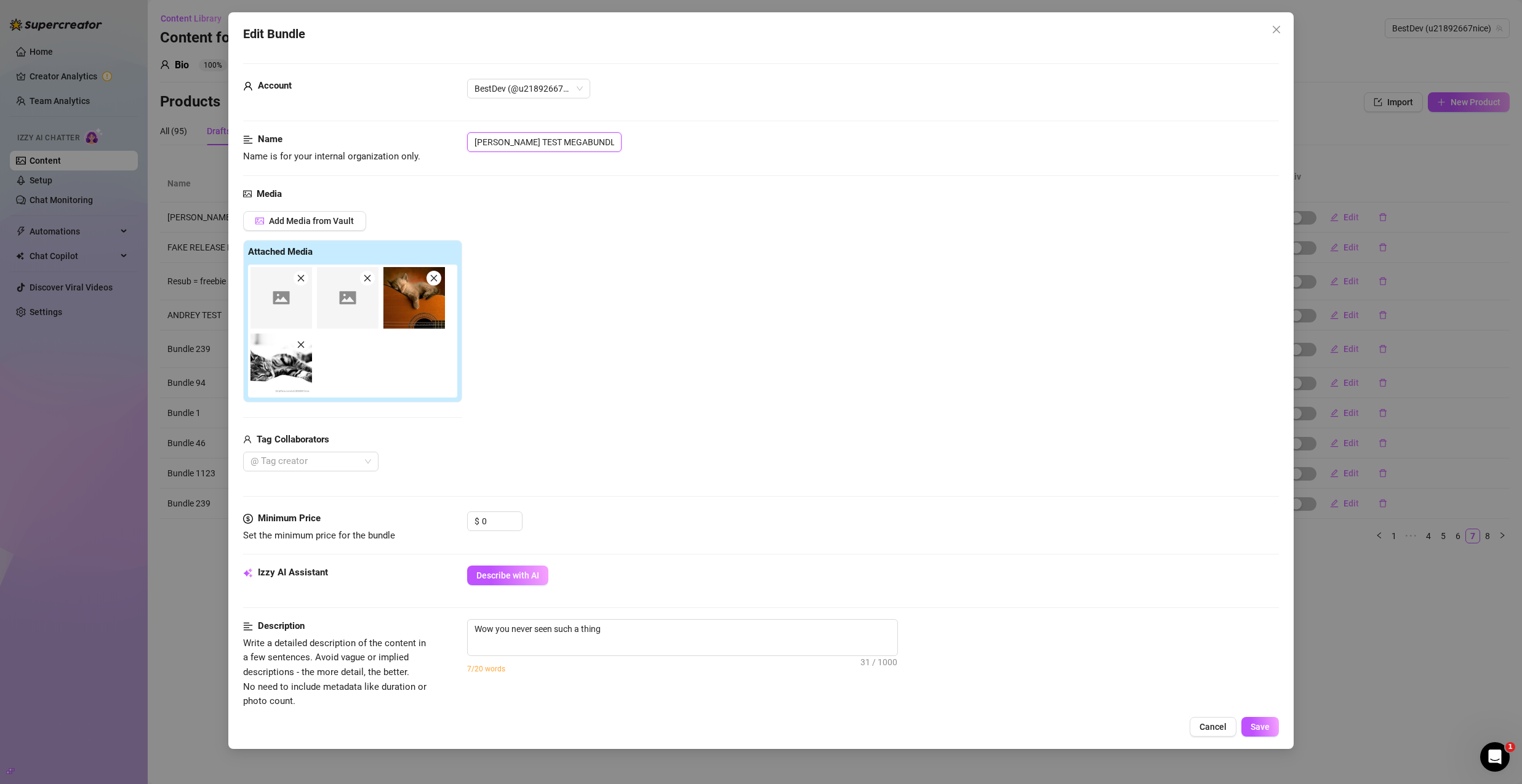
click at [551, 144] on input "[PERSON_NAME] TEST MEGABUNDLE" at bounding box center [544, 142] width 154 height 19
click at [1260, 723] on span "Save" at bounding box center [1260, 727] width 19 height 10
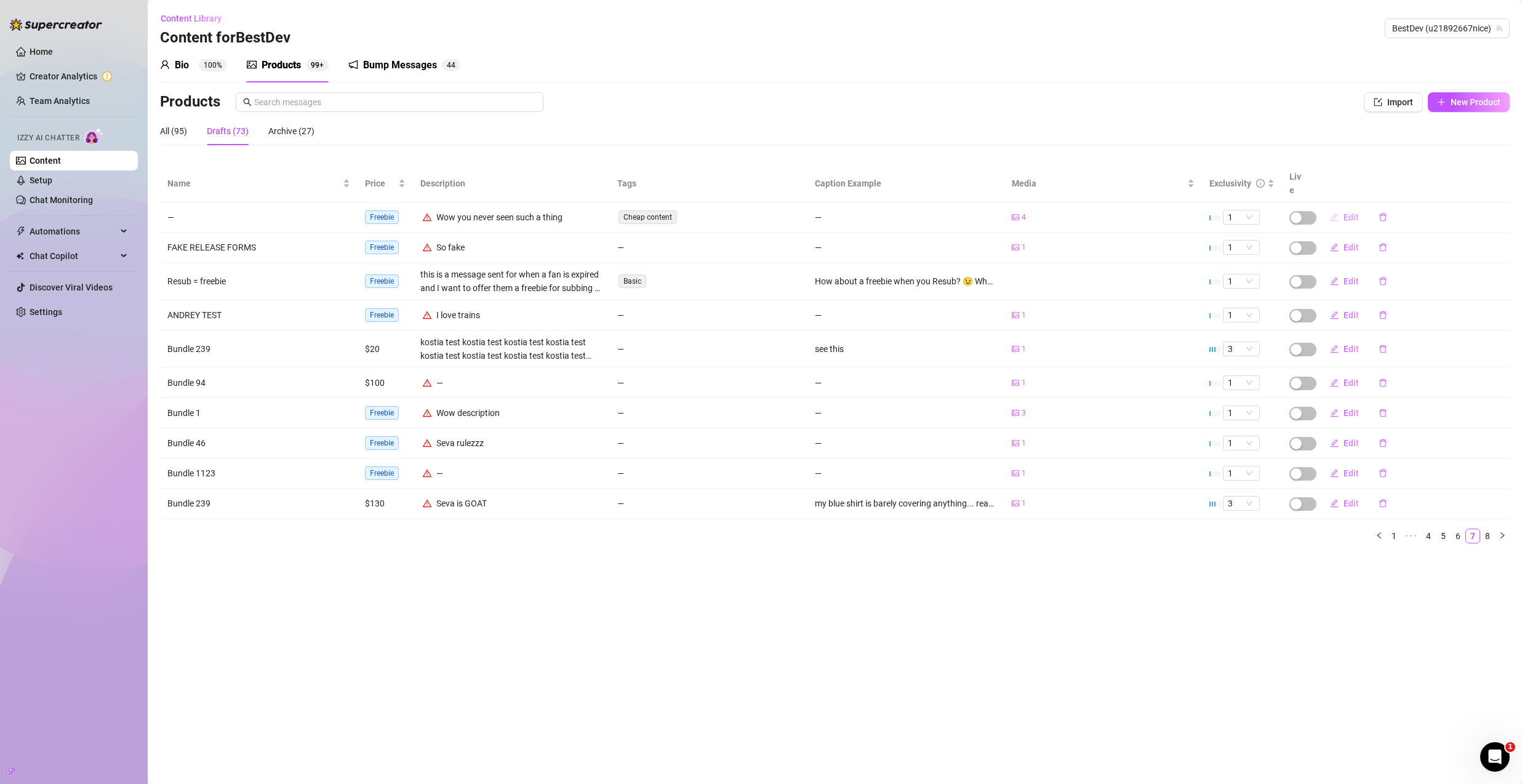
click at [1342, 207] on button "Edit" at bounding box center [1344, 217] width 49 height 19
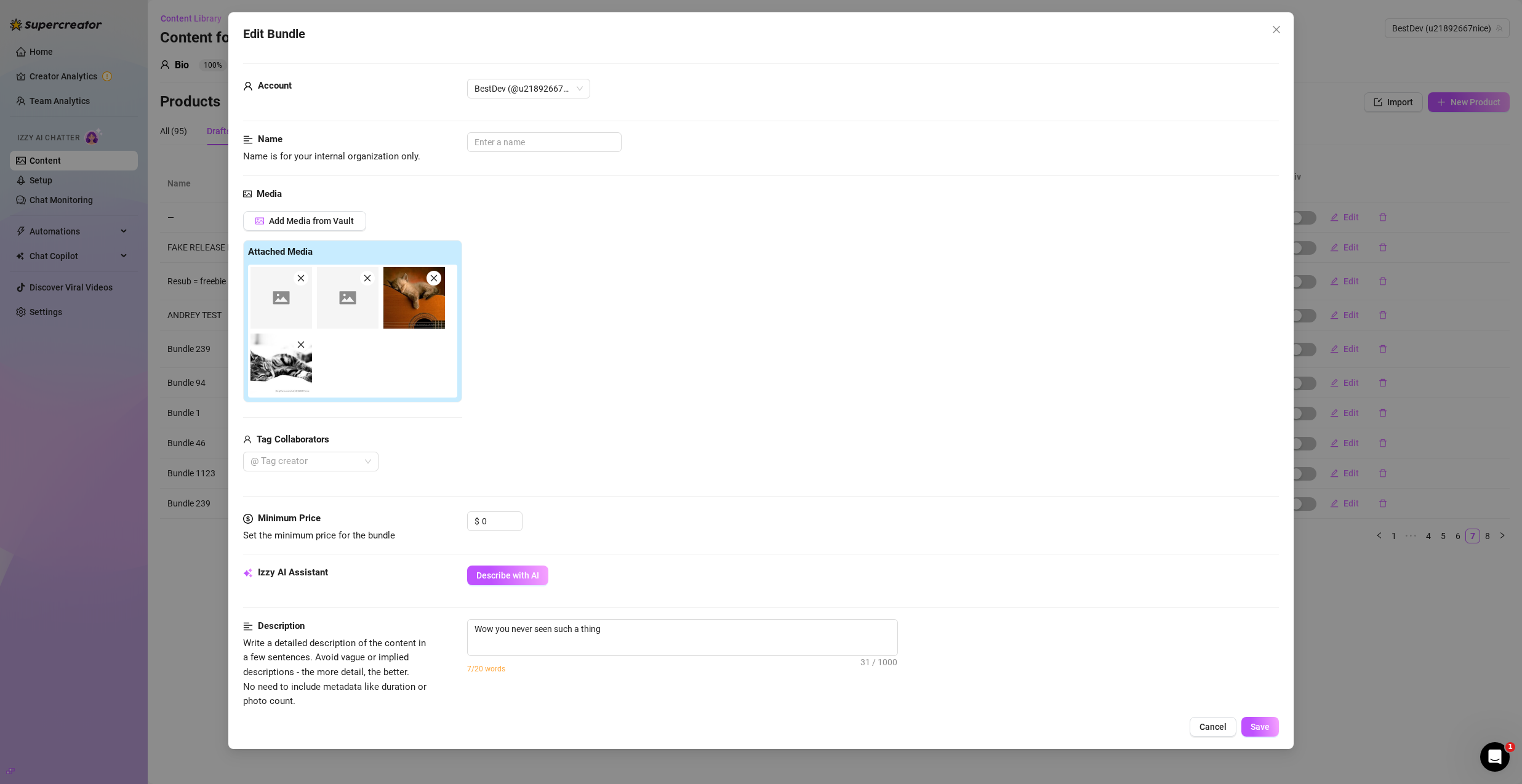
click at [370, 279] on icon "close" at bounding box center [367, 278] width 9 height 9
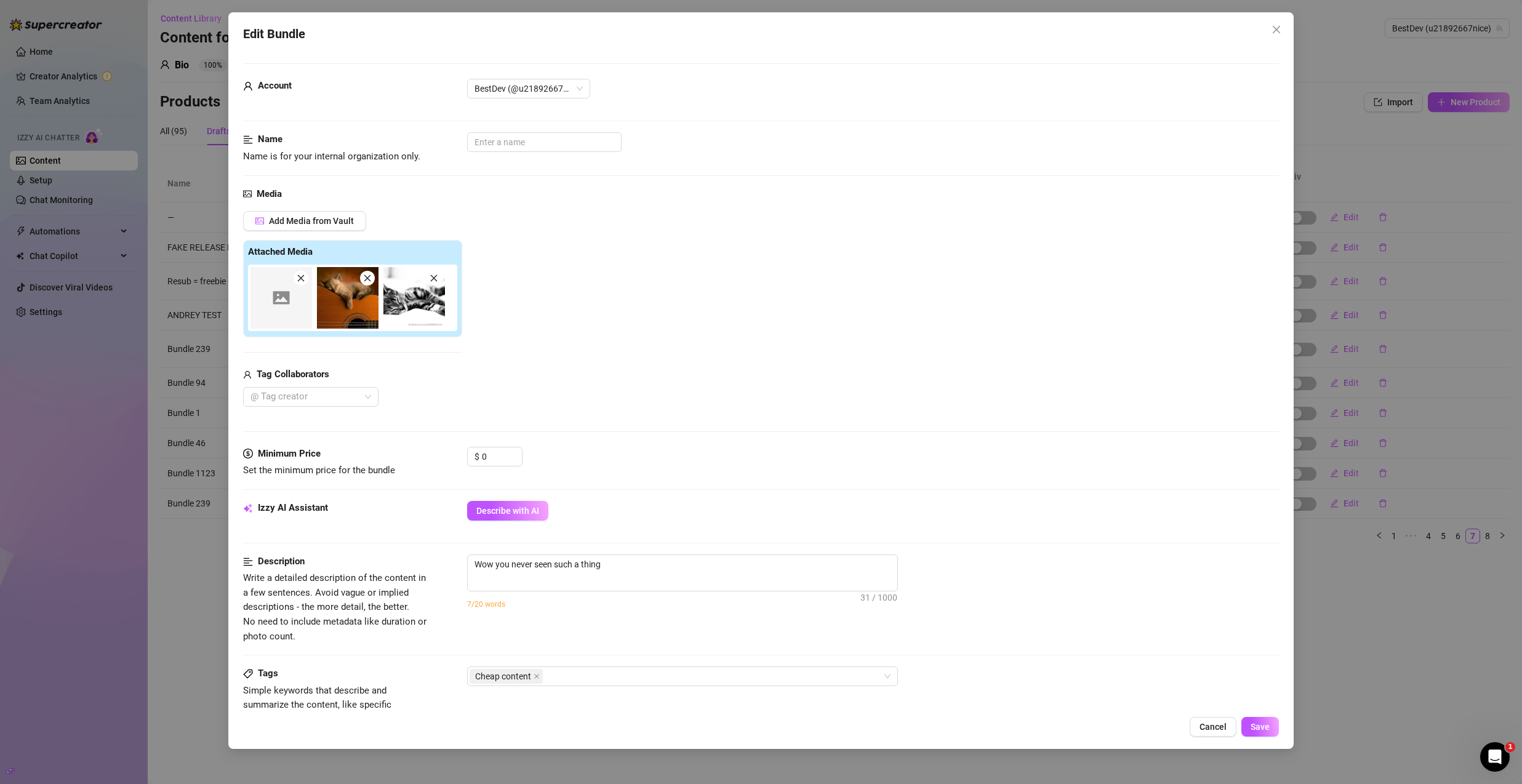
click at [299, 278] on icon "close" at bounding box center [301, 278] width 9 height 9
click at [300, 278] on icon "close" at bounding box center [301, 278] width 7 height 7
click at [304, 277] on icon "close" at bounding box center [301, 278] width 9 height 9
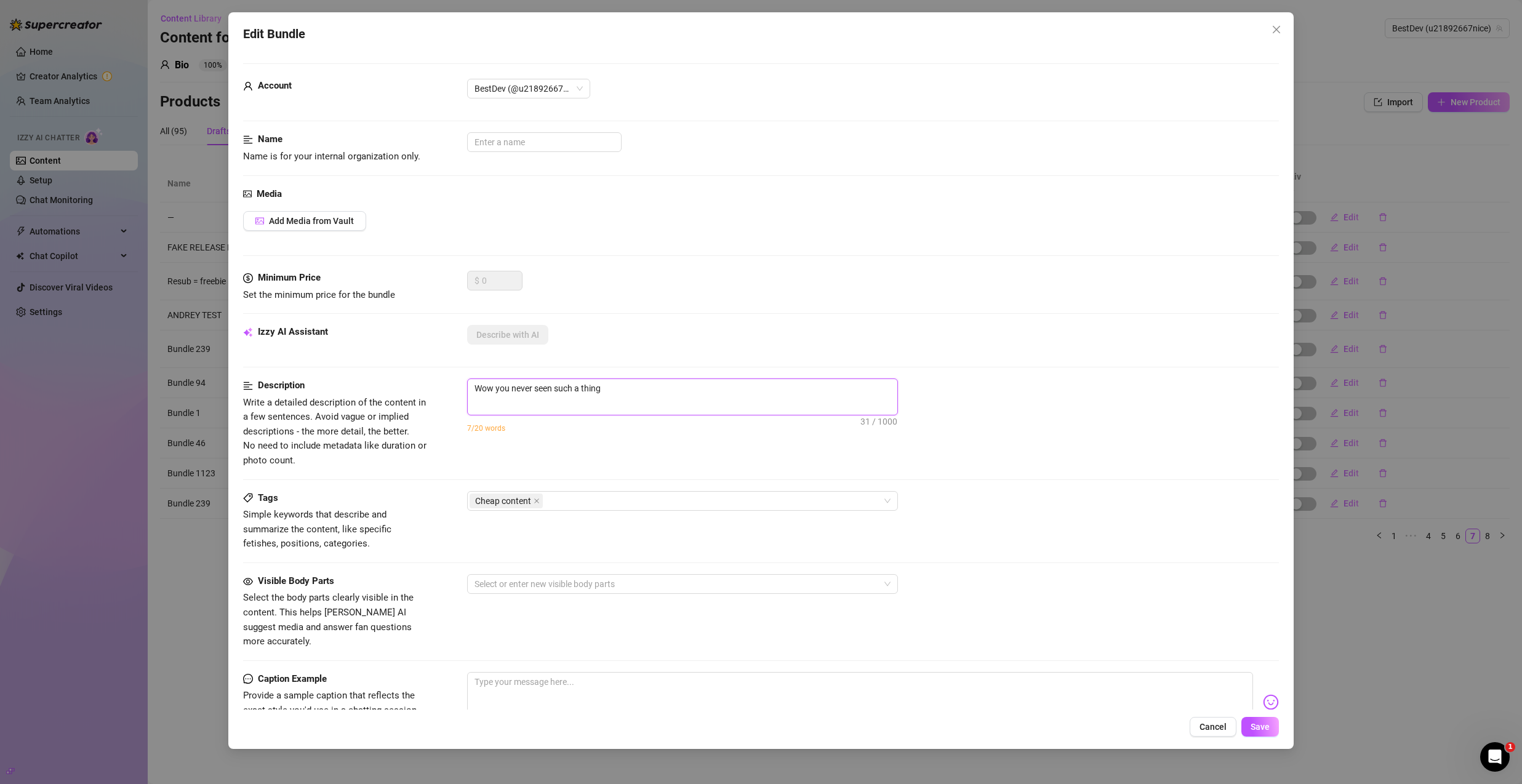
drag, startPoint x: 620, startPoint y: 391, endPoint x: 388, endPoint y: 388, distance: 232.0
click at [388, 388] on div "Description Write a detailed description of the content in a few sentences. Avo…" at bounding box center [761, 423] width 1036 height 90
type textarea "Describe the content (media) in a few sentences"
click at [1263, 718] on button "Save" at bounding box center [1260, 727] width 37 height 19
click at [1281, 33] on icon "close" at bounding box center [1277, 29] width 10 height 10
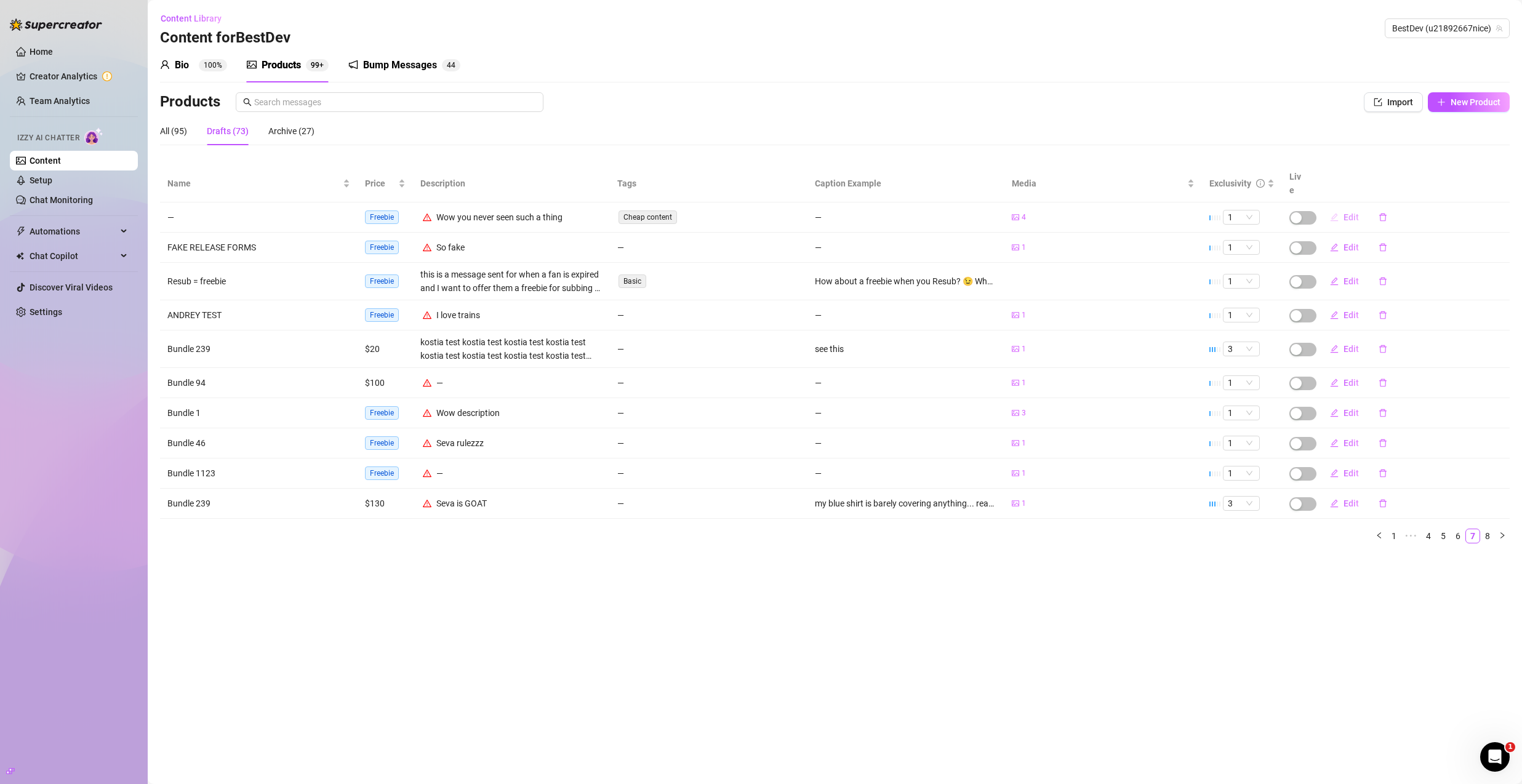
click at [1352, 213] on span "Edit" at bounding box center [1351, 217] width 15 height 10
type textarea "Type your message here..."
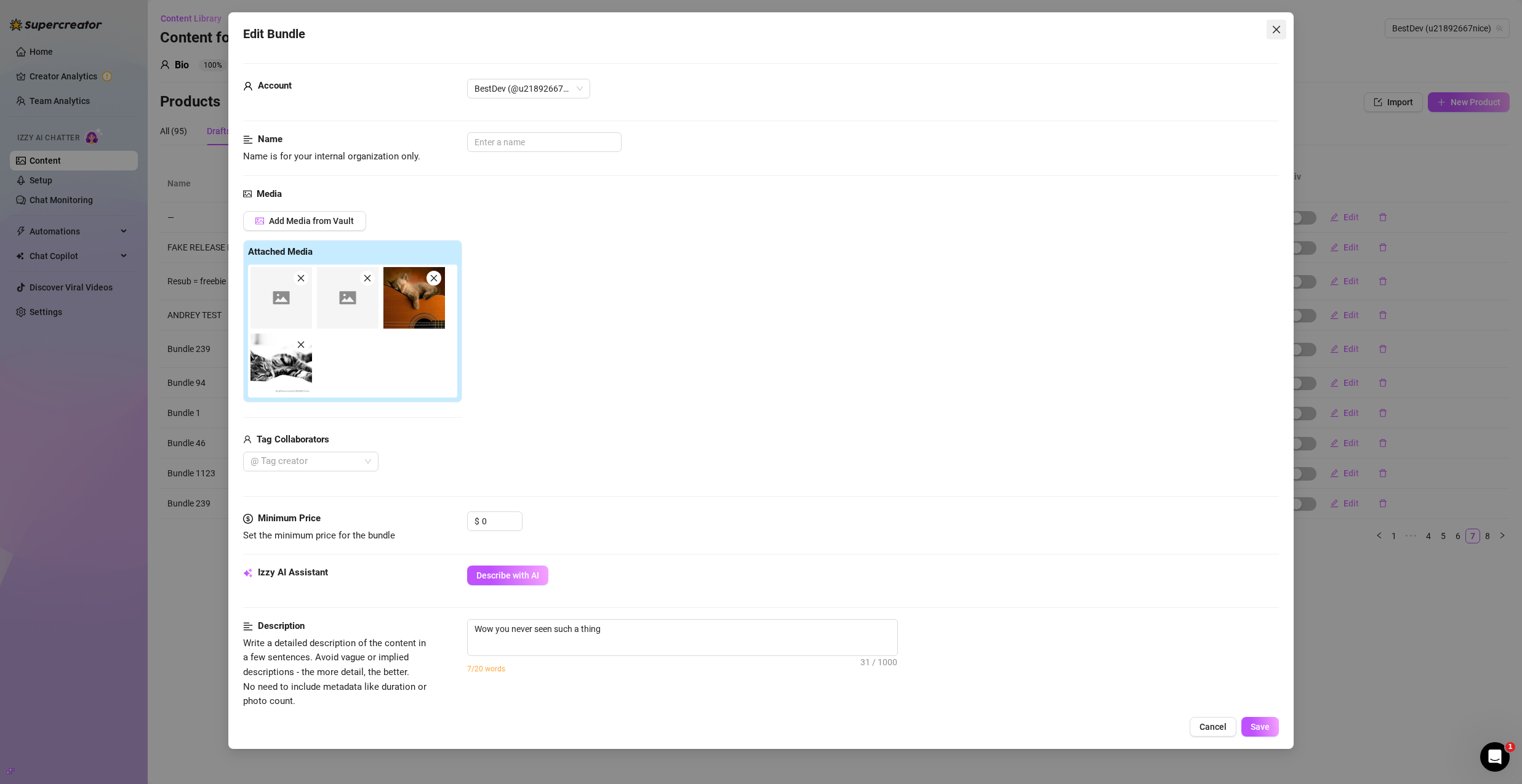
click at [1270, 38] on button "Close" at bounding box center [1276, 29] width 19 height 19
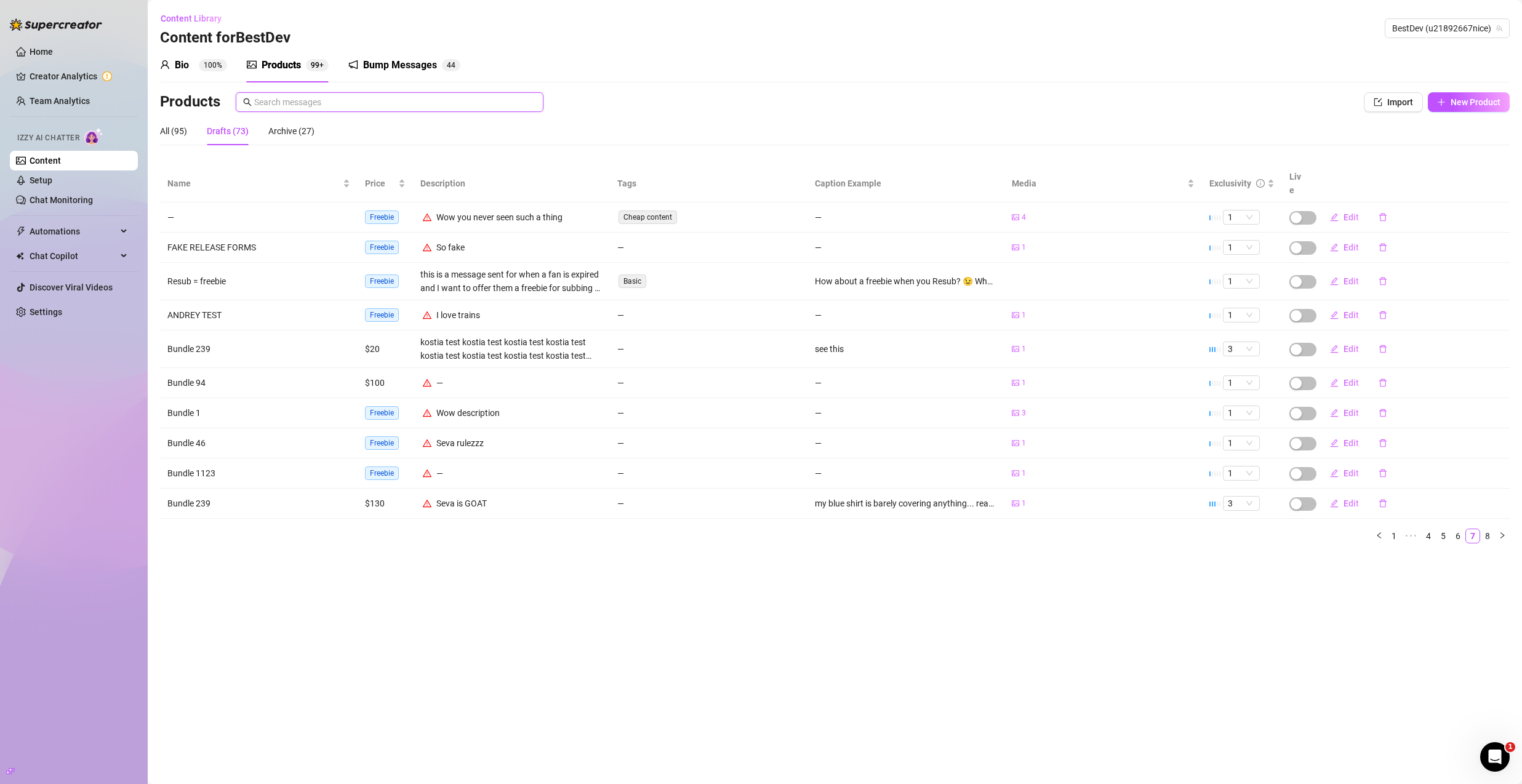
click at [320, 103] on input "text" at bounding box center [395, 102] width 282 height 13
paste input "test description"
type input "test description"
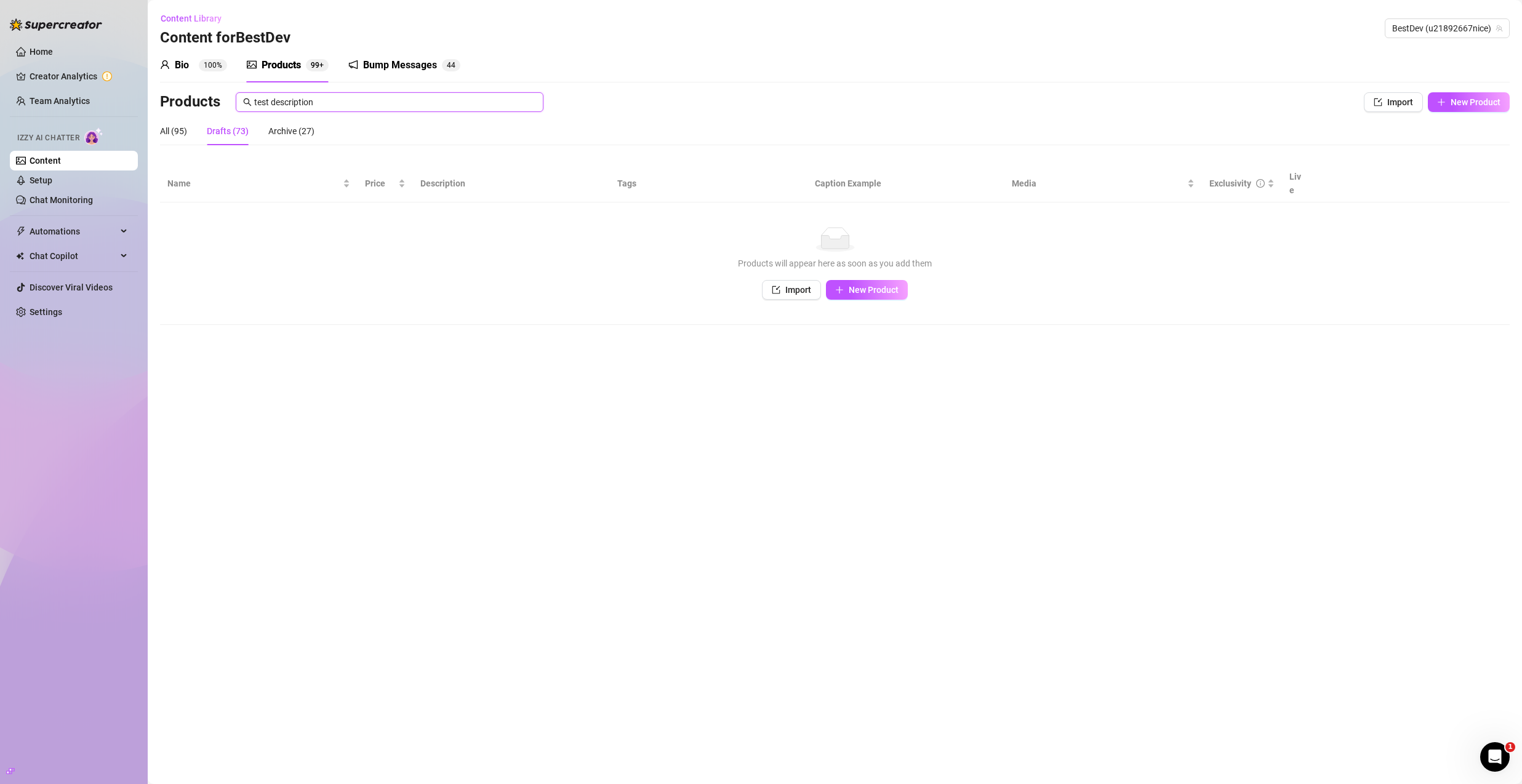
click at [348, 102] on input "test description" at bounding box center [395, 102] width 282 height 13
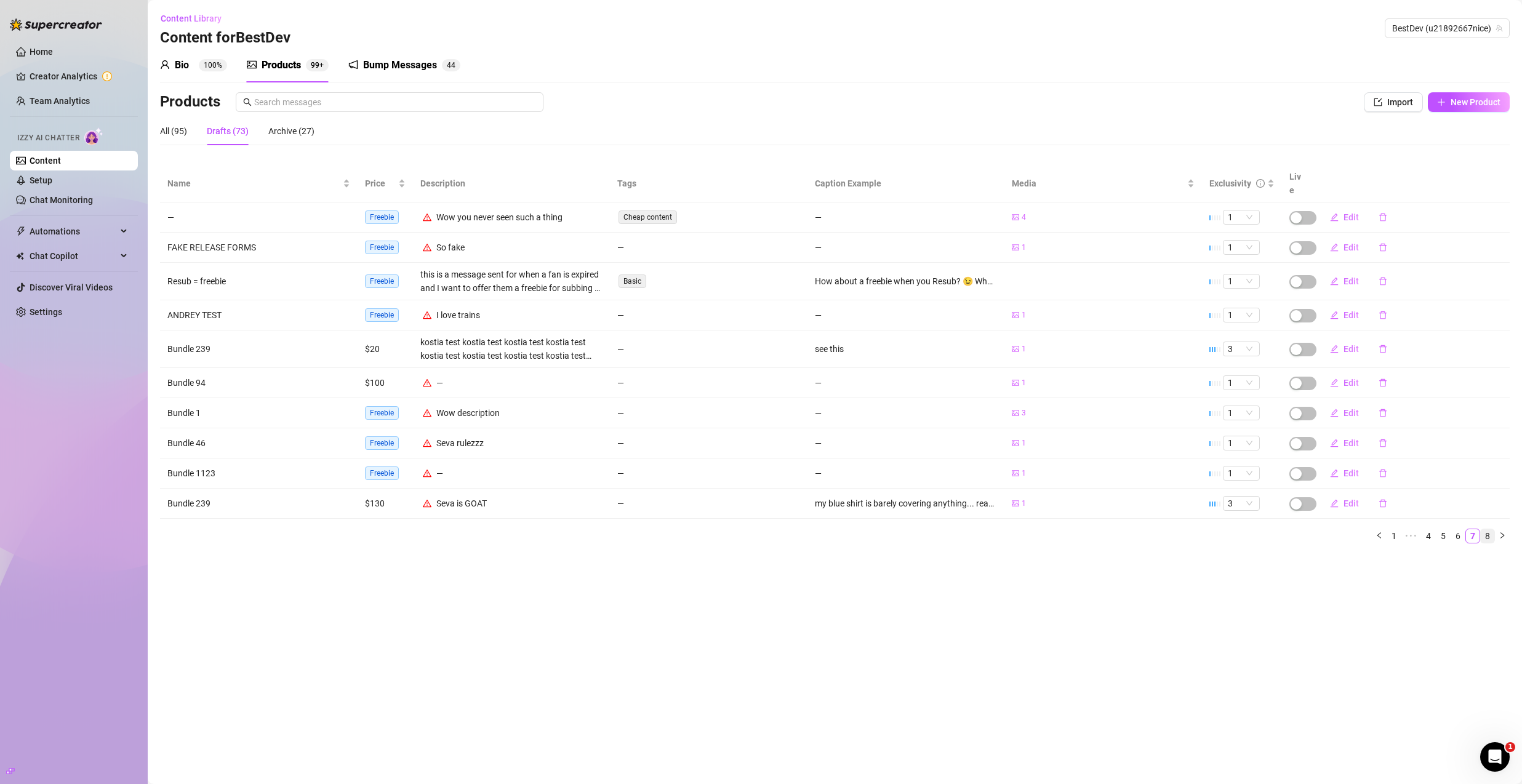
click at [1483, 529] on link "8" at bounding box center [1488, 536] width 13 height 13
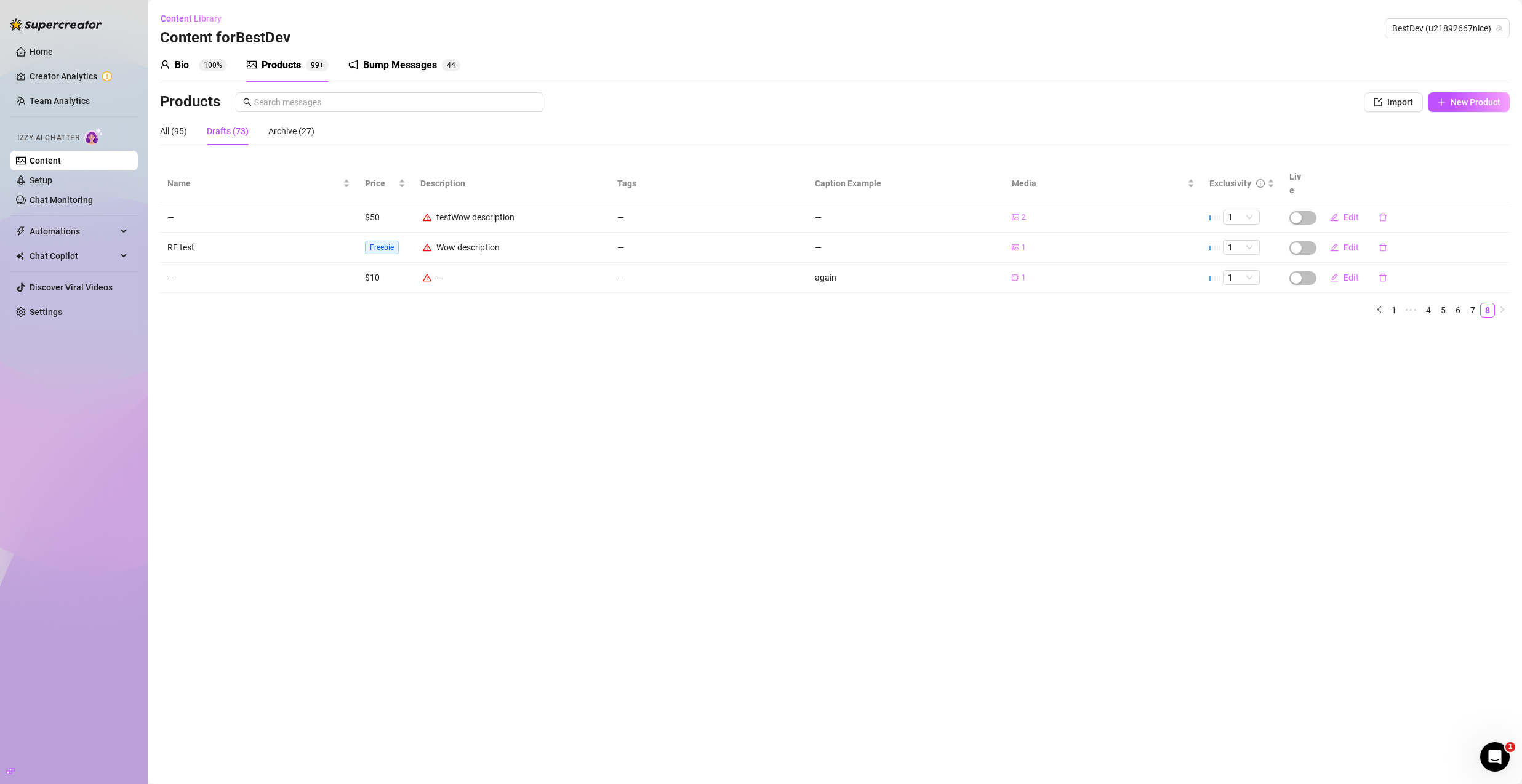
click at [1382, 287] on div "Name Price Description Tags Caption Example Media Exclusivity Live — $50 testWo…" at bounding box center [835, 241] width 1350 height 152
click at [1388, 303] on link "1" at bounding box center [1394, 310] width 13 height 13
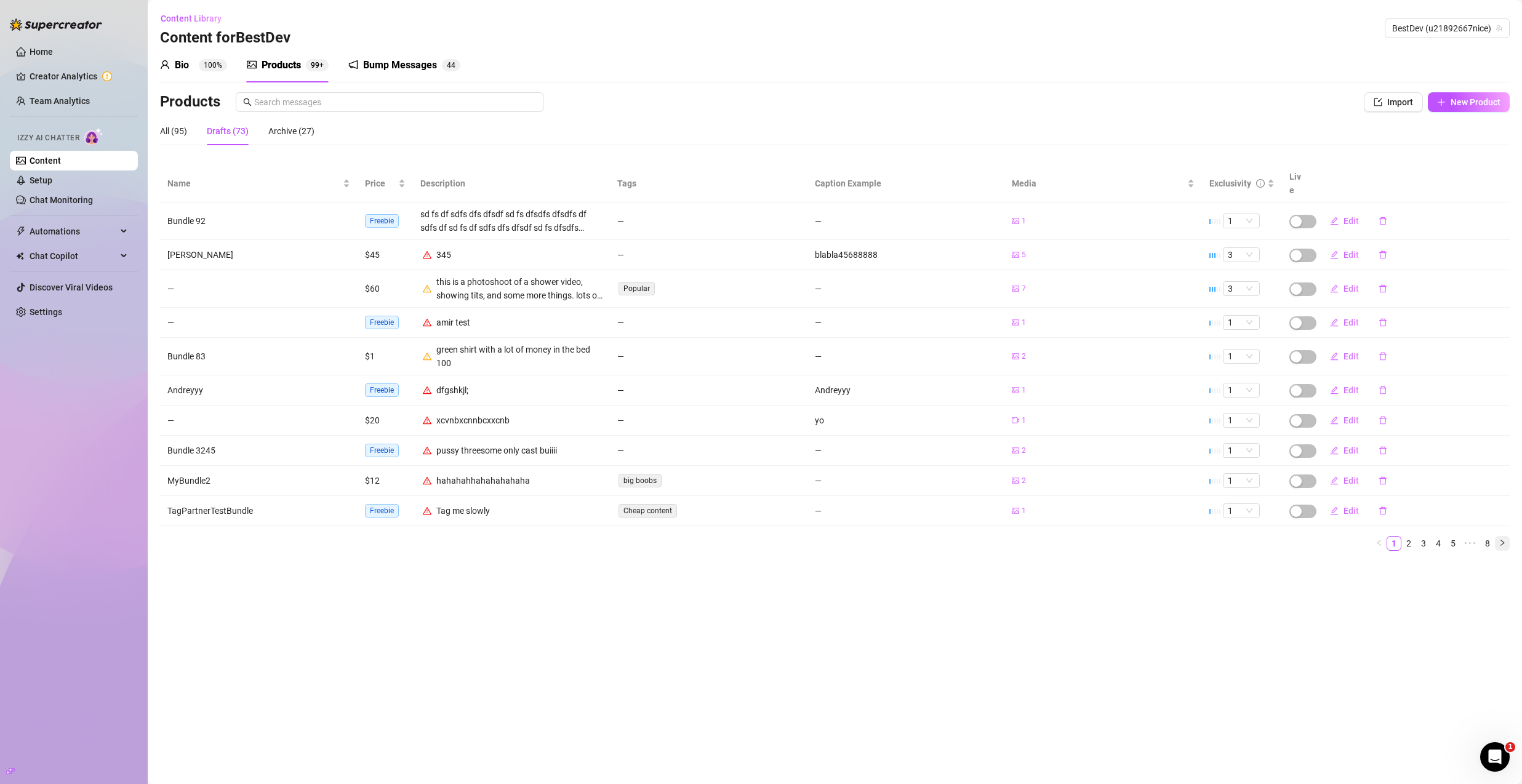
click at [1503, 539] on icon "right" at bounding box center [1502, 543] width 7 height 7
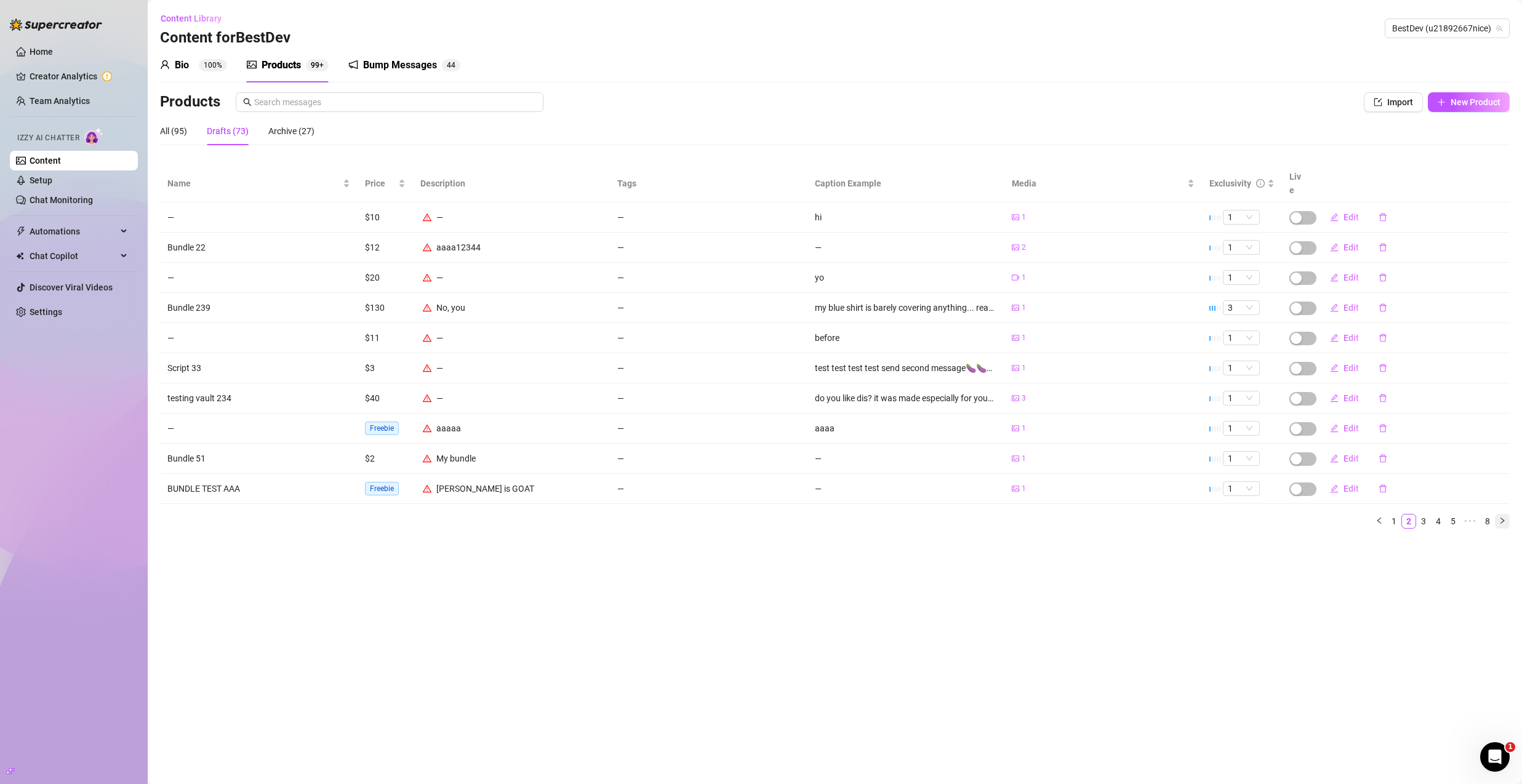
click at [1505, 517] on icon "right" at bounding box center [1502, 521] width 7 height 7
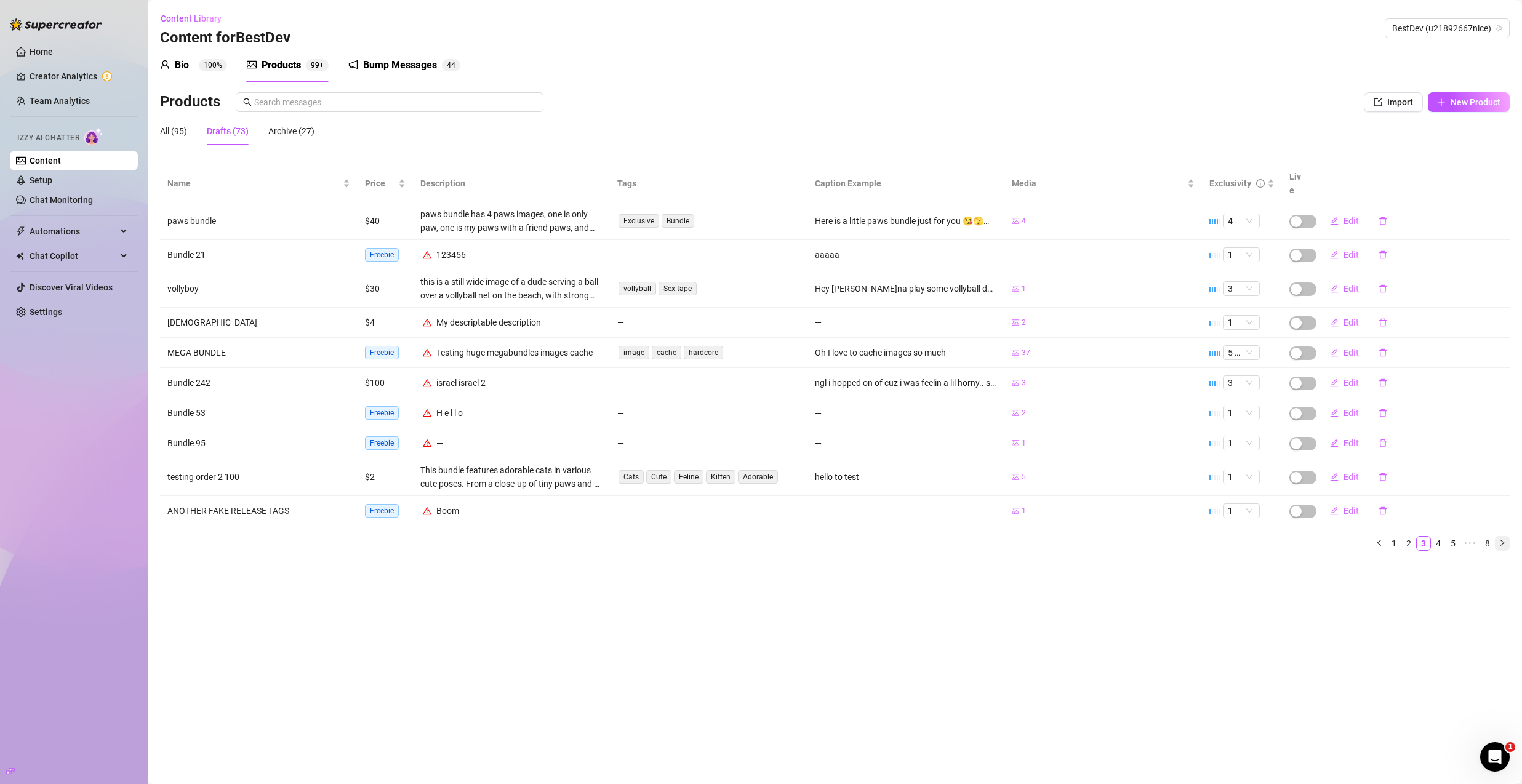
click at [1501, 539] on icon "right" at bounding box center [1502, 543] width 7 height 7
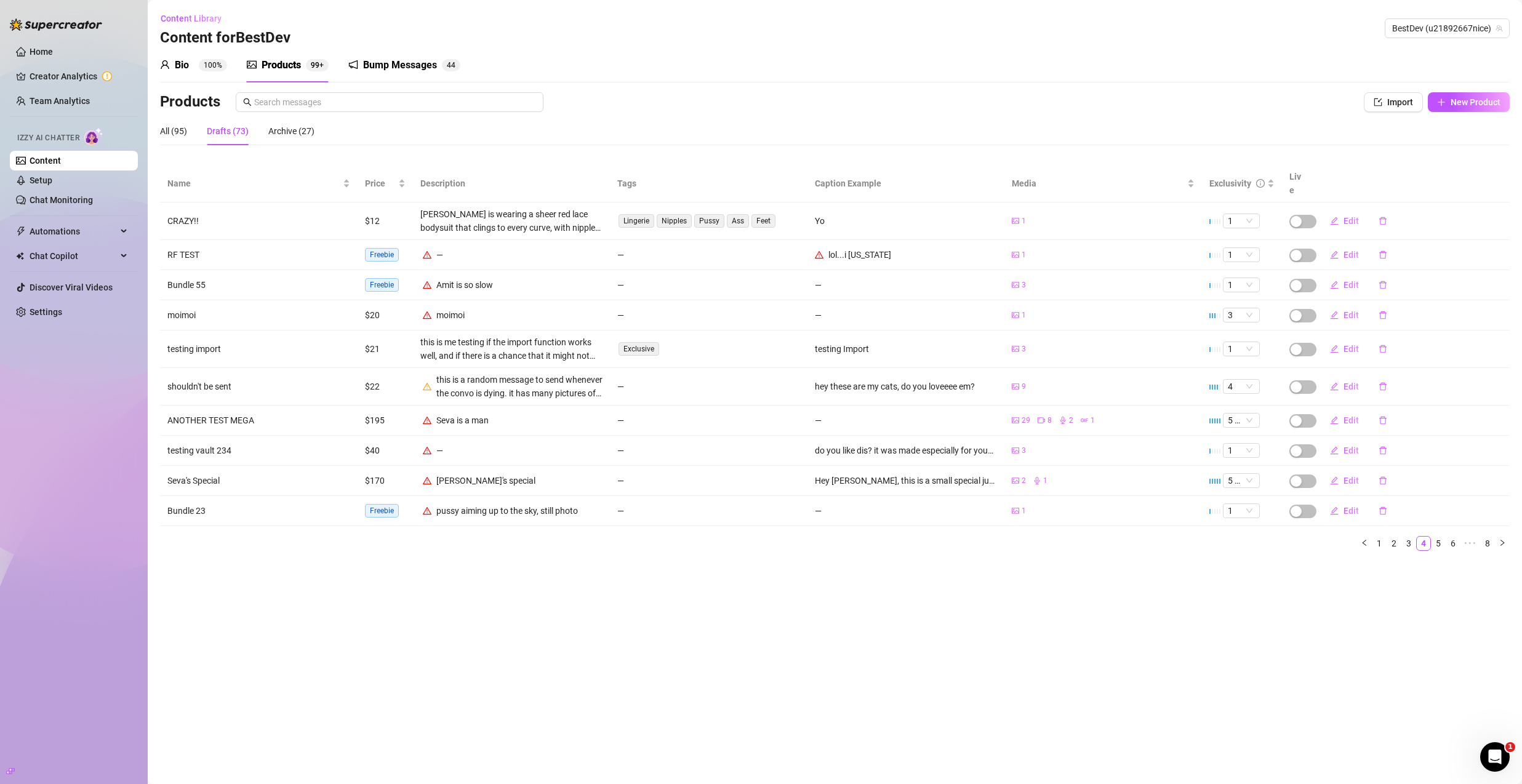
click at [1501, 539] on icon "right" at bounding box center [1502, 543] width 7 height 7
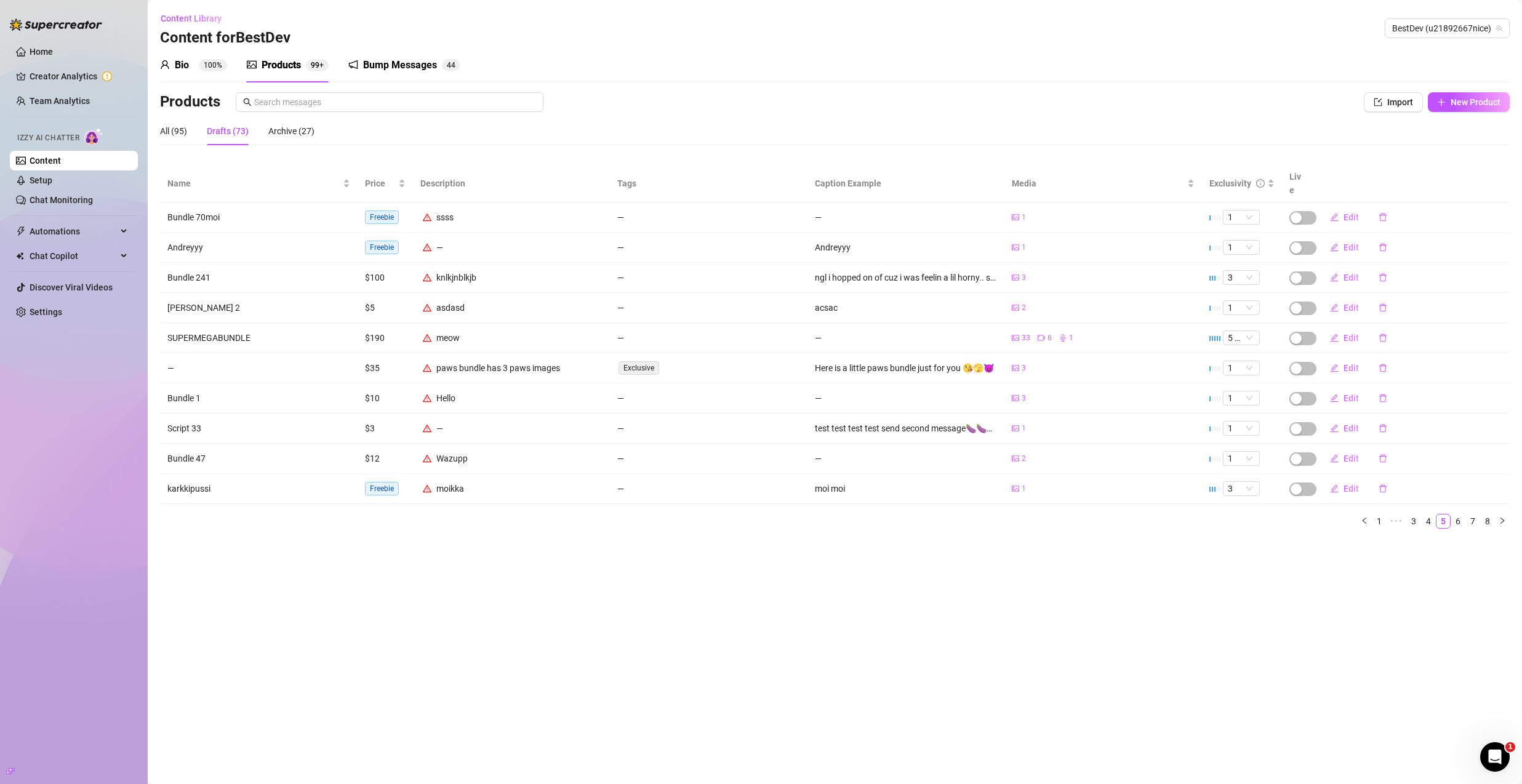
click at [1501, 527] on main "Content Library Content for BestDev BestDev (u21892667nice) Bio 100% Products 9…" at bounding box center [835, 392] width 1374 height 784
click at [1506, 514] on button "button" at bounding box center [1503, 521] width 15 height 15
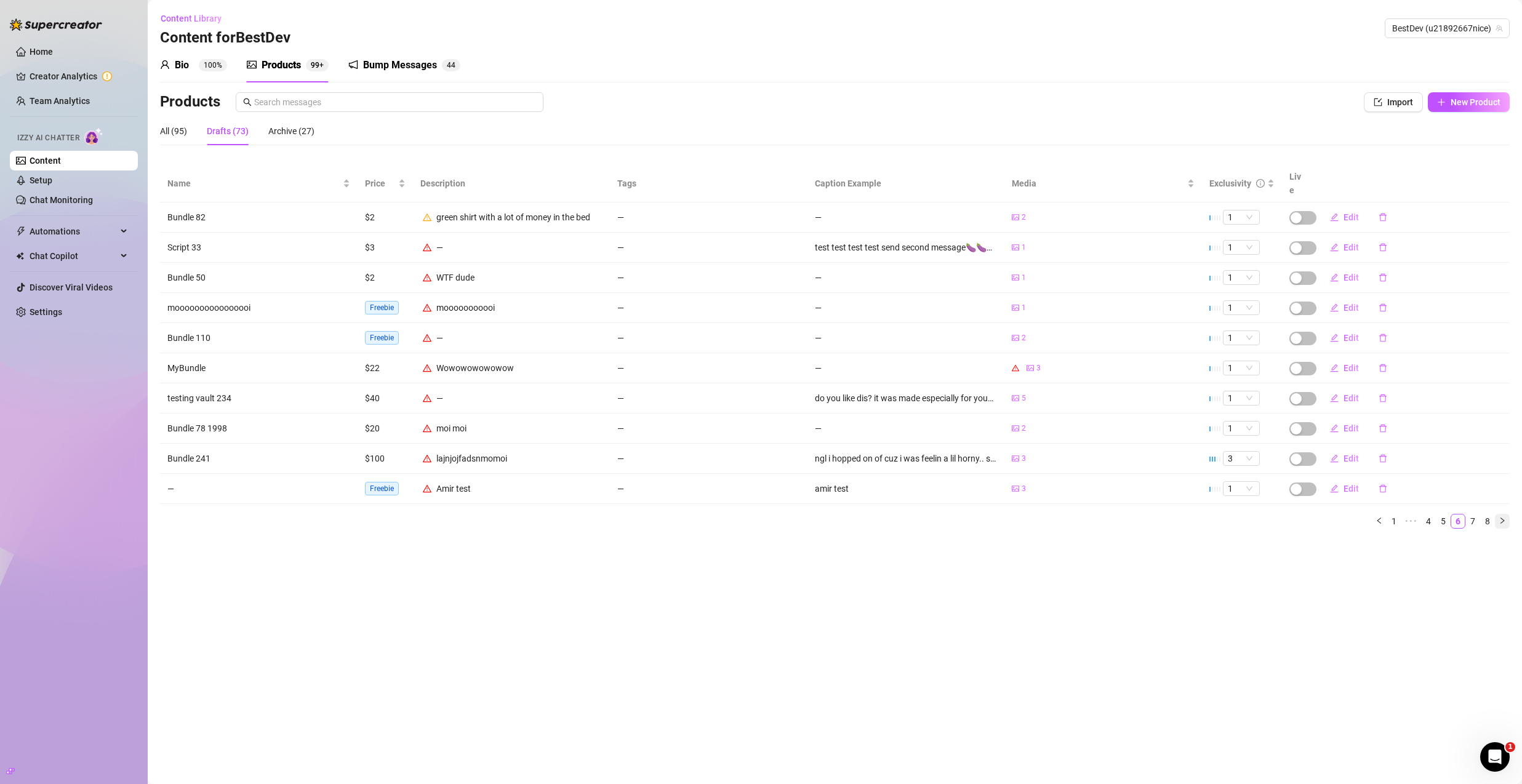
click at [1502, 517] on icon "right" at bounding box center [1502, 521] width 7 height 7
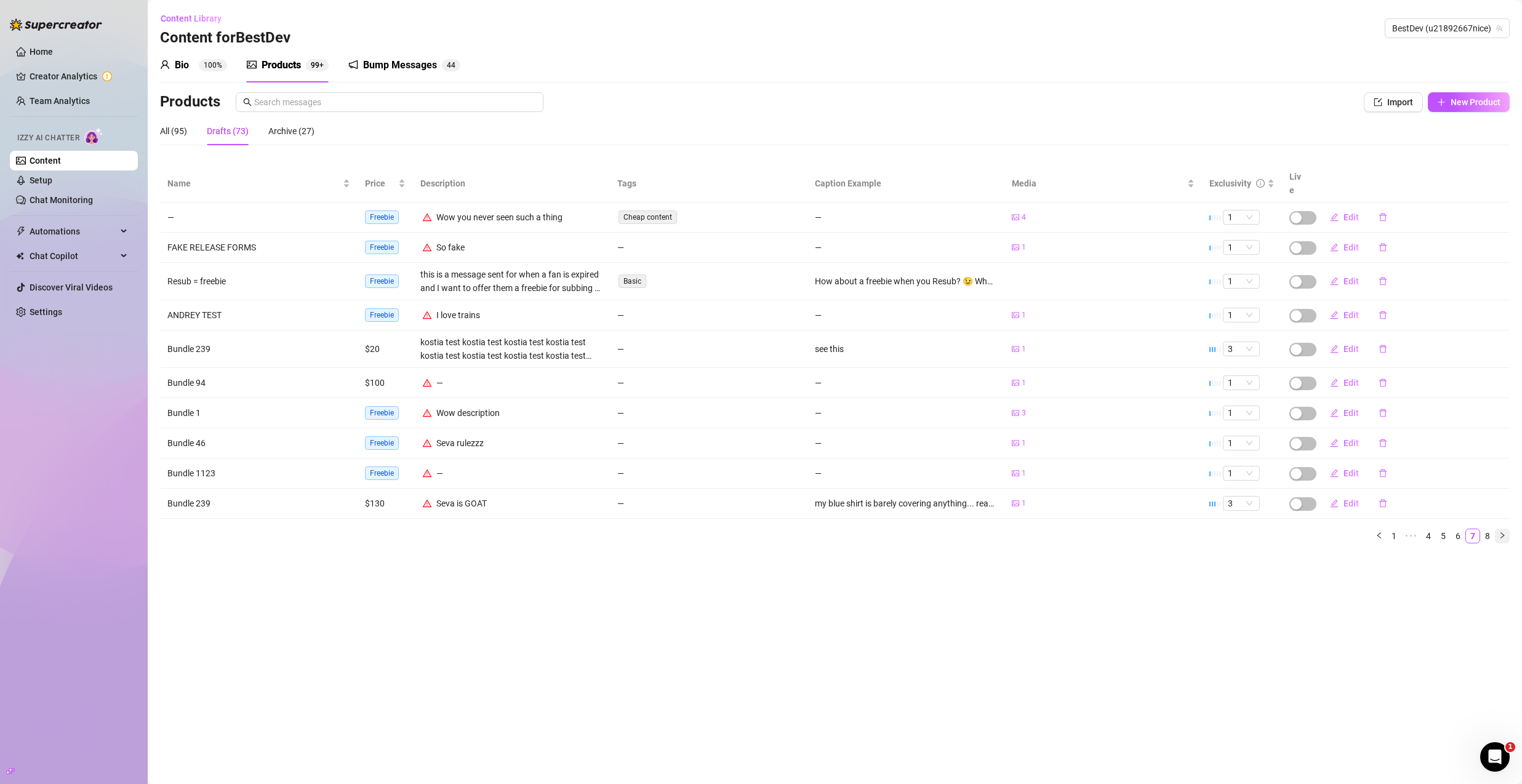
click at [1502, 532] on icon "right" at bounding box center [1502, 535] width 7 height 7
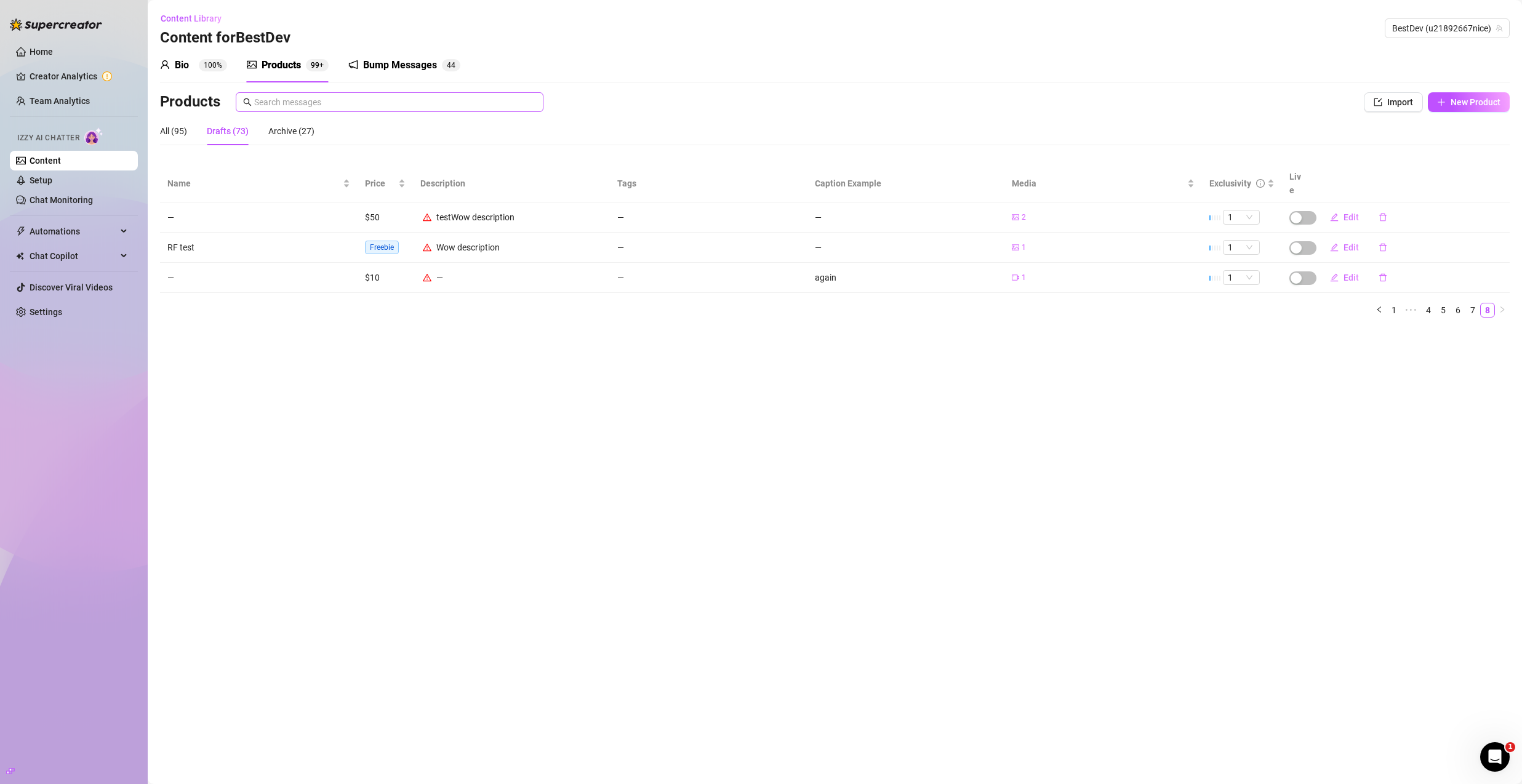
click at [424, 112] on span at bounding box center [390, 102] width 307 height 19
click at [424, 111] on span at bounding box center [390, 102] width 307 height 19
paste input "764f4bce-cf58-4f74-91ae-98b146bc3c75"
type input "7"
click at [295, 99] on input "345" at bounding box center [395, 102] width 282 height 13
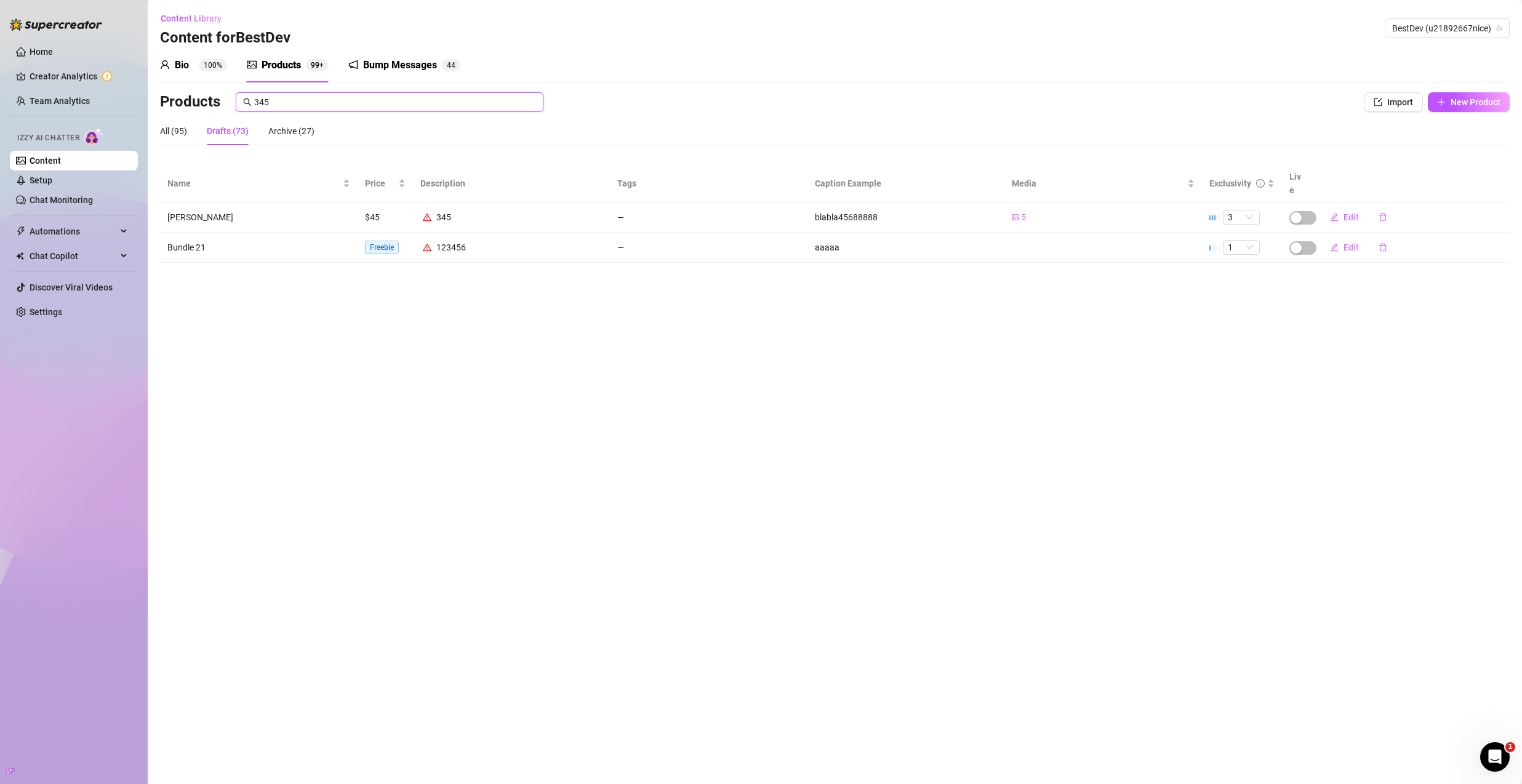
click at [295, 99] on input "345" at bounding box center [395, 102] width 282 height 13
type input "y"
click at [1457, 102] on span "New Product" at bounding box center [1476, 102] width 50 height 10
type textarea "Type your message here..."
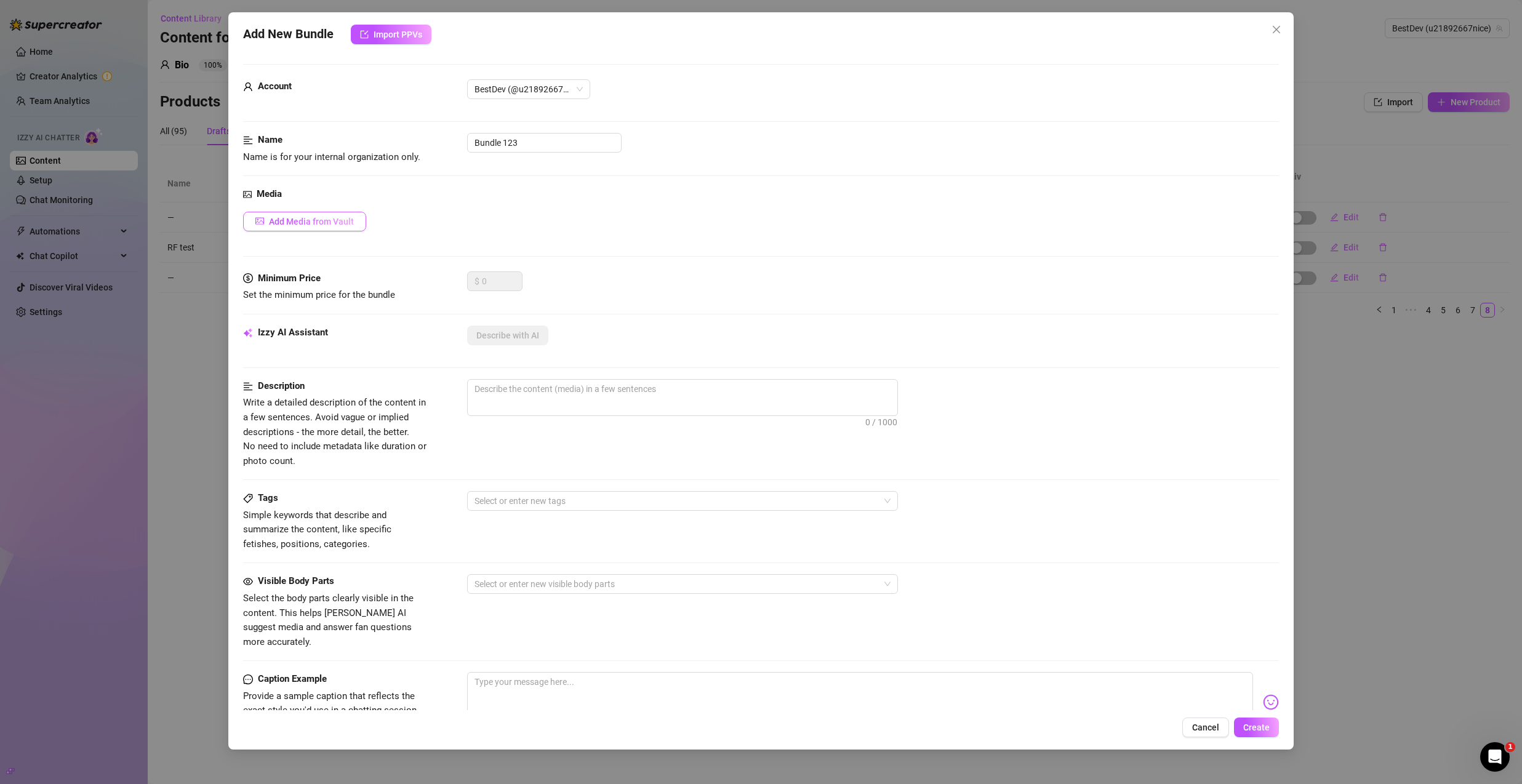
click at [338, 228] on button "Add Media from Vault" at bounding box center [305, 221] width 123 height 19
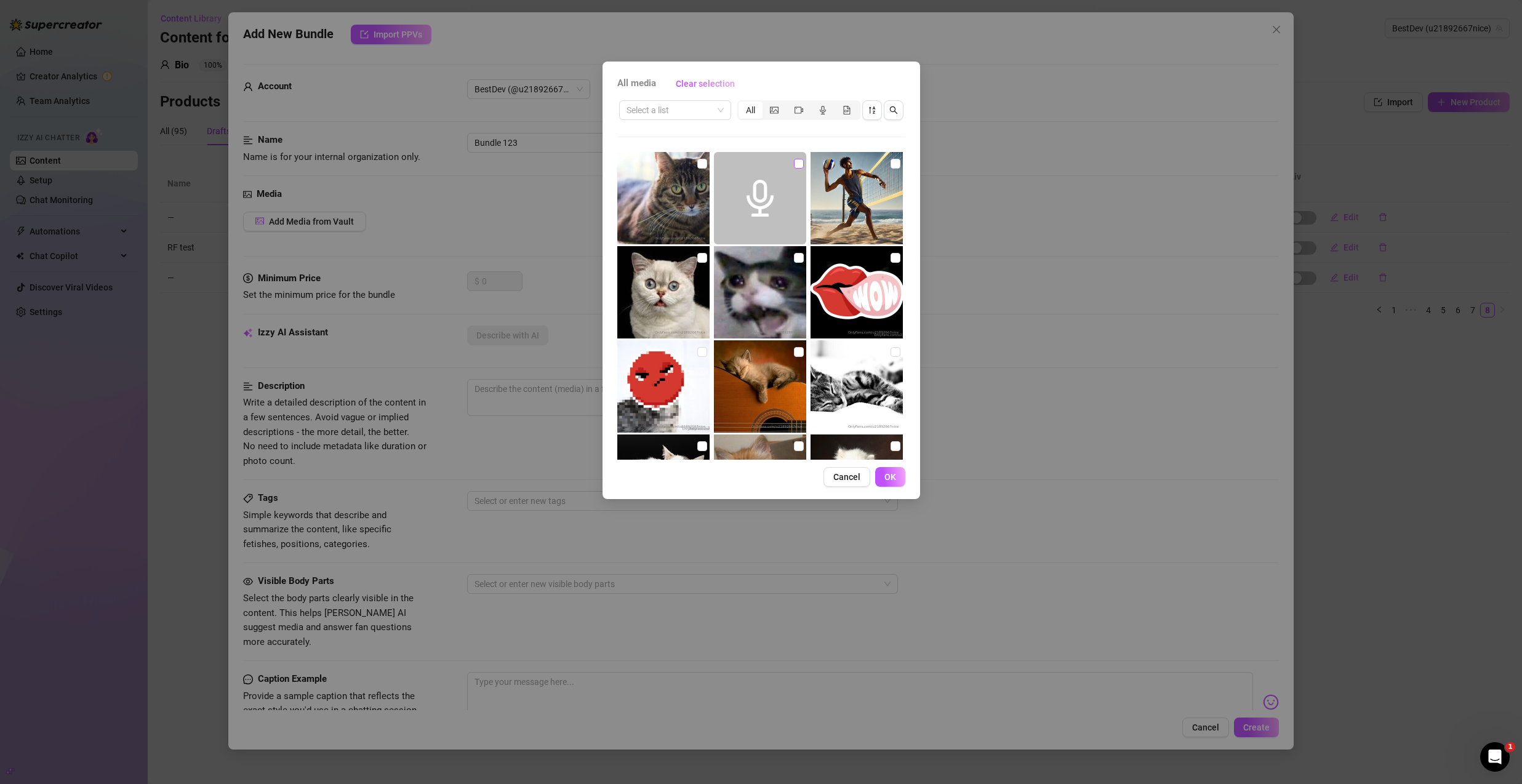
click at [796, 167] on input "checkbox" at bounding box center [799, 164] width 10 height 10
checkbox input "true"
click at [892, 475] on span "OK" at bounding box center [890, 477] width 11 height 10
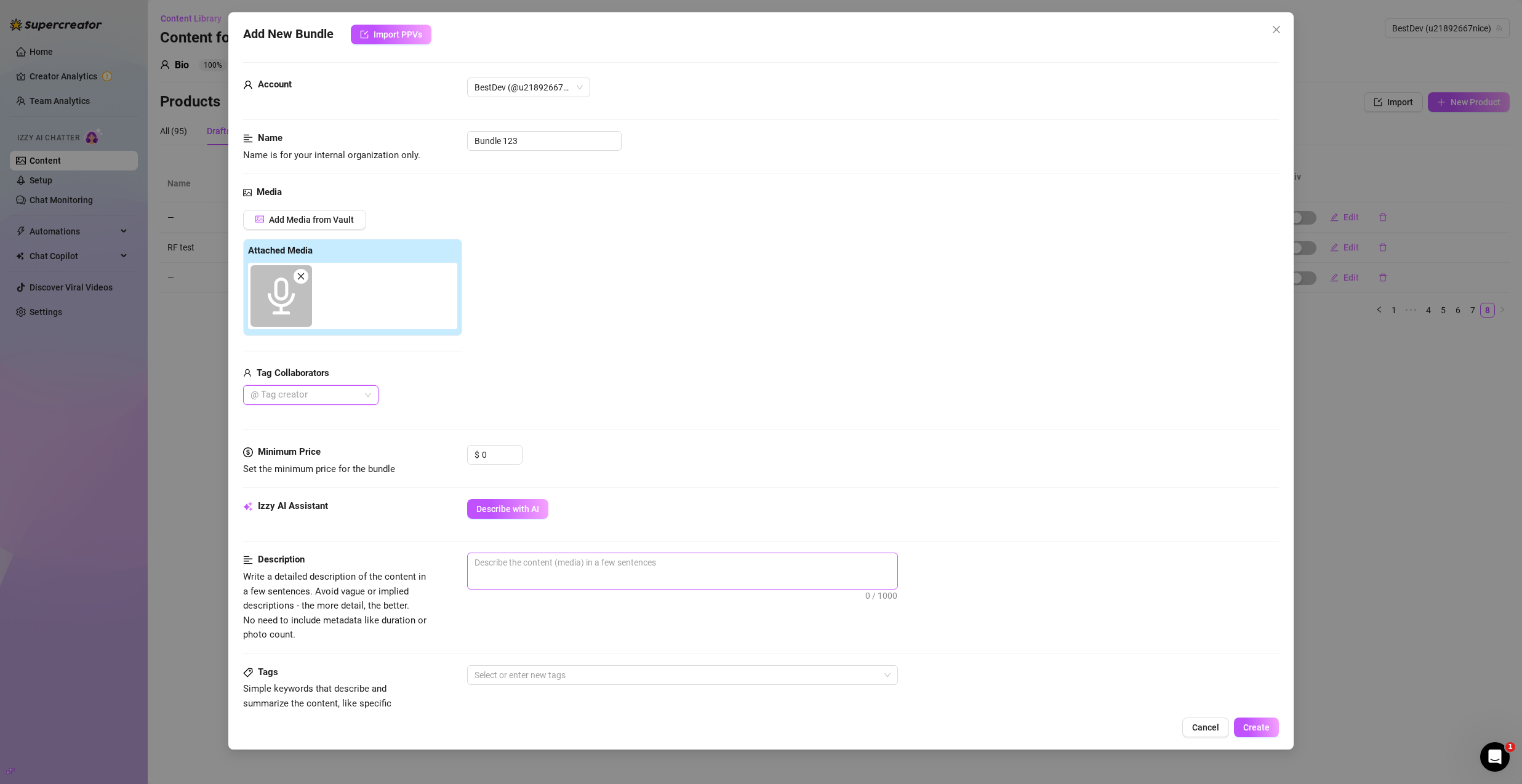
scroll to position [92, 0]
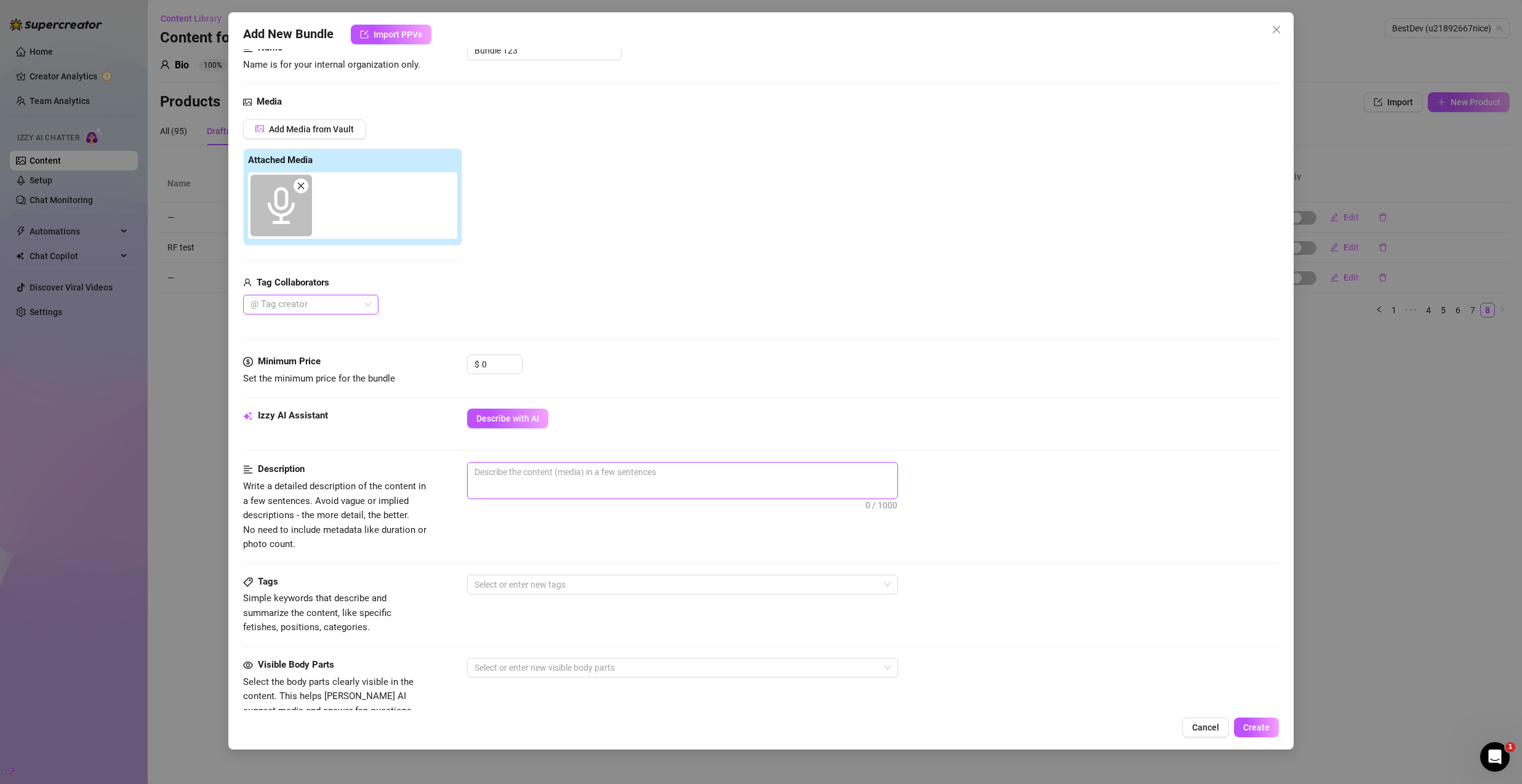
click at [690, 476] on textarea at bounding box center [682, 473] width 430 height 19
type textarea "y"
type textarea "yy"
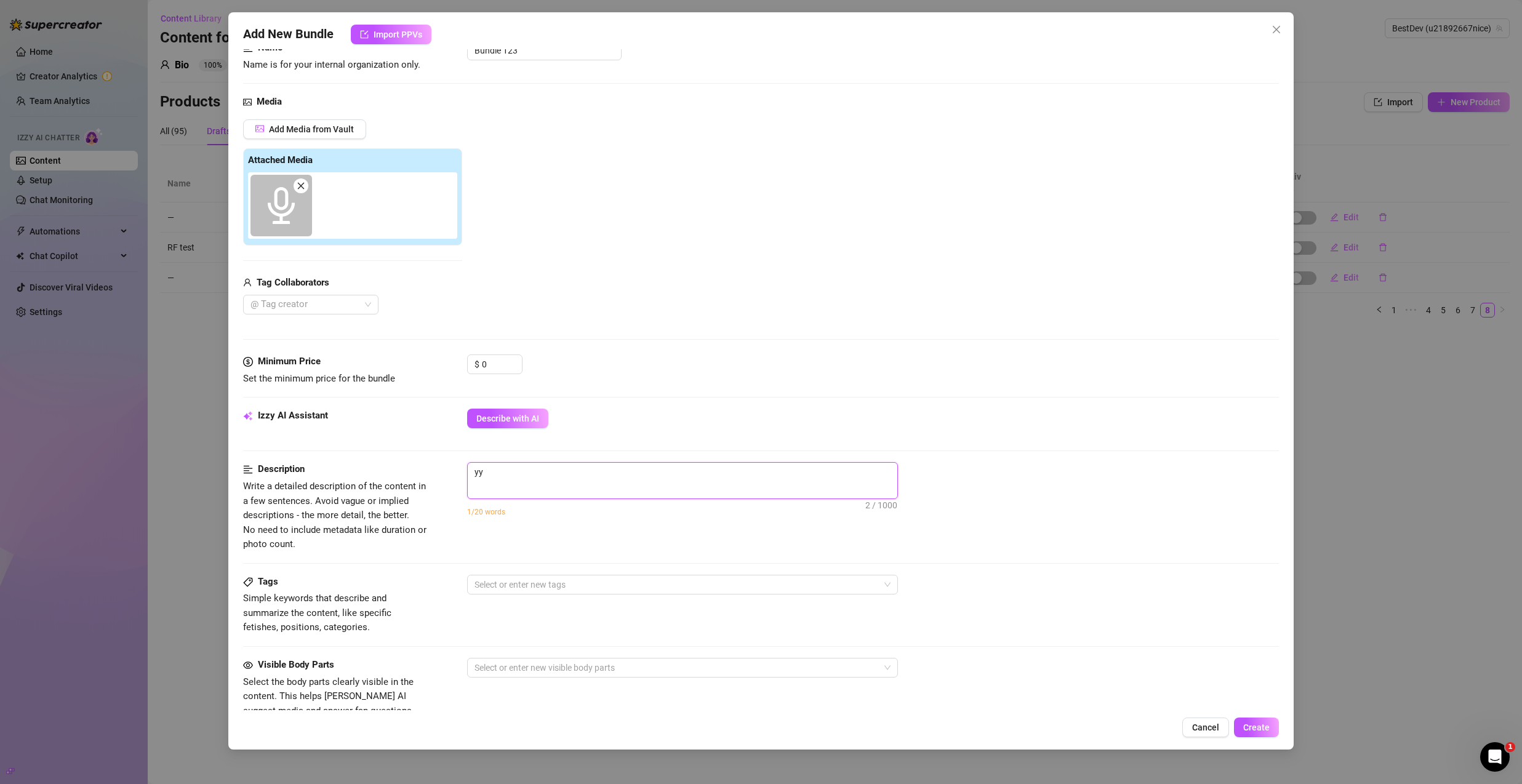
type textarea "yyy"
type textarea "yyyy"
type textarea "yyyyy"
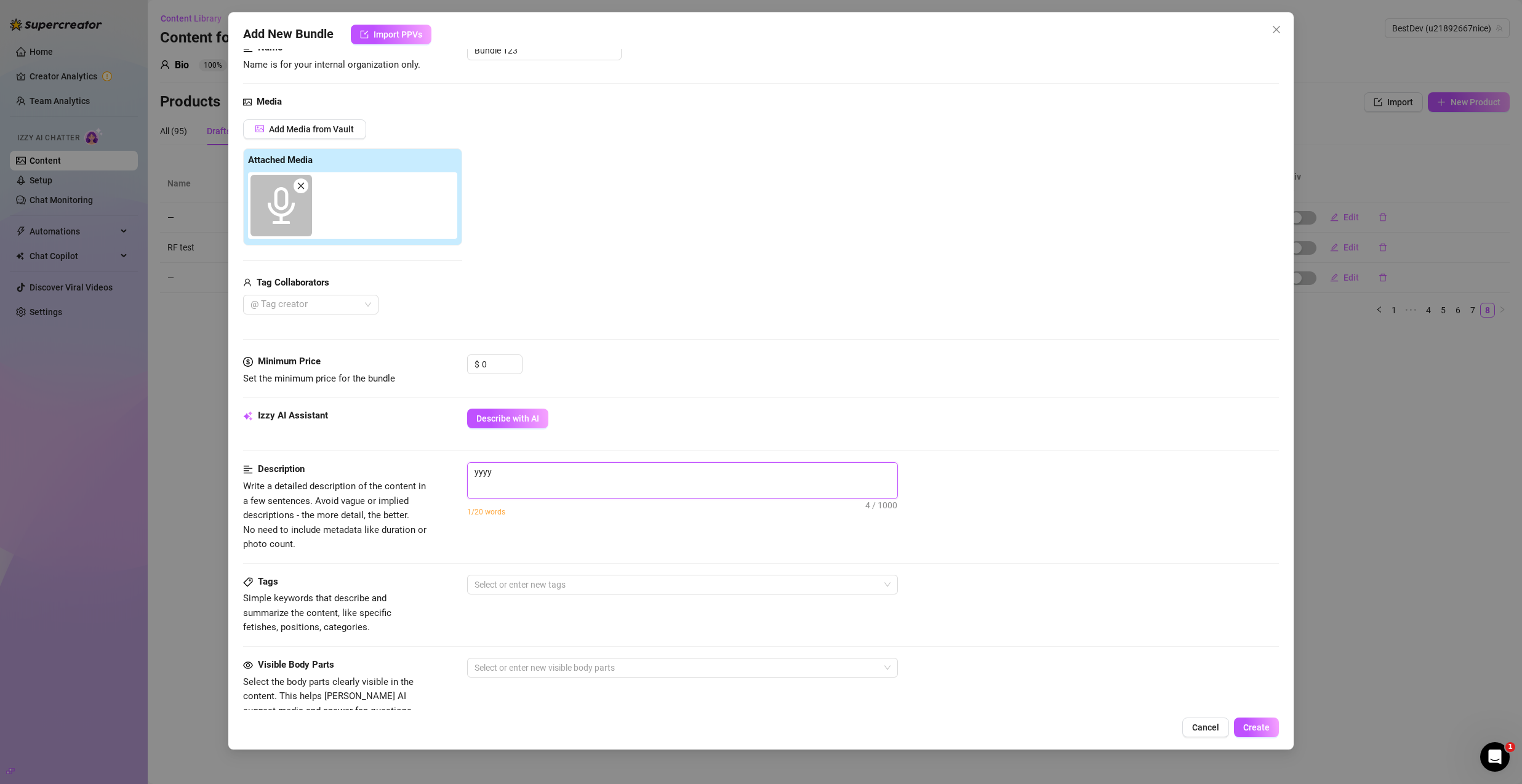
type textarea "yyyyy"
type textarea "yyyyyy"
type textarea "yyyyyyy"
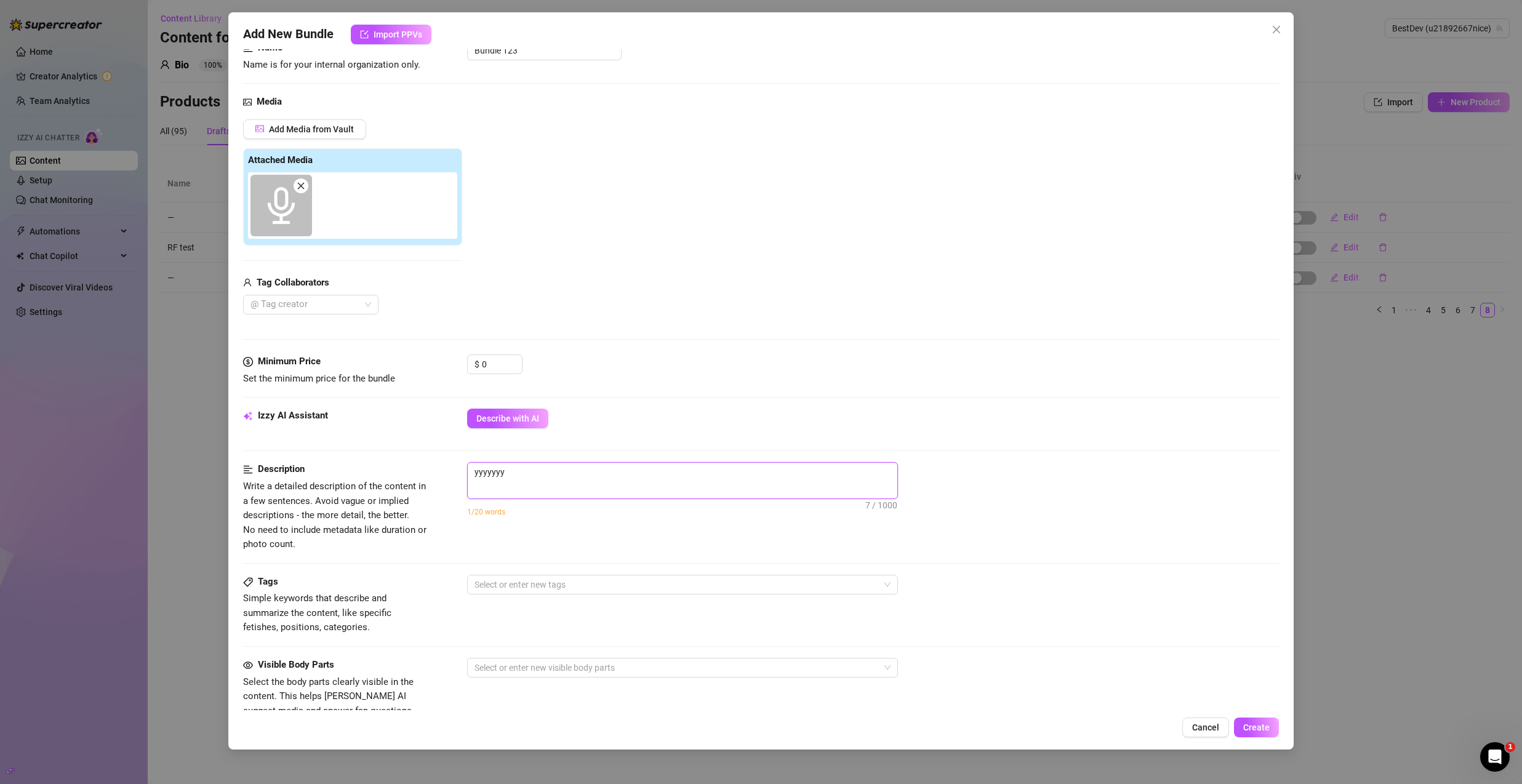
type textarea "yyyyyyyy"
type textarea "yyyyyyyyy"
type textarea "yyyyyyyyyy"
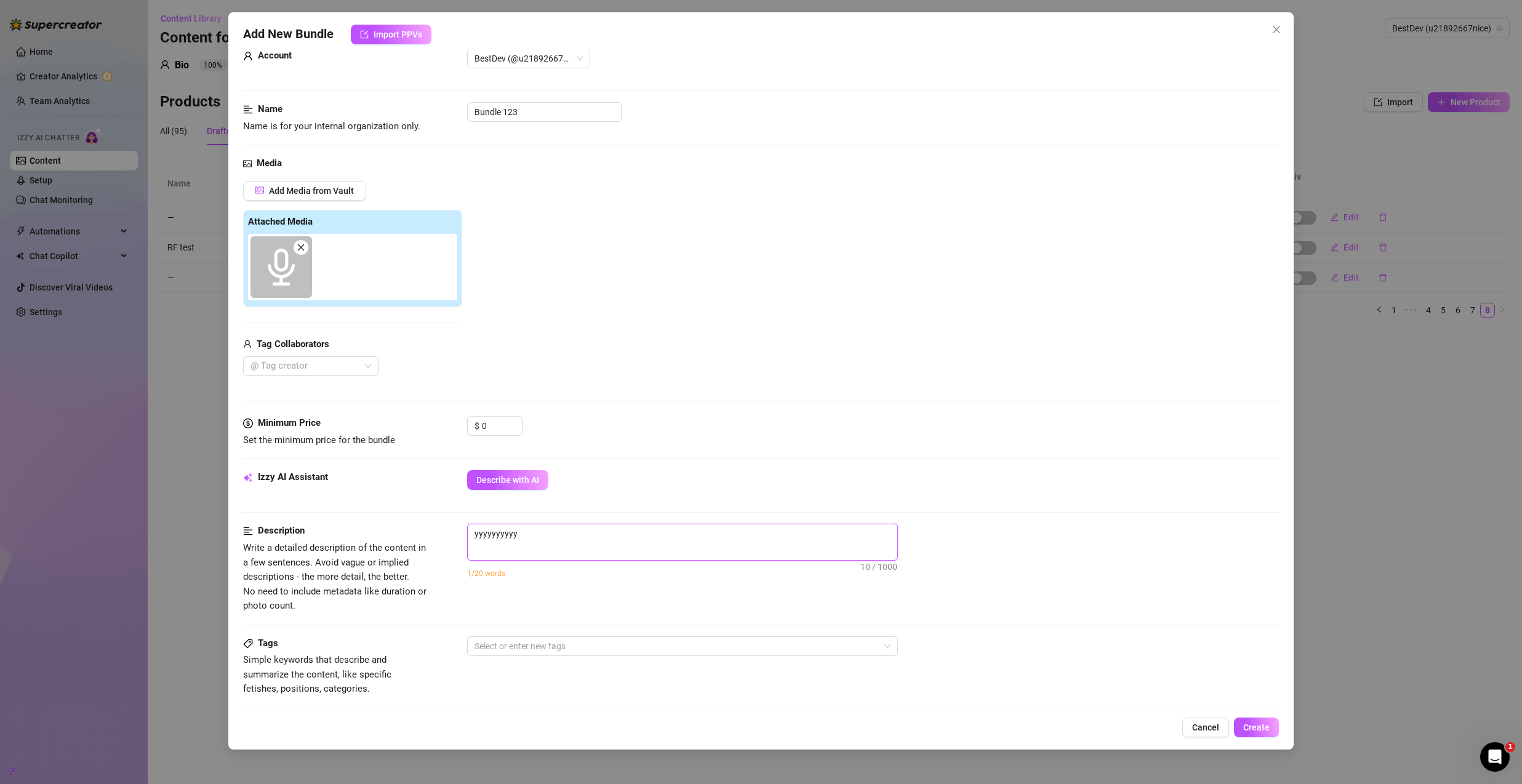
scroll to position [0, 0]
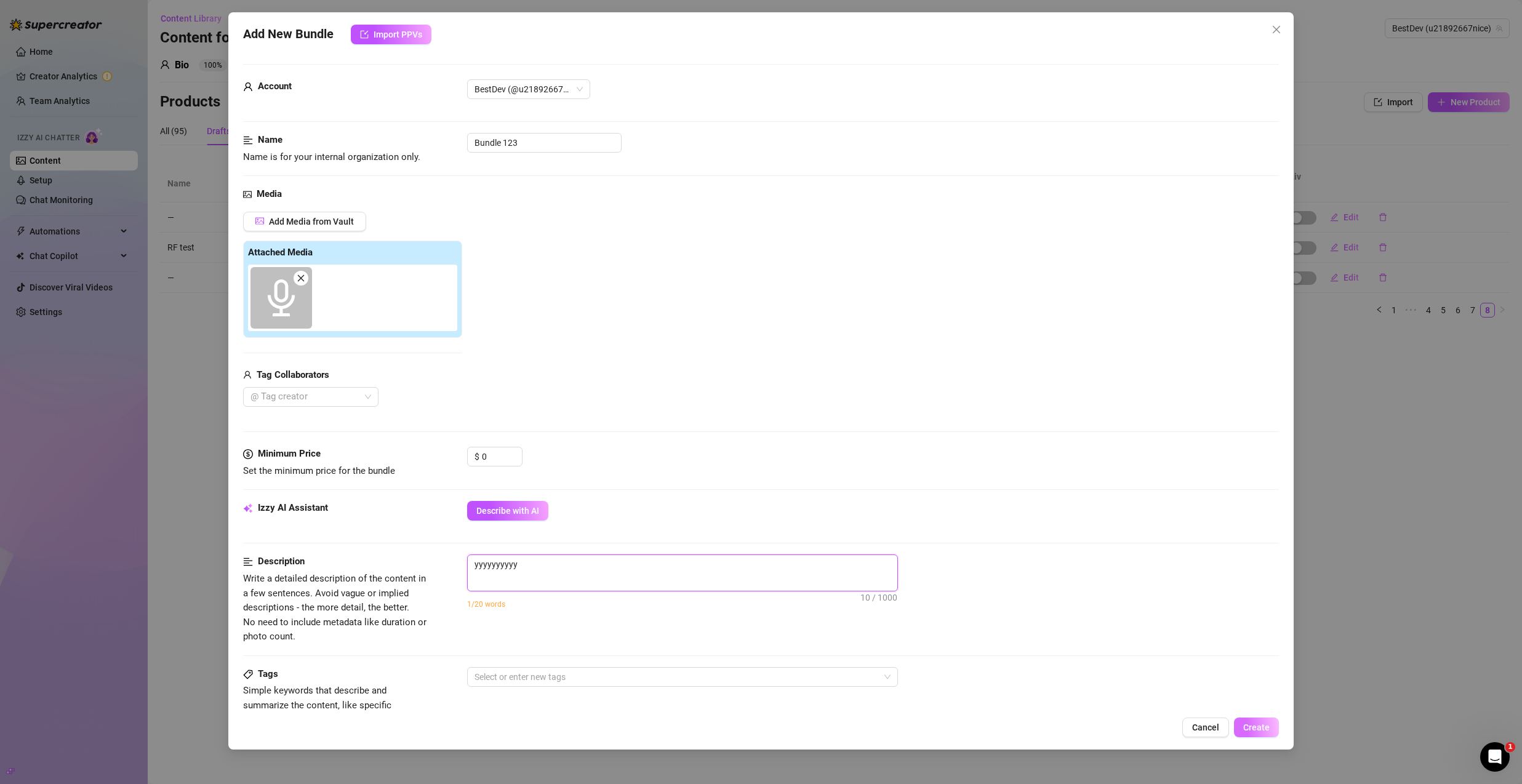
type textarea "yyyyyyyyyy"
click at [1249, 735] on button "Create" at bounding box center [1256, 727] width 45 height 19
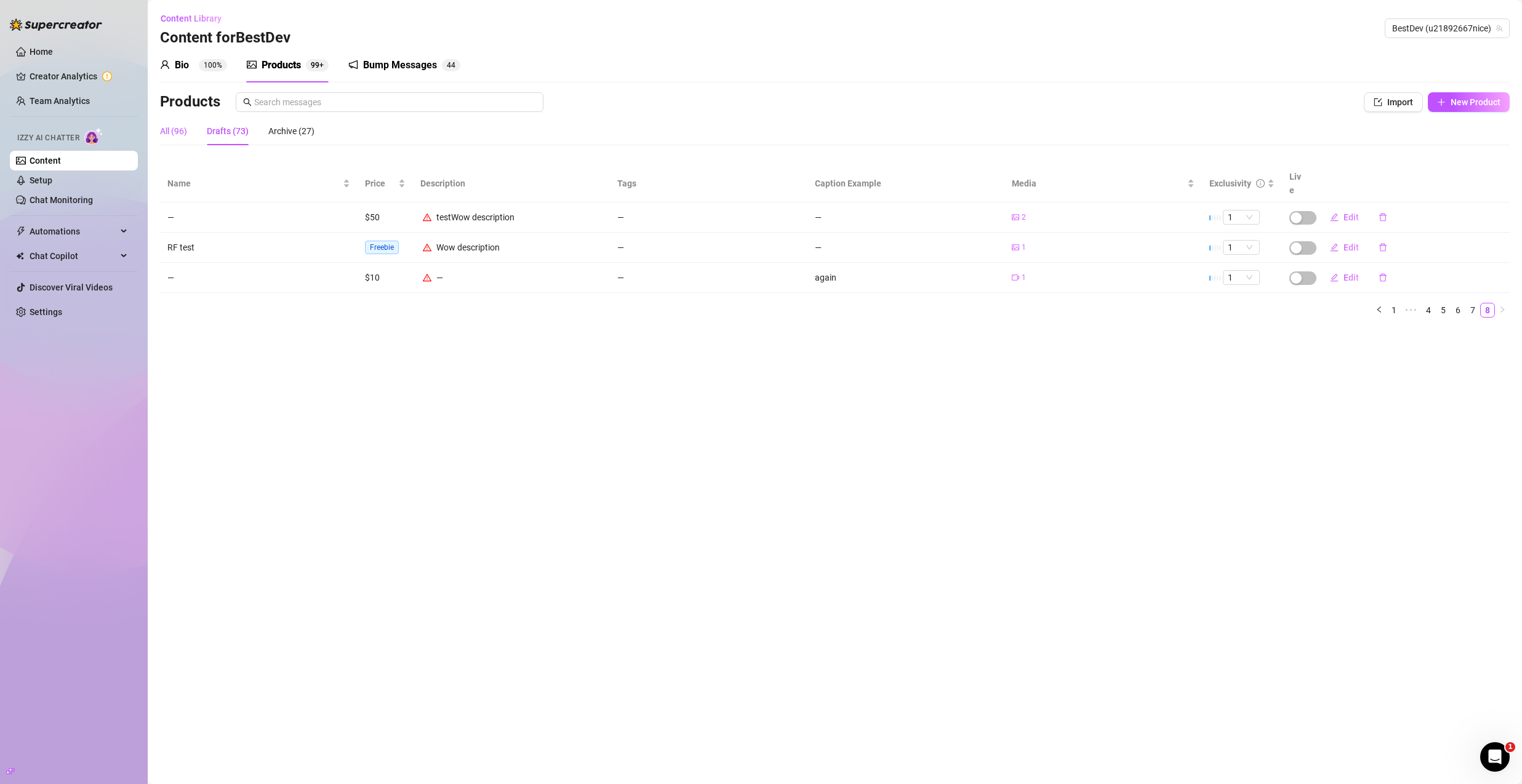
click at [179, 134] on div "All (96)" at bounding box center [173, 131] width 27 height 13
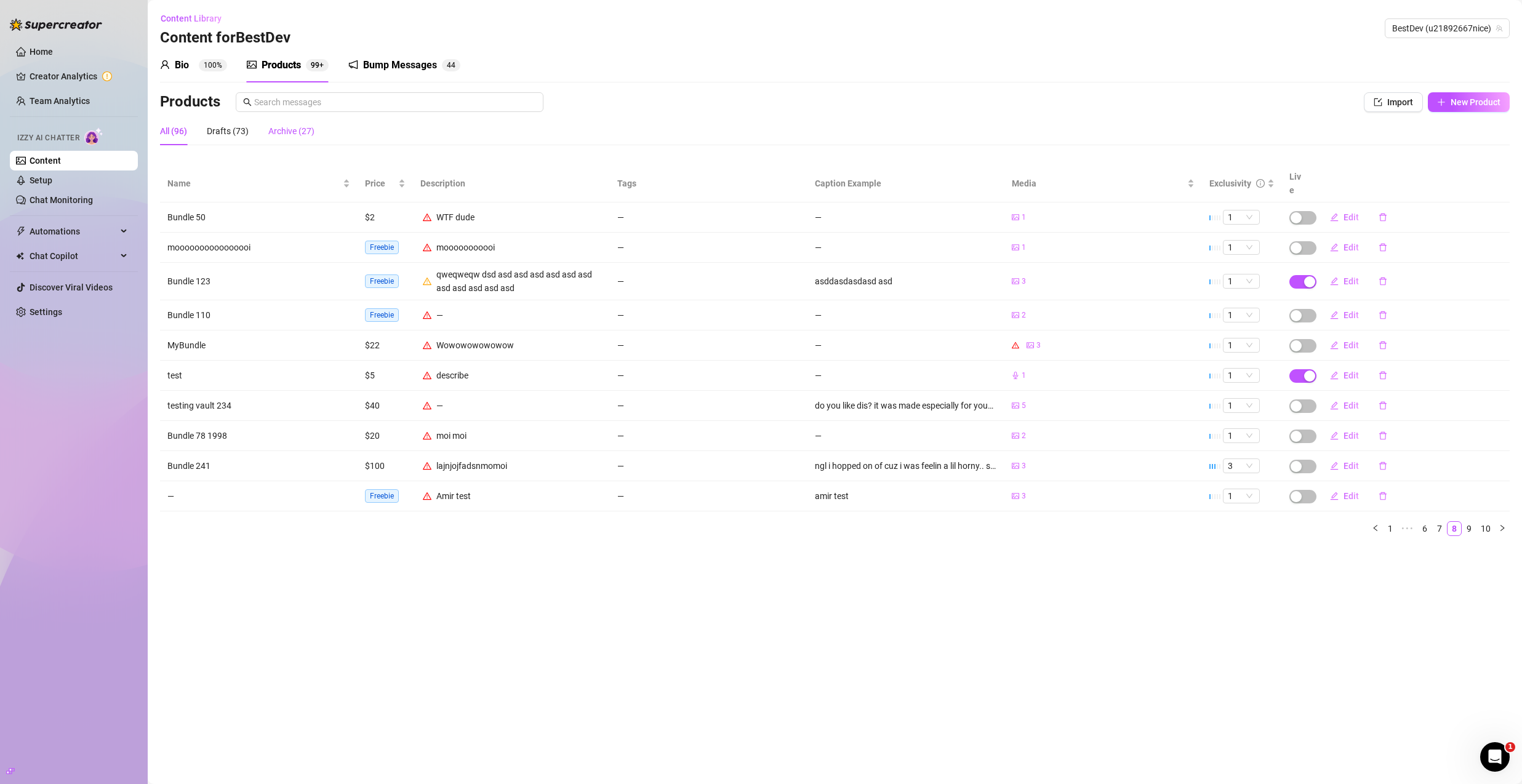
click at [282, 130] on div "Archive (27)" at bounding box center [291, 131] width 46 height 13
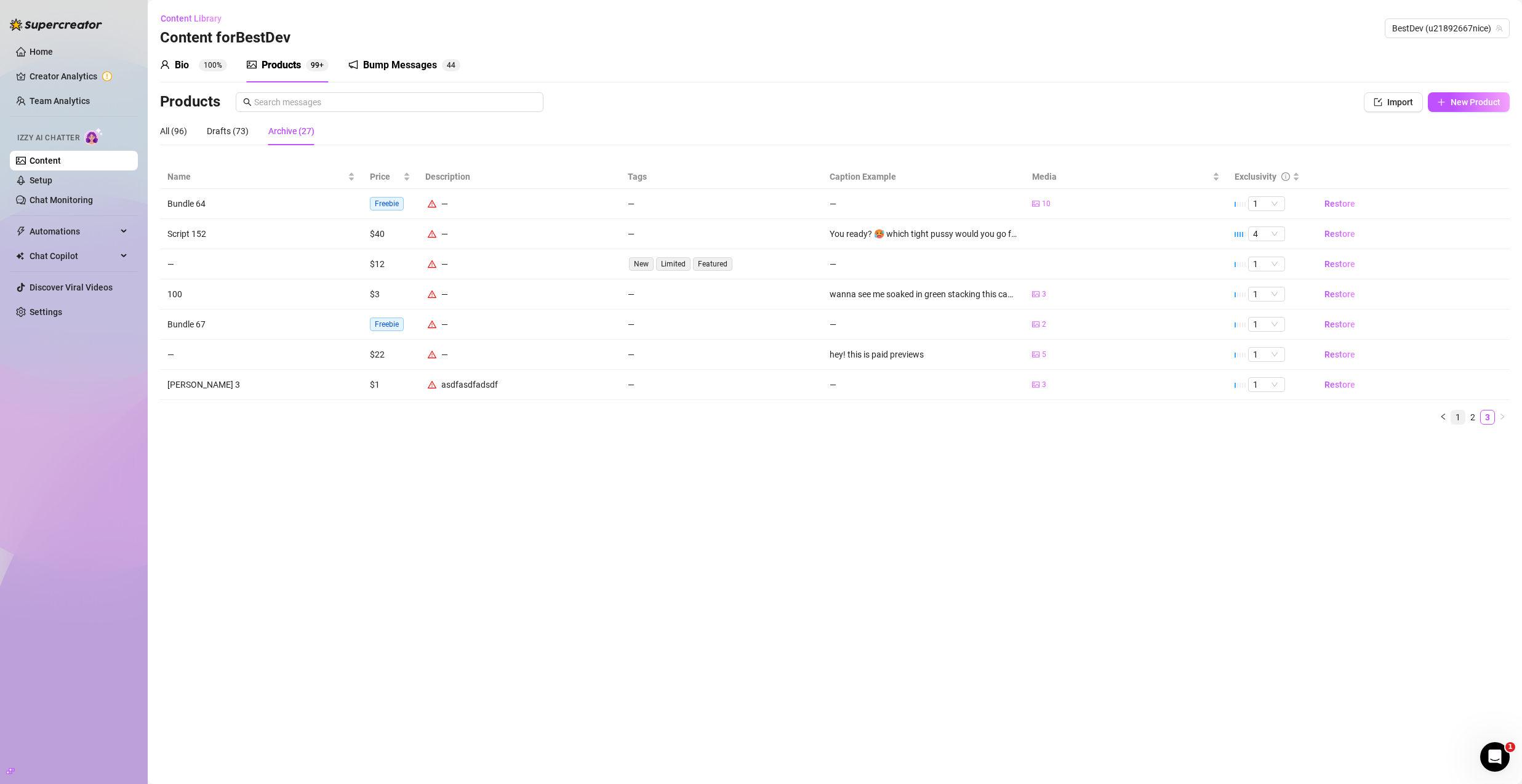
click at [1452, 416] on link "1" at bounding box center [1458, 417] width 13 height 13
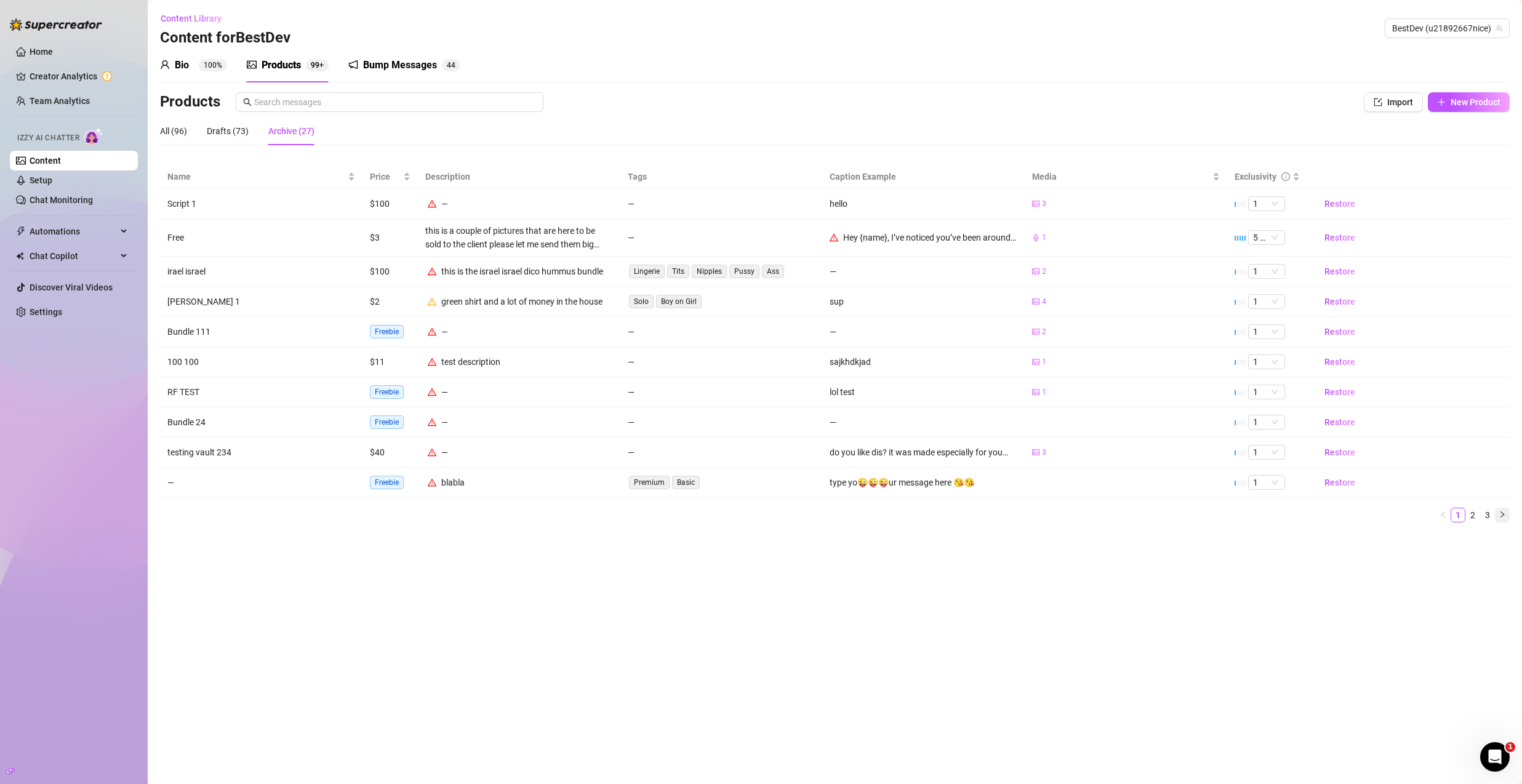
click at [1506, 515] on icon "right" at bounding box center [1502, 514] width 7 height 7
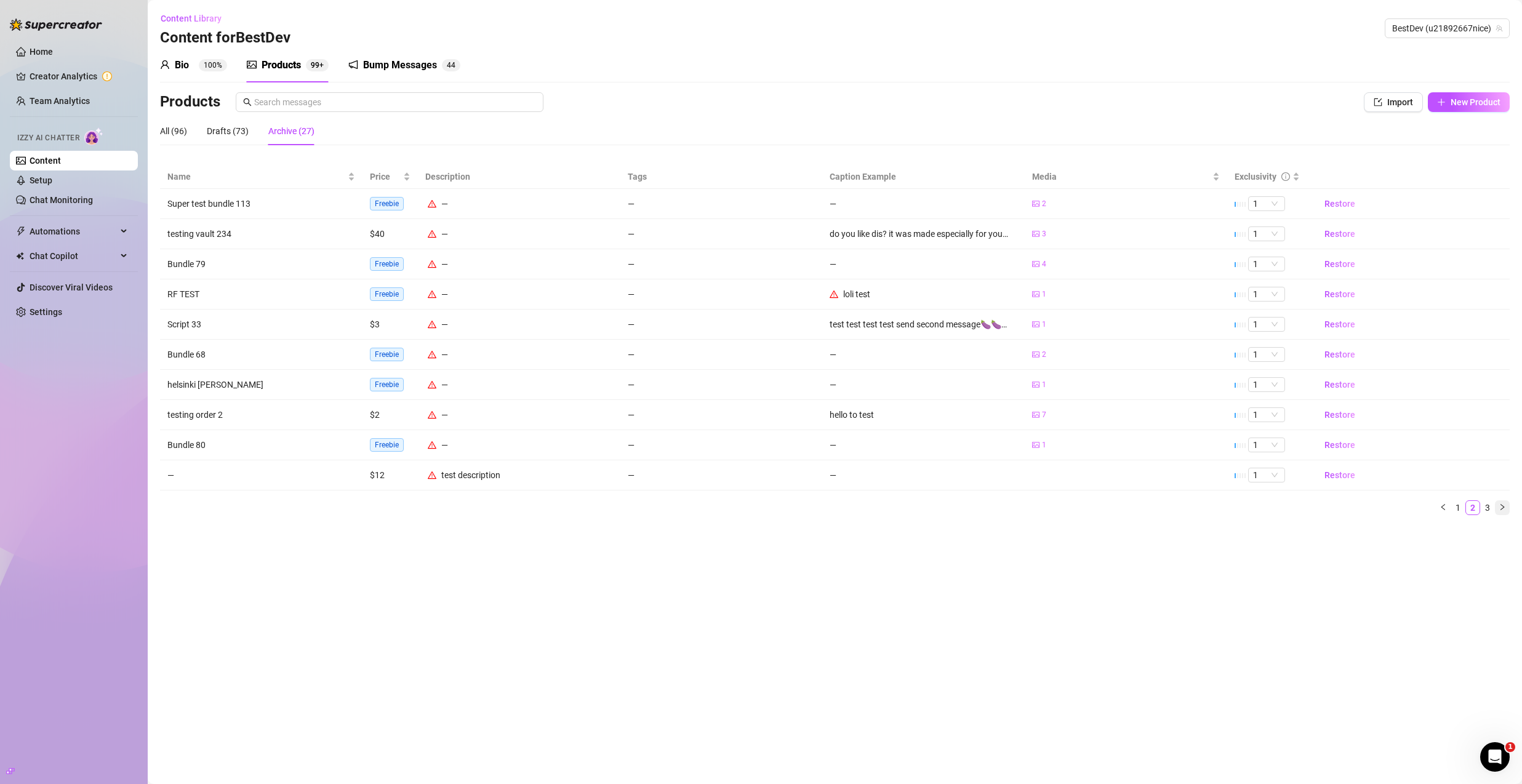
click at [1501, 510] on icon "right" at bounding box center [1503, 507] width 4 height 6
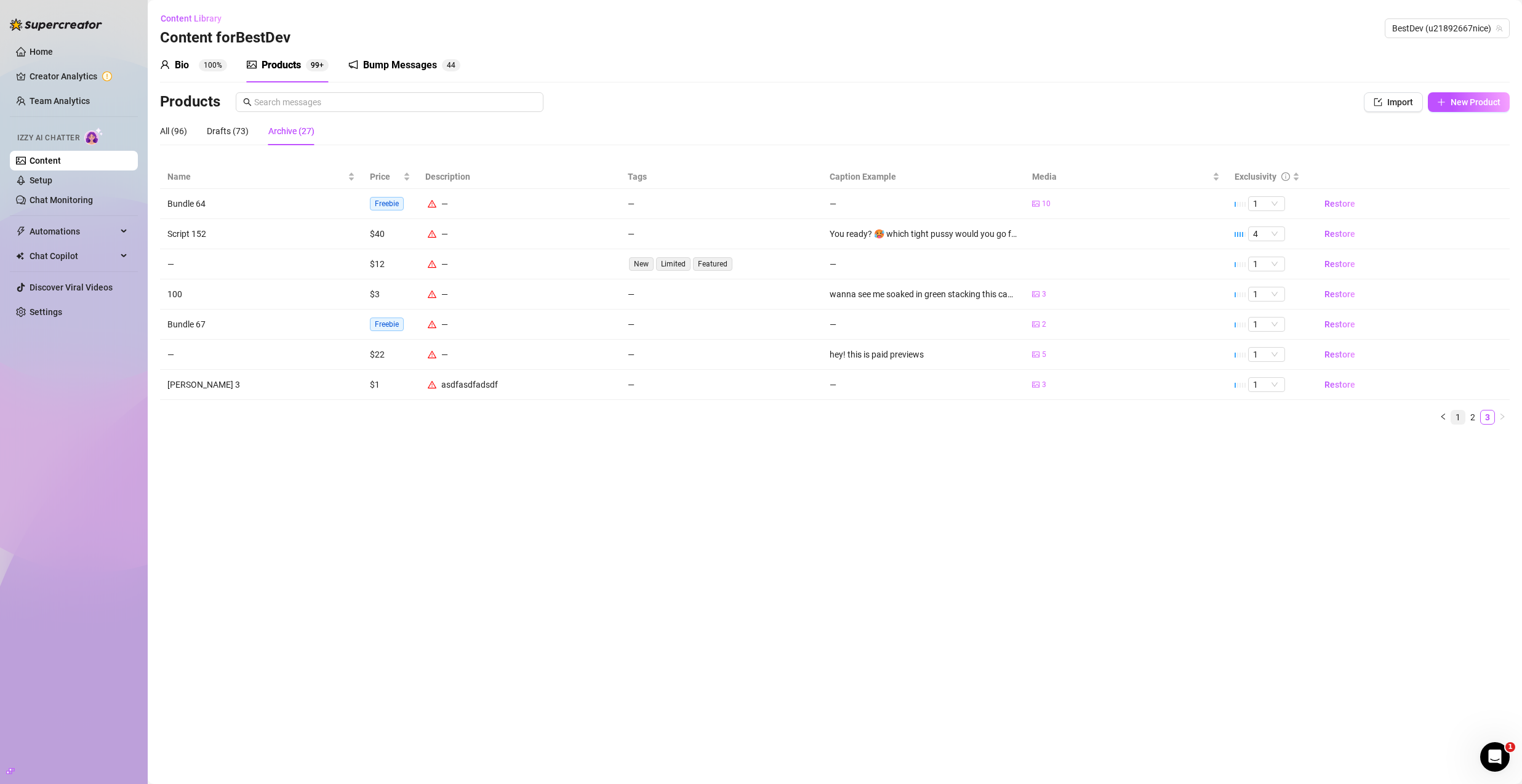
click at [1452, 420] on link "1" at bounding box center [1458, 417] width 13 height 13
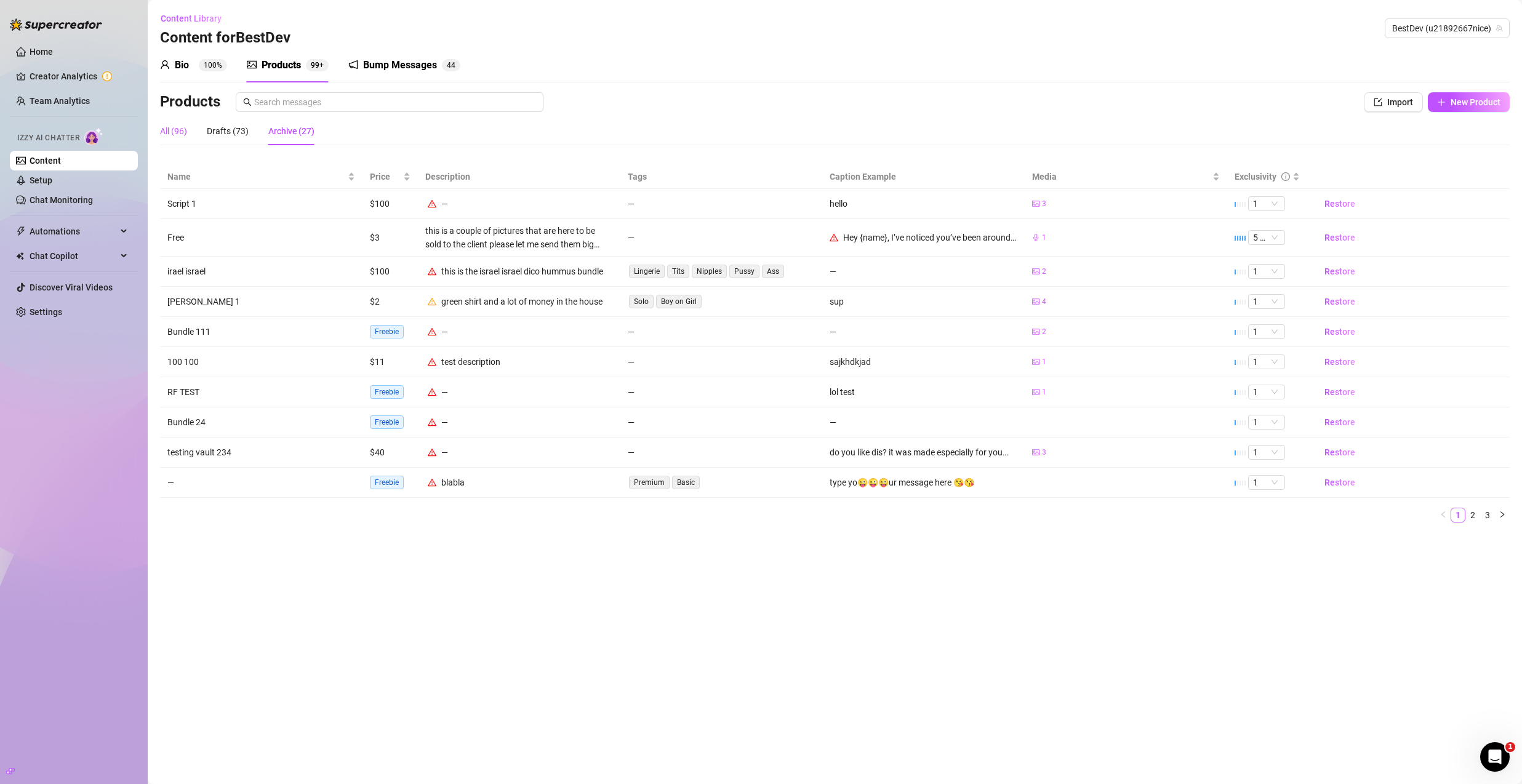
click at [179, 132] on div "All (96)" at bounding box center [173, 131] width 27 height 13
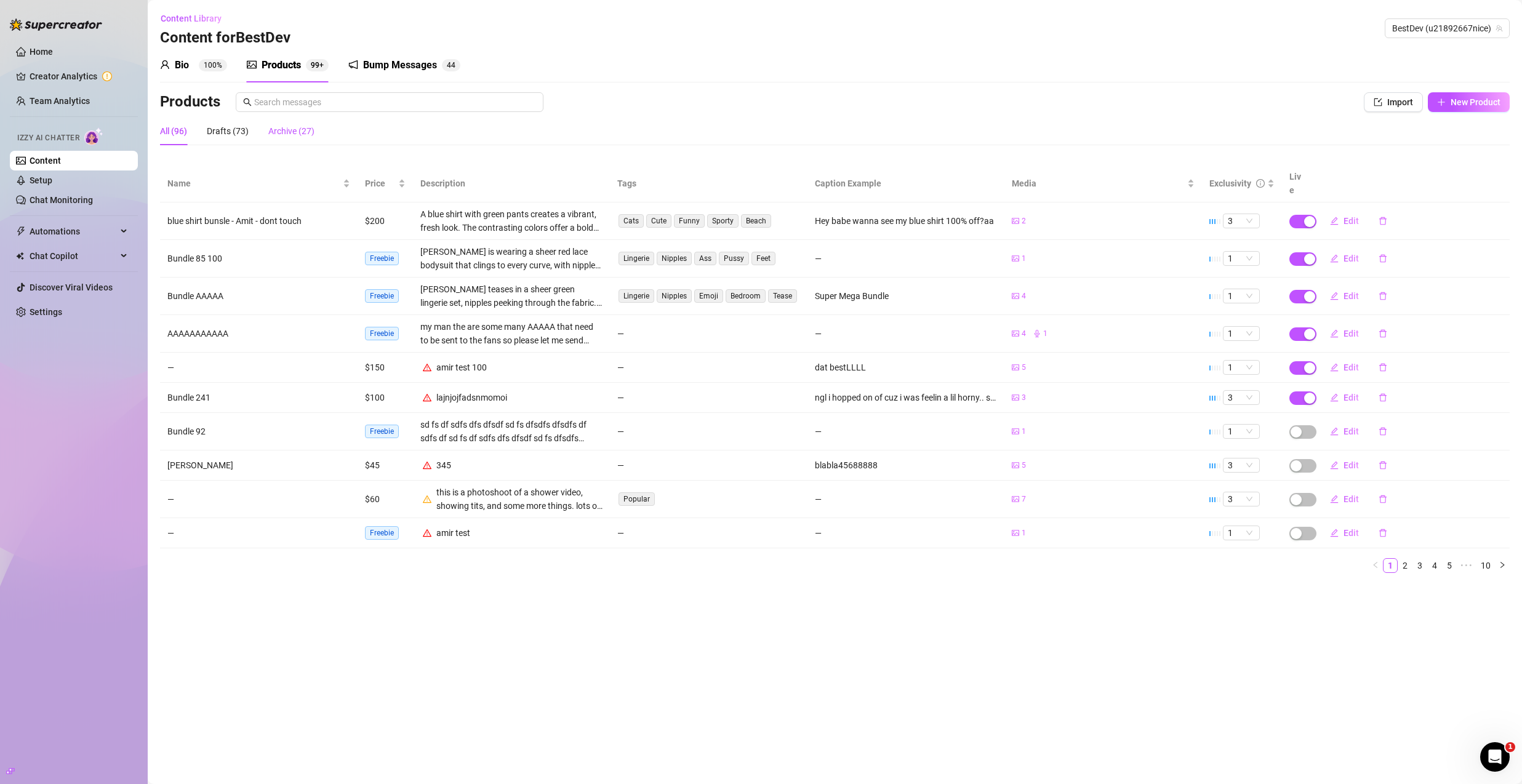
click at [273, 135] on div "Archive (27)" at bounding box center [291, 131] width 46 height 13
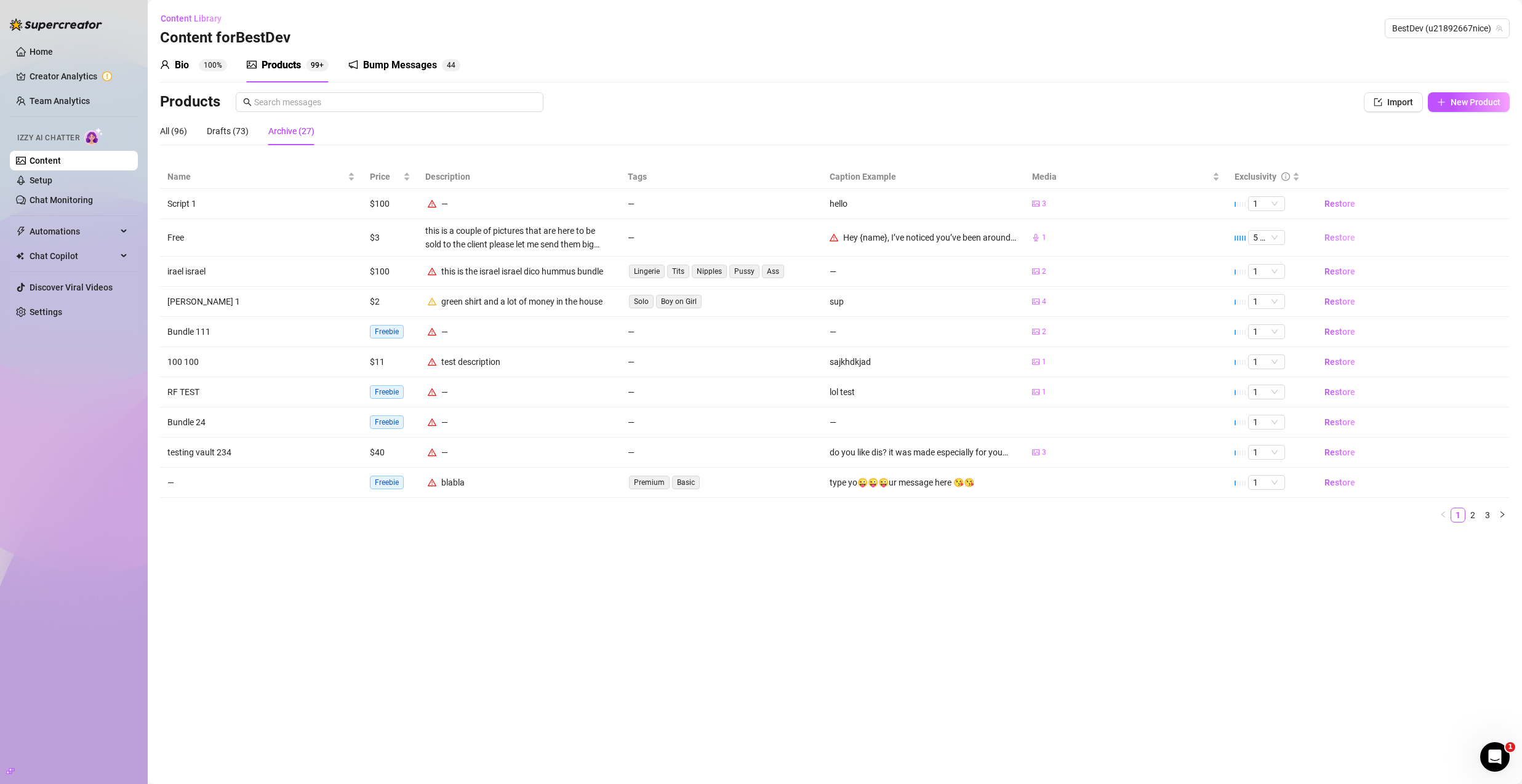
click at [1334, 237] on span "Restore" at bounding box center [1340, 237] width 31 height 10
click at [1330, 358] on span "Restore" at bounding box center [1340, 362] width 31 height 10
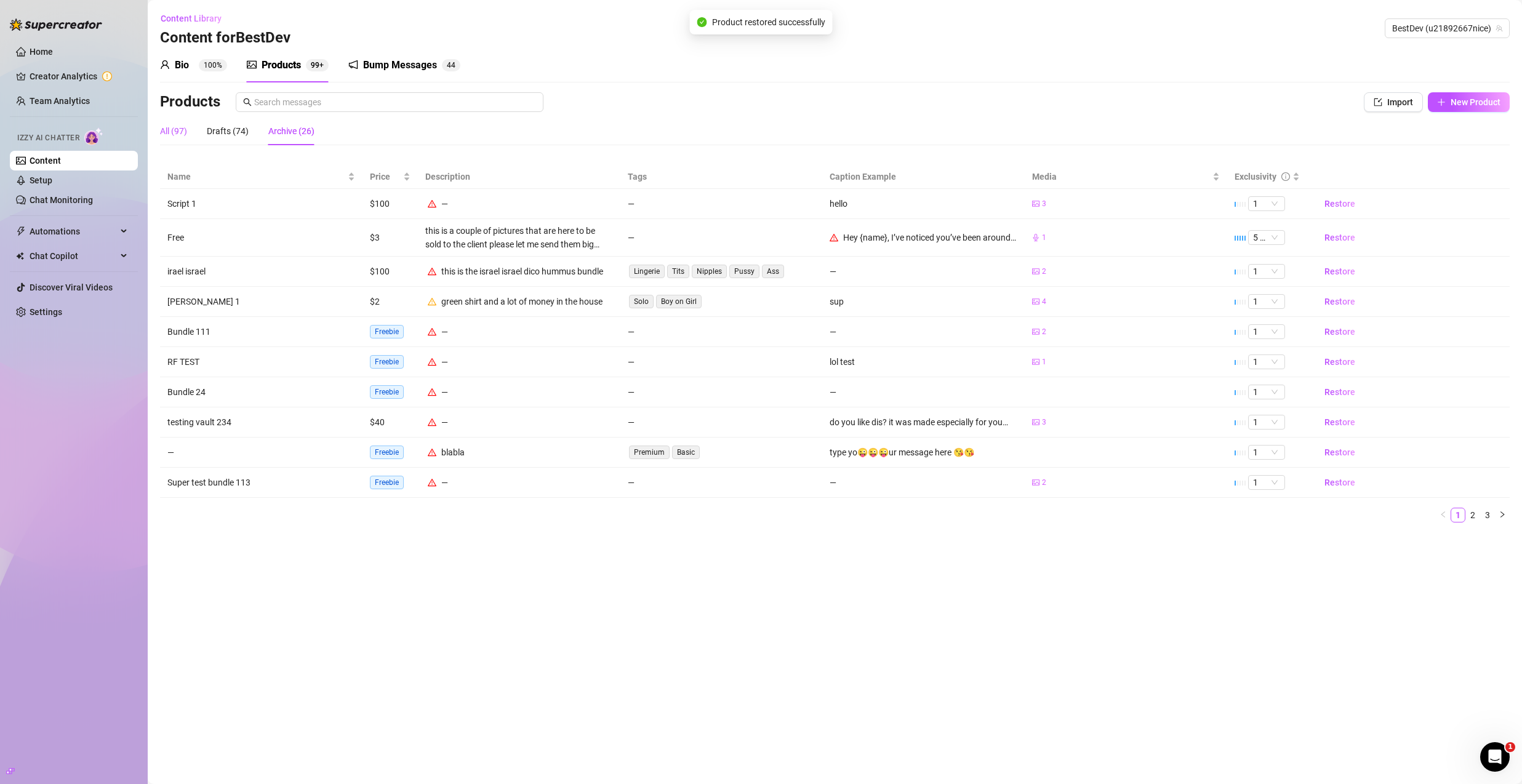
click at [166, 131] on div "All (97)" at bounding box center [173, 131] width 27 height 13
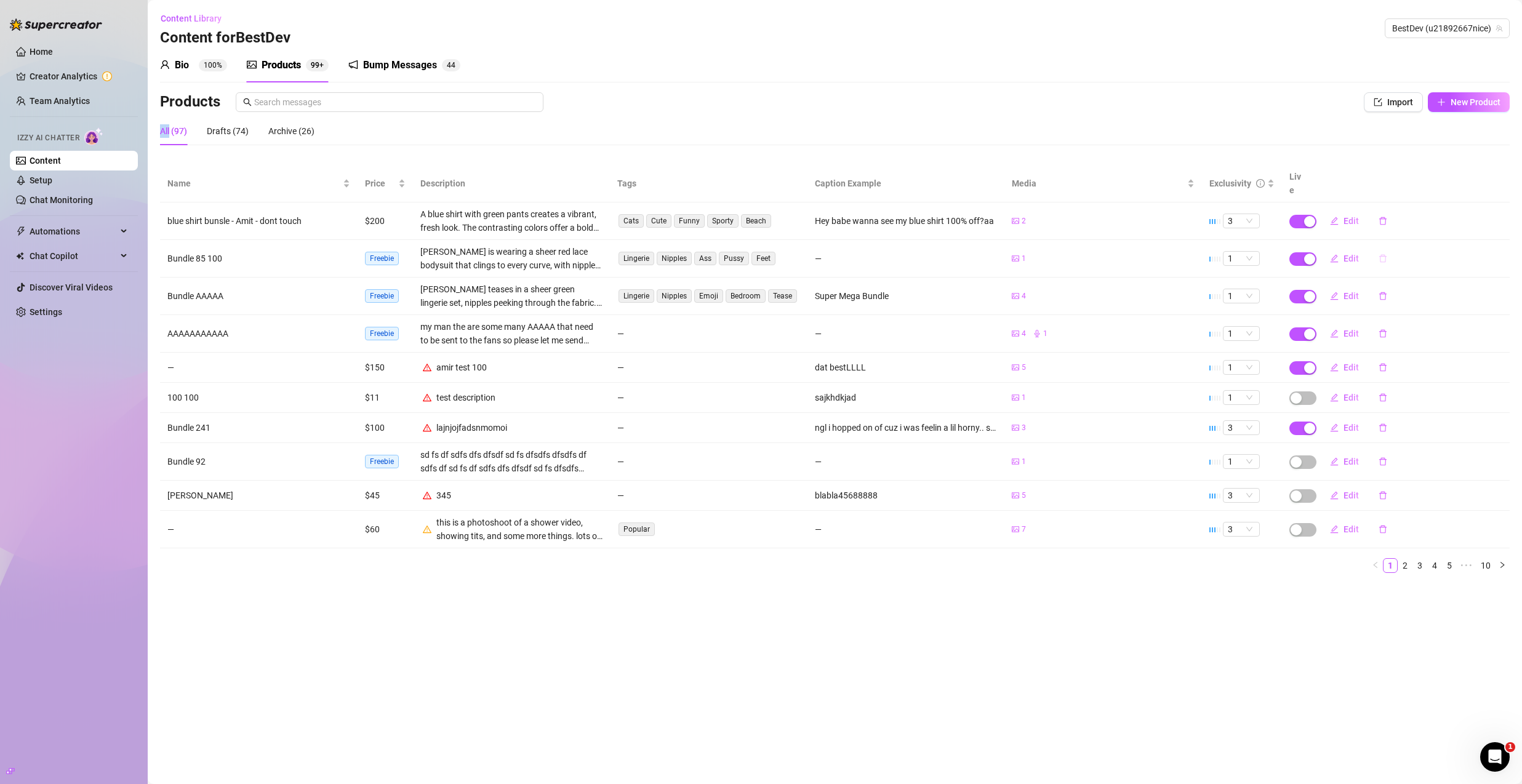
click at [1386, 249] on button "button" at bounding box center [1383, 258] width 28 height 19
click at [1438, 216] on span "No" at bounding box center [1432, 213] width 11 height 10
click at [1233, 252] on span "1" at bounding box center [1241, 259] width 27 height 13
click at [1245, 302] on div "3" at bounding box center [1242, 306] width 17 height 13
click at [63, 202] on link "Chat Monitoring" at bounding box center [61, 200] width 64 height 10
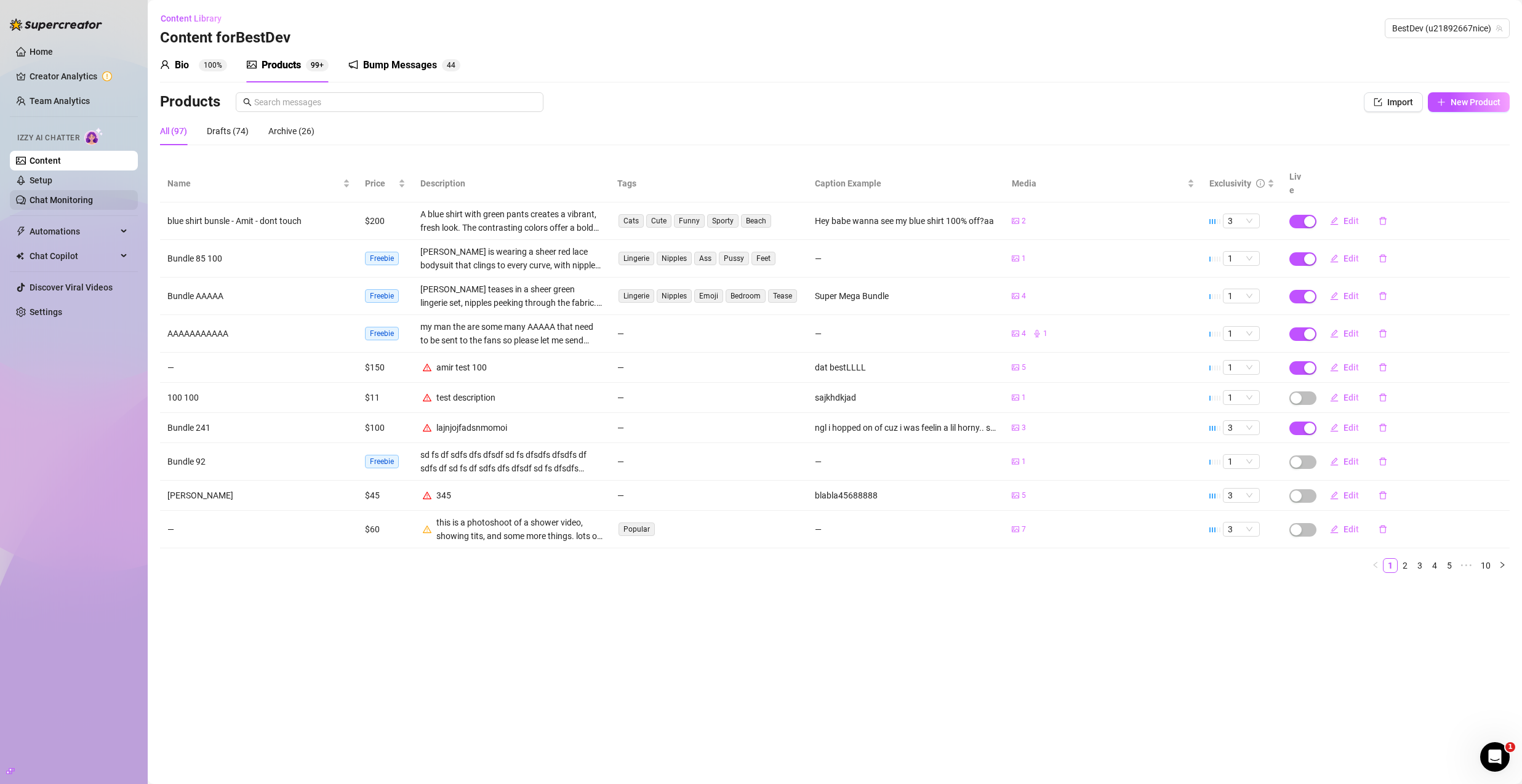
click at [63, 202] on link "Chat Monitoring" at bounding box center [61, 200] width 64 height 10
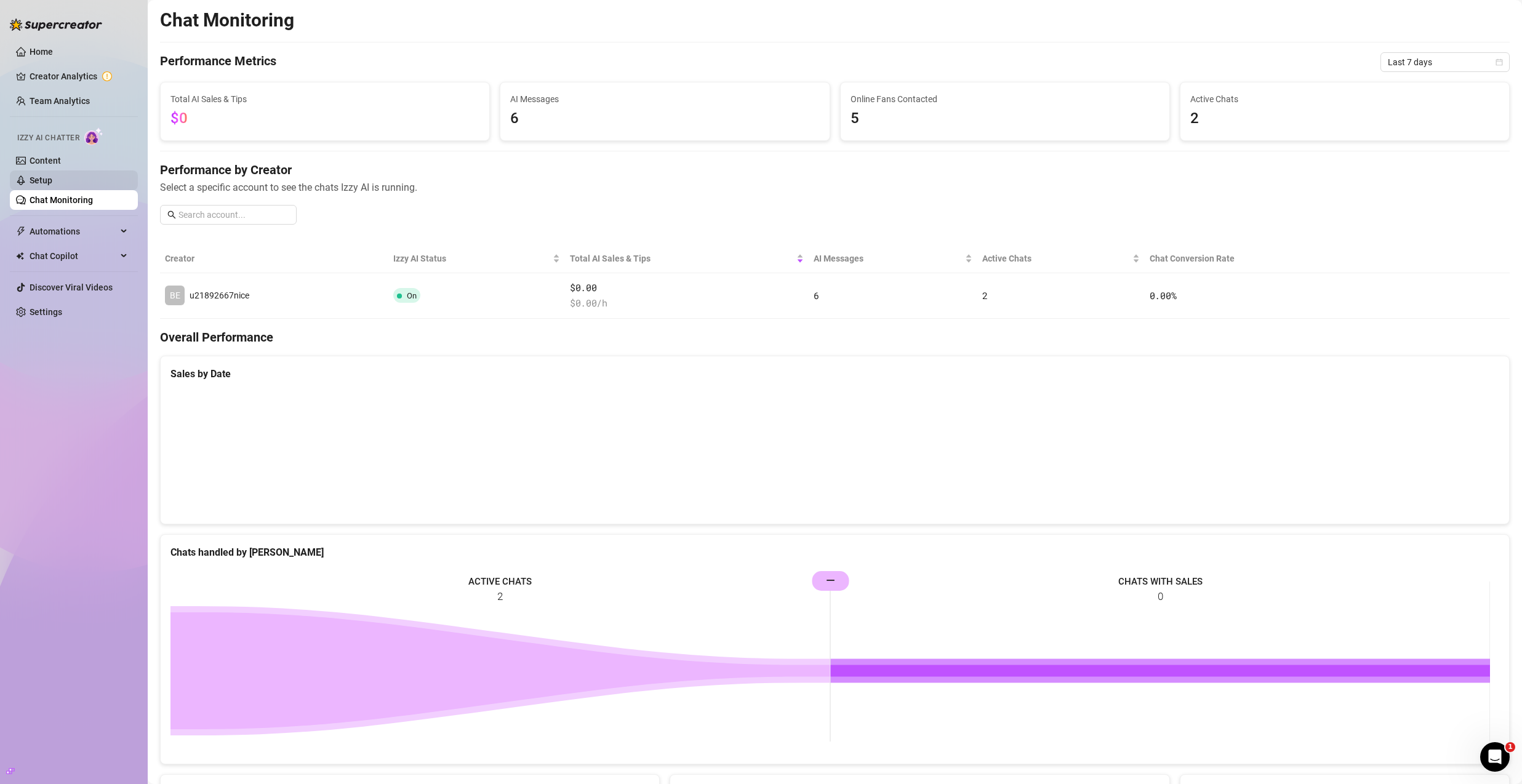
click at [52, 179] on link "Setup" at bounding box center [41, 180] width 23 height 10
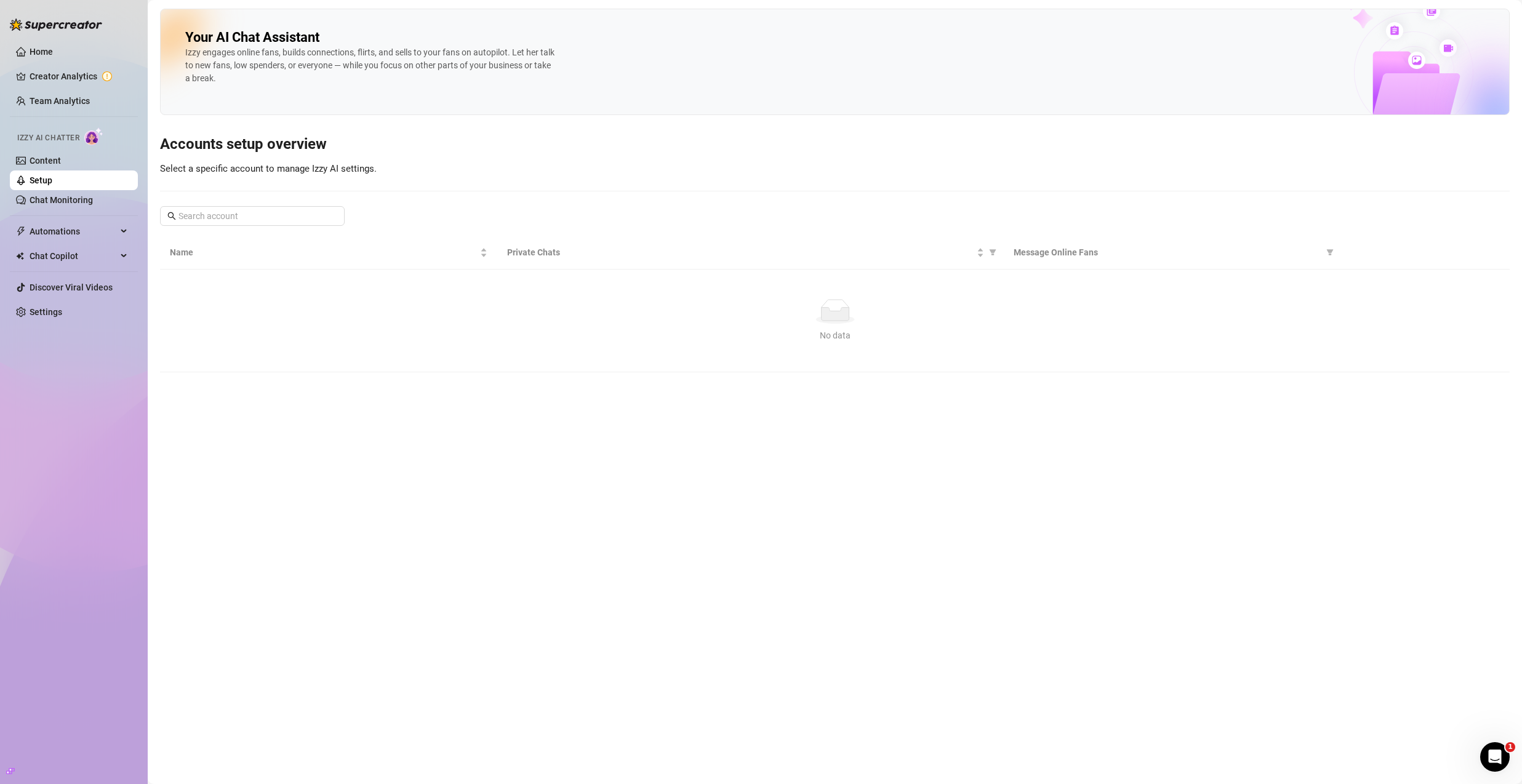
click at [52, 179] on link "Setup" at bounding box center [41, 180] width 23 height 10
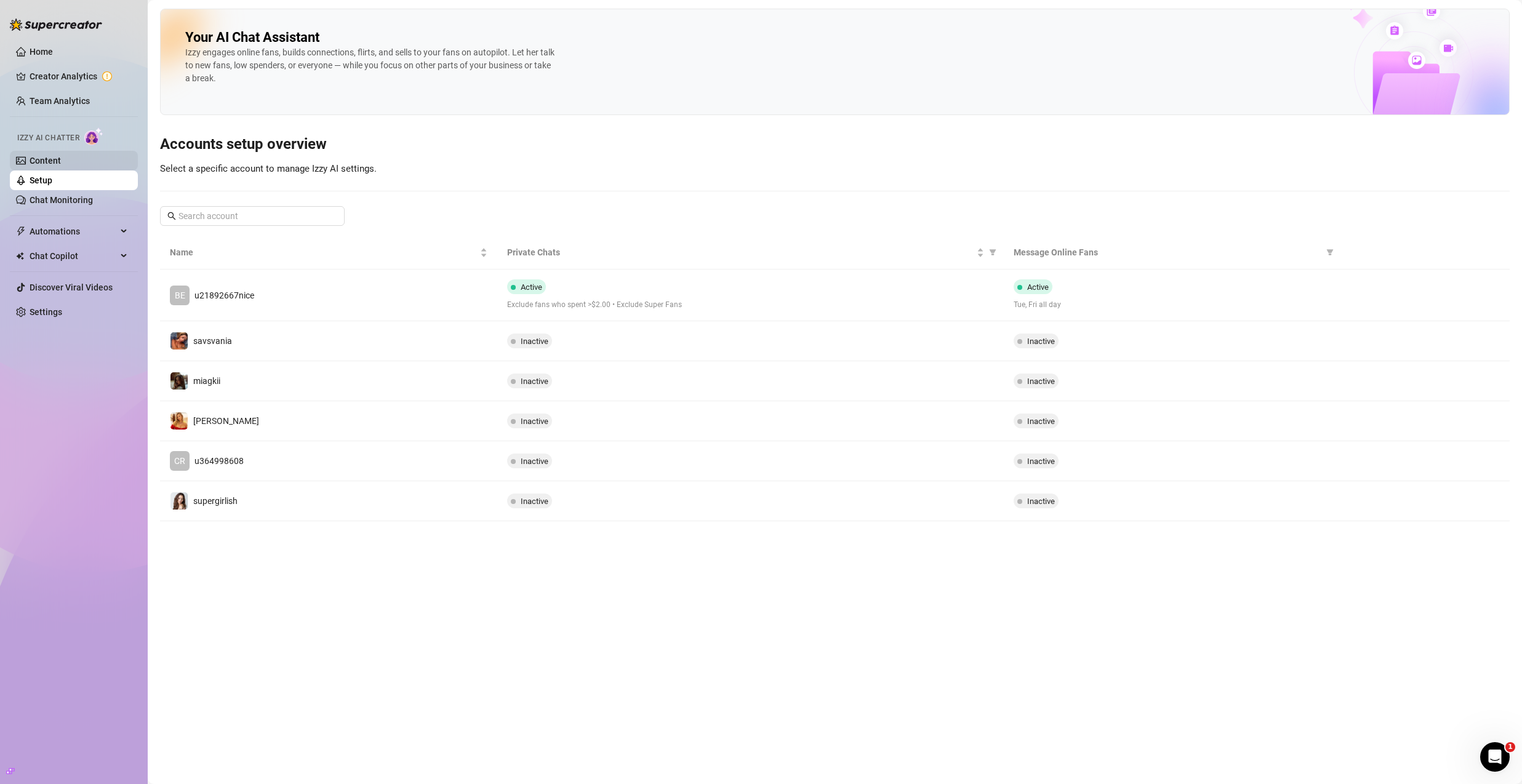
click at [61, 163] on link "Content" at bounding box center [45, 160] width 31 height 10
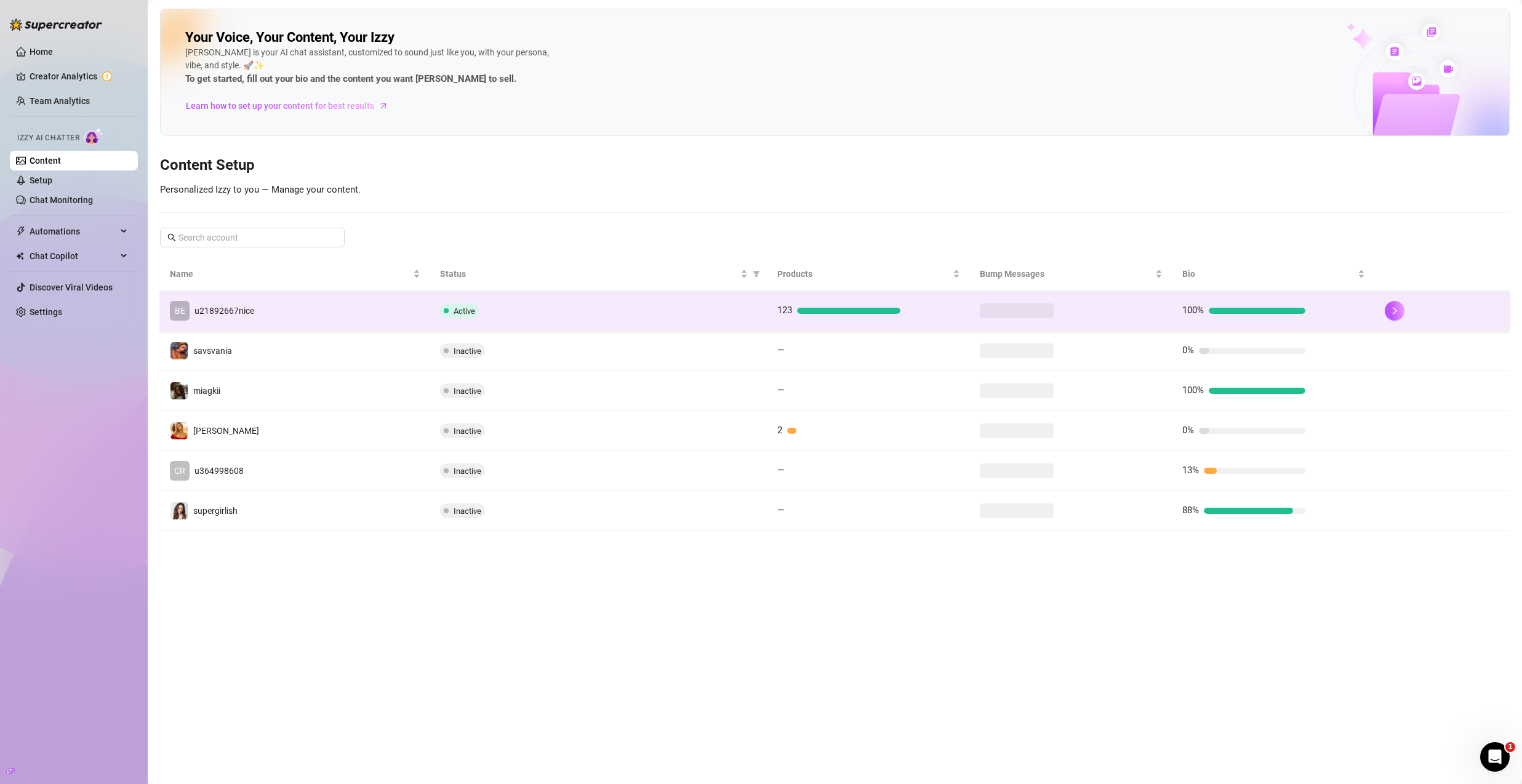
click at [281, 310] on td "BE u21892667nice" at bounding box center [295, 311] width 270 height 40
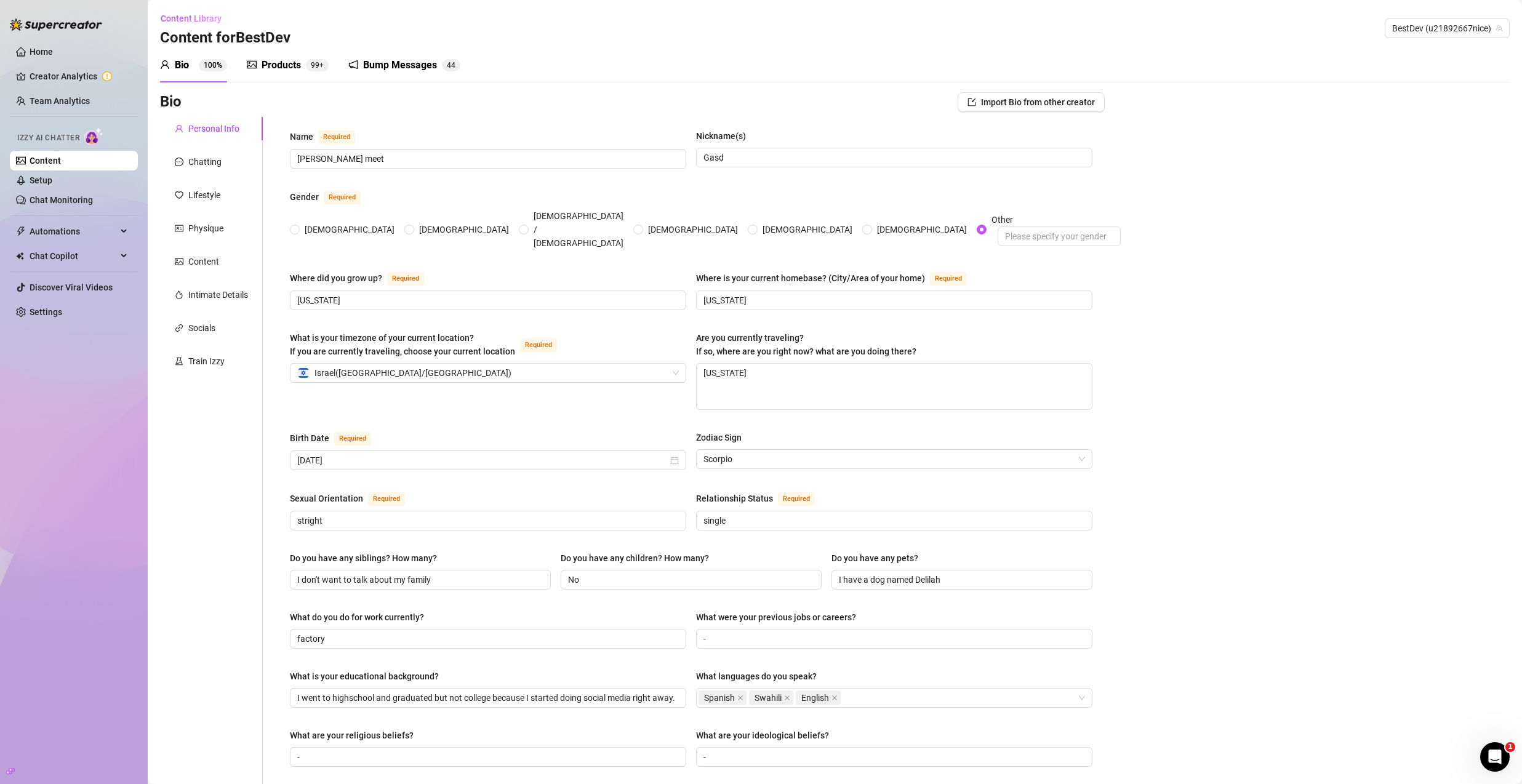
click at [275, 47] on h3 "Content for BestDev" at bounding box center [225, 37] width 130 height 19
click at [277, 60] on div "Products" at bounding box center [281, 66] width 39 height 15
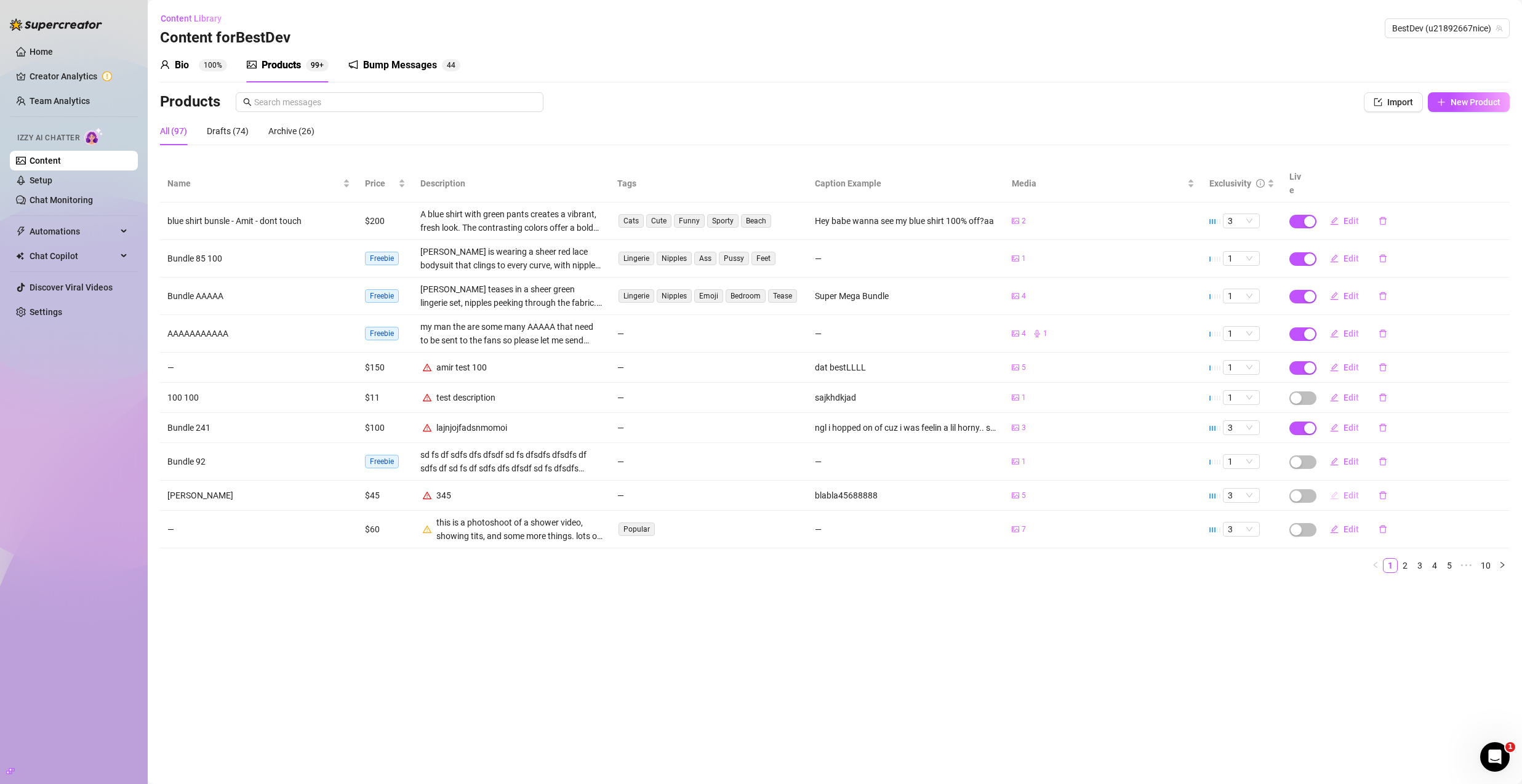
click at [1352, 491] on span "Edit" at bounding box center [1351, 495] width 15 height 10
type textarea "blabla45688888"
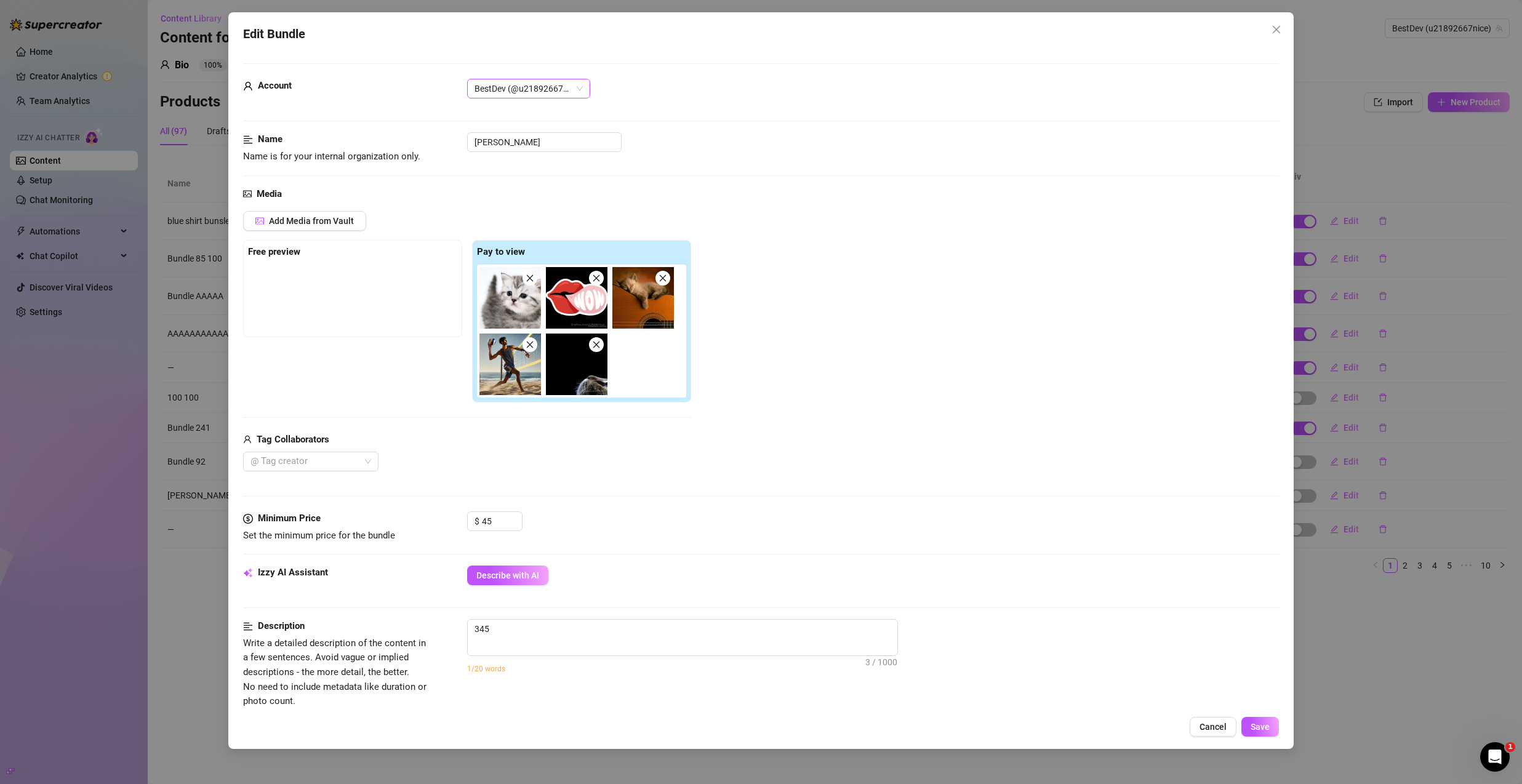
click at [558, 90] on span "BestDev (@u21892667nice)" at bounding box center [529, 89] width 108 height 19
click at [682, 93] on div "BestDev (@u21892667nice)" at bounding box center [873, 88] width 812 height 19
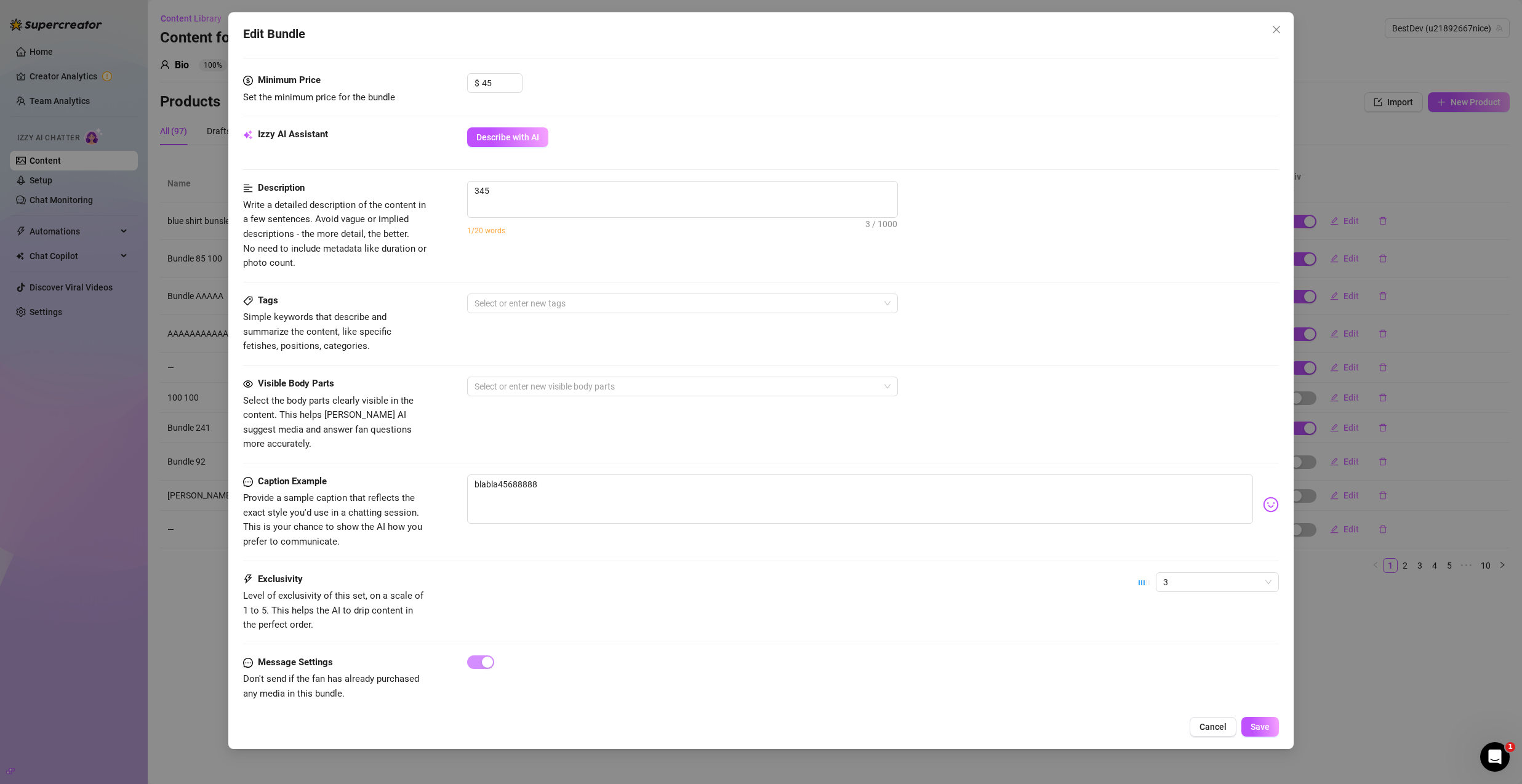
click at [1139, 580] on div at bounding box center [1145, 582] width 12 height 5
click at [1164, 573] on span "3" at bounding box center [1218, 582] width 108 height 19
click at [1182, 659] on div "4" at bounding box center [1208, 651] width 118 height 19
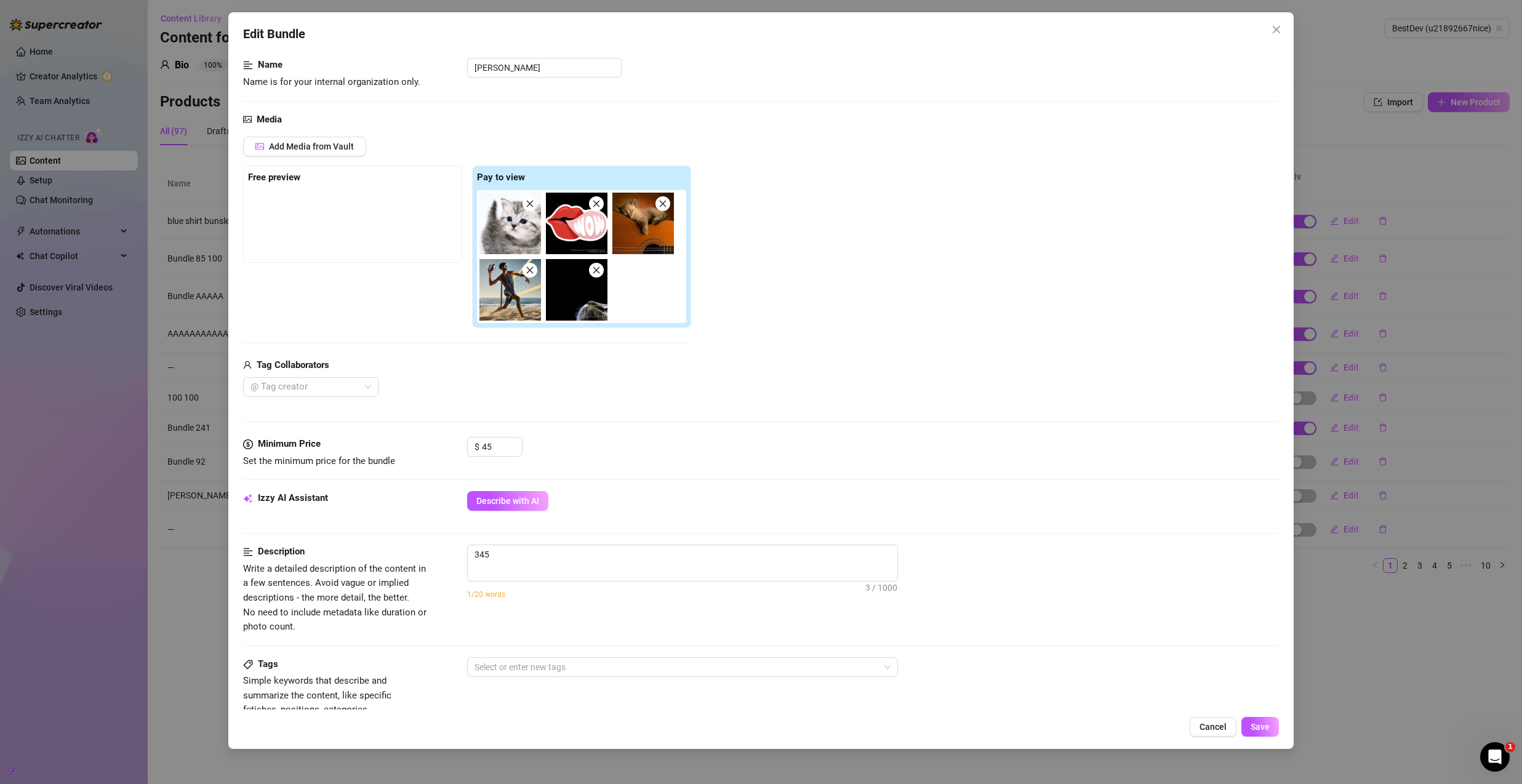
scroll to position [0, 0]
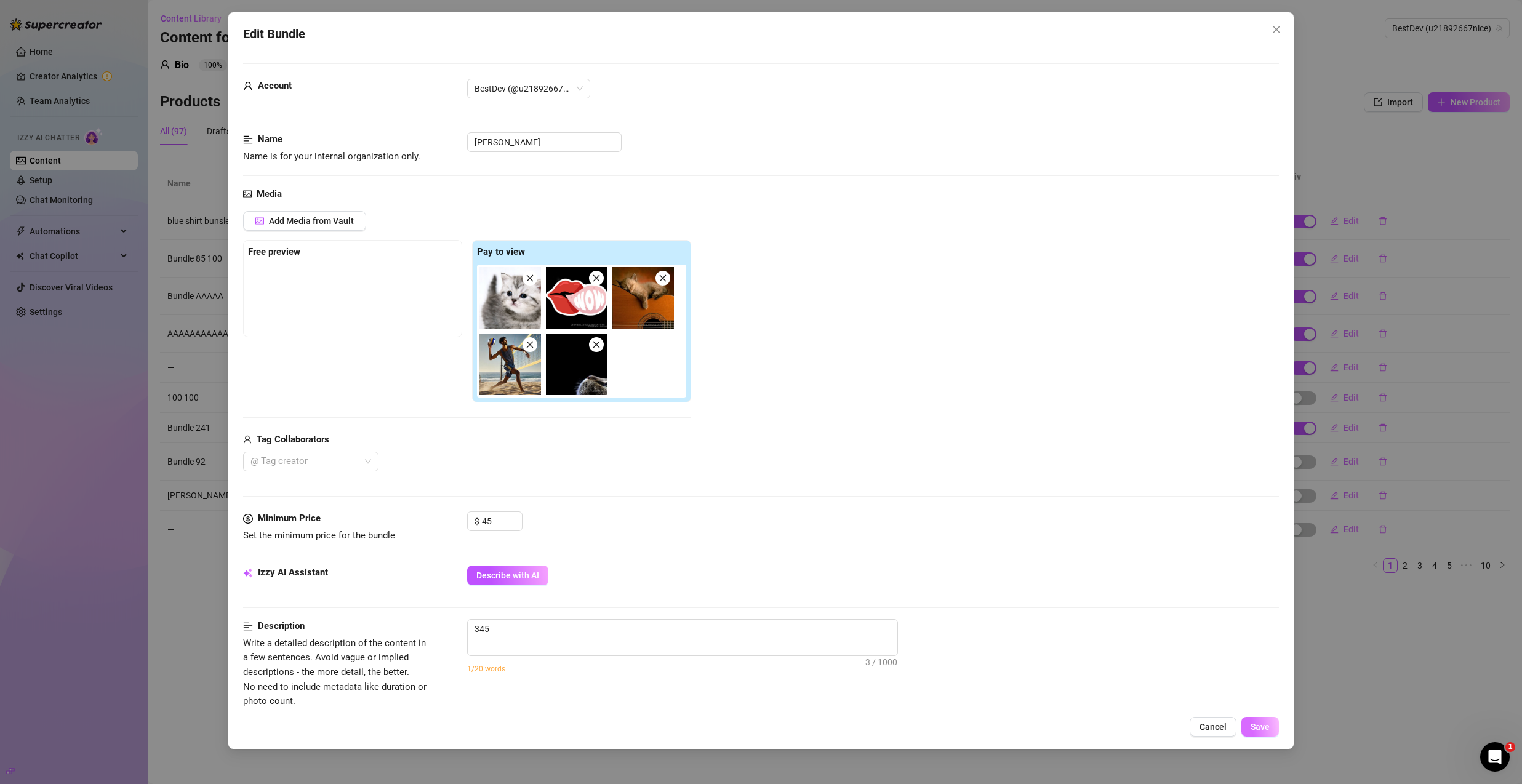
click at [1257, 730] on span "Save" at bounding box center [1260, 727] width 19 height 10
